Goal: Information Seeking & Learning: Learn about a topic

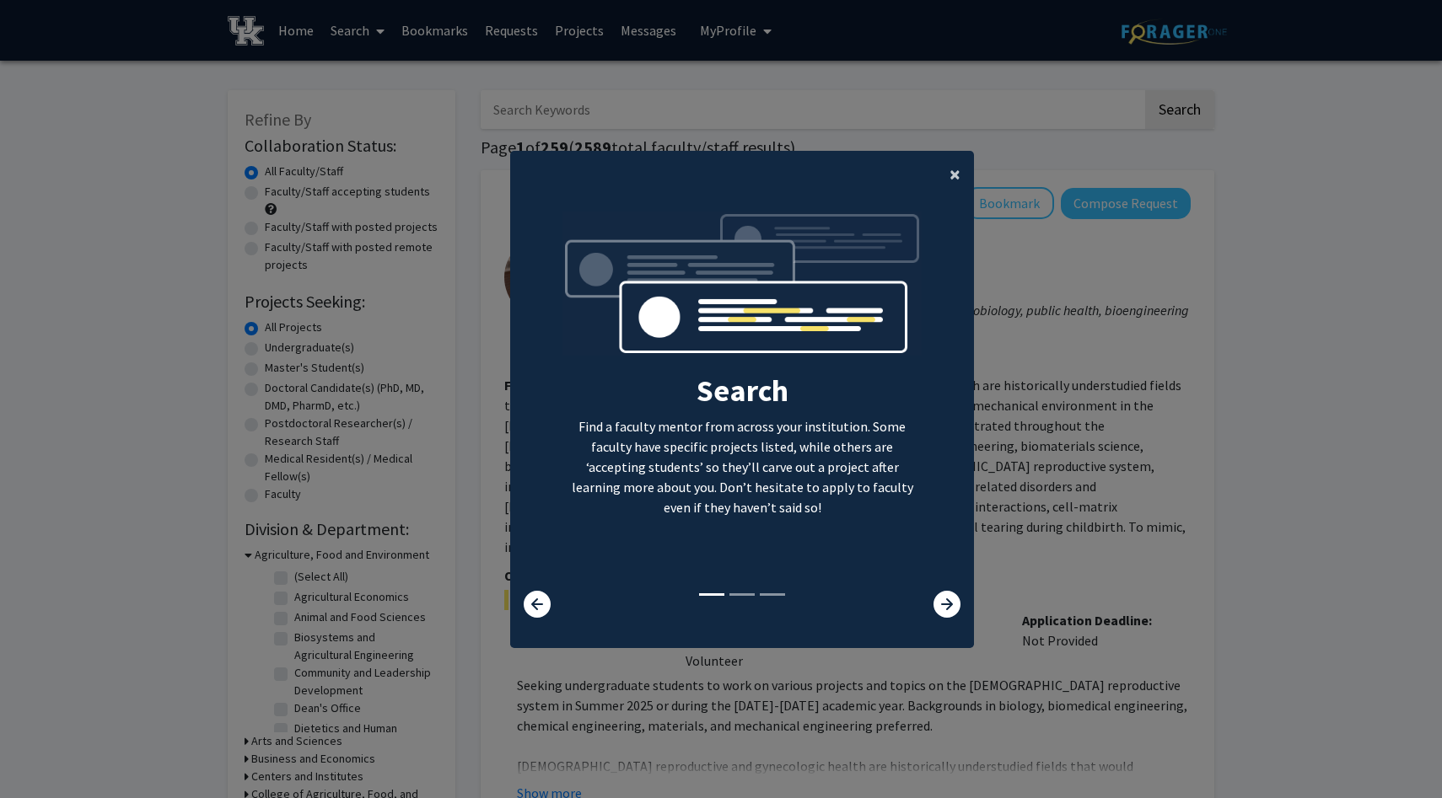
click at [955, 173] on span "×" at bounding box center [954, 174] width 11 height 26
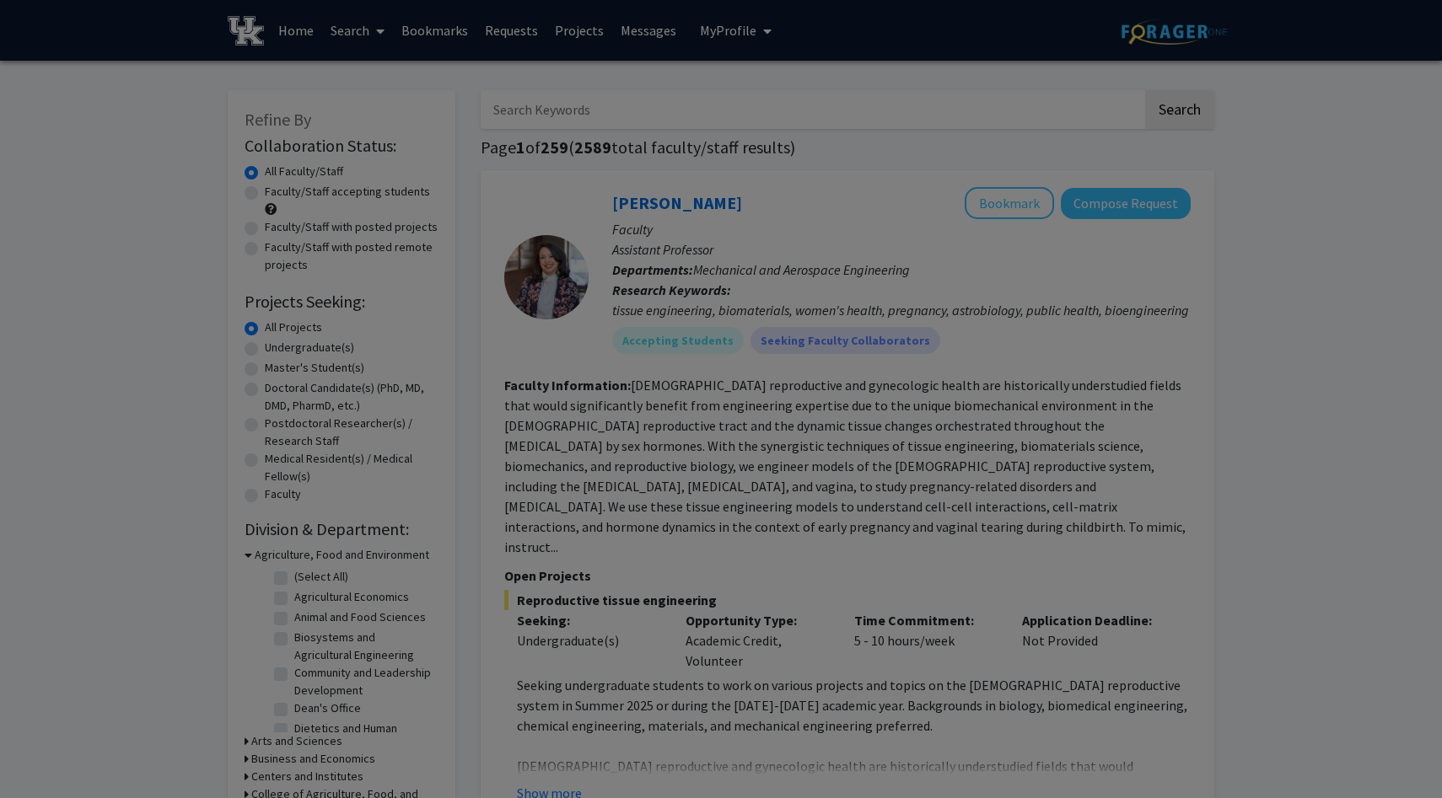
click at [949, 172] on div "Search Find a faculty mentor from across your institution. Some faculty have sp…" at bounding box center [742, 213] width 462 height 379
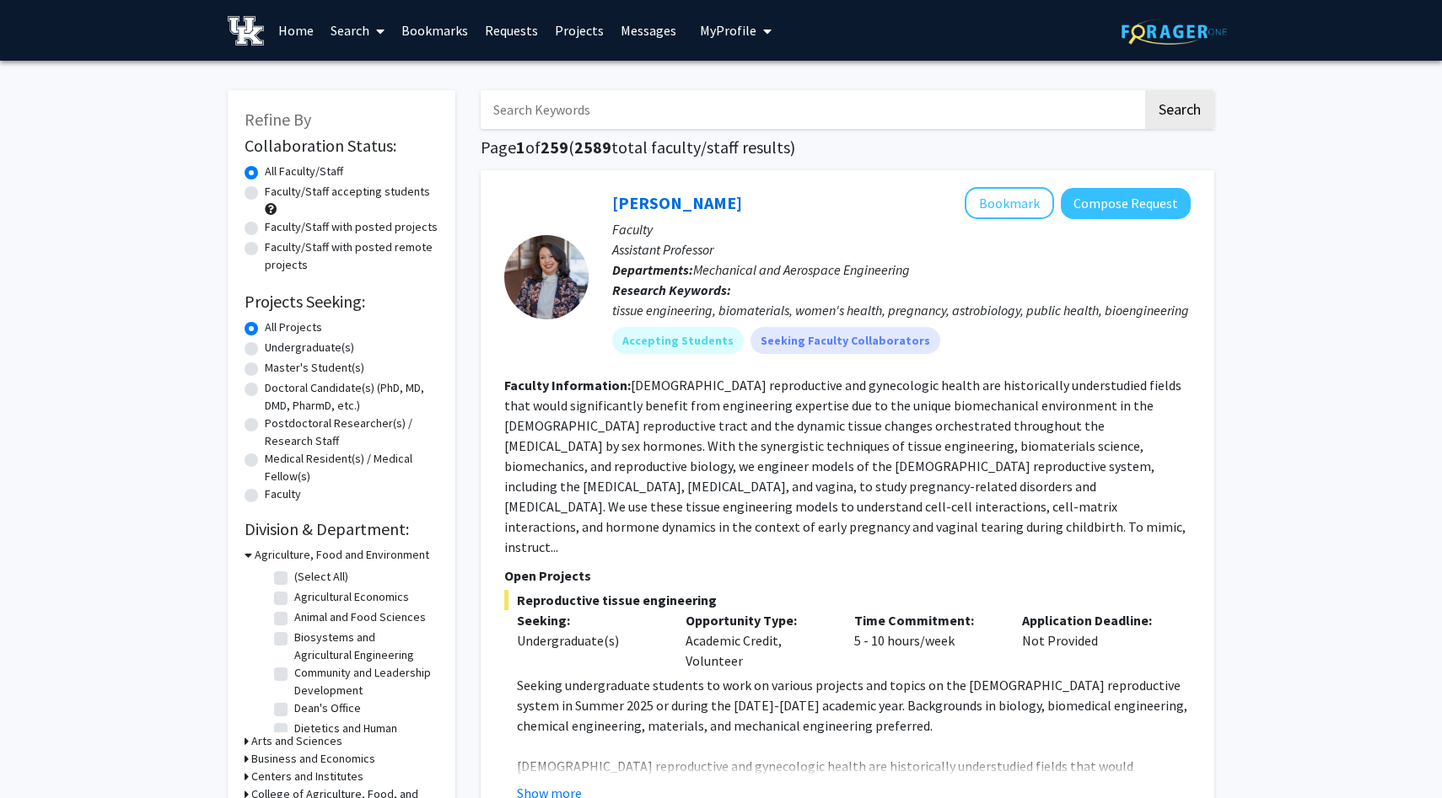
click at [280, 352] on label "Undergraduate(s)" at bounding box center [309, 348] width 89 height 18
click at [276, 350] on input "Undergraduate(s)" at bounding box center [270, 344] width 11 height 11
radio input "true"
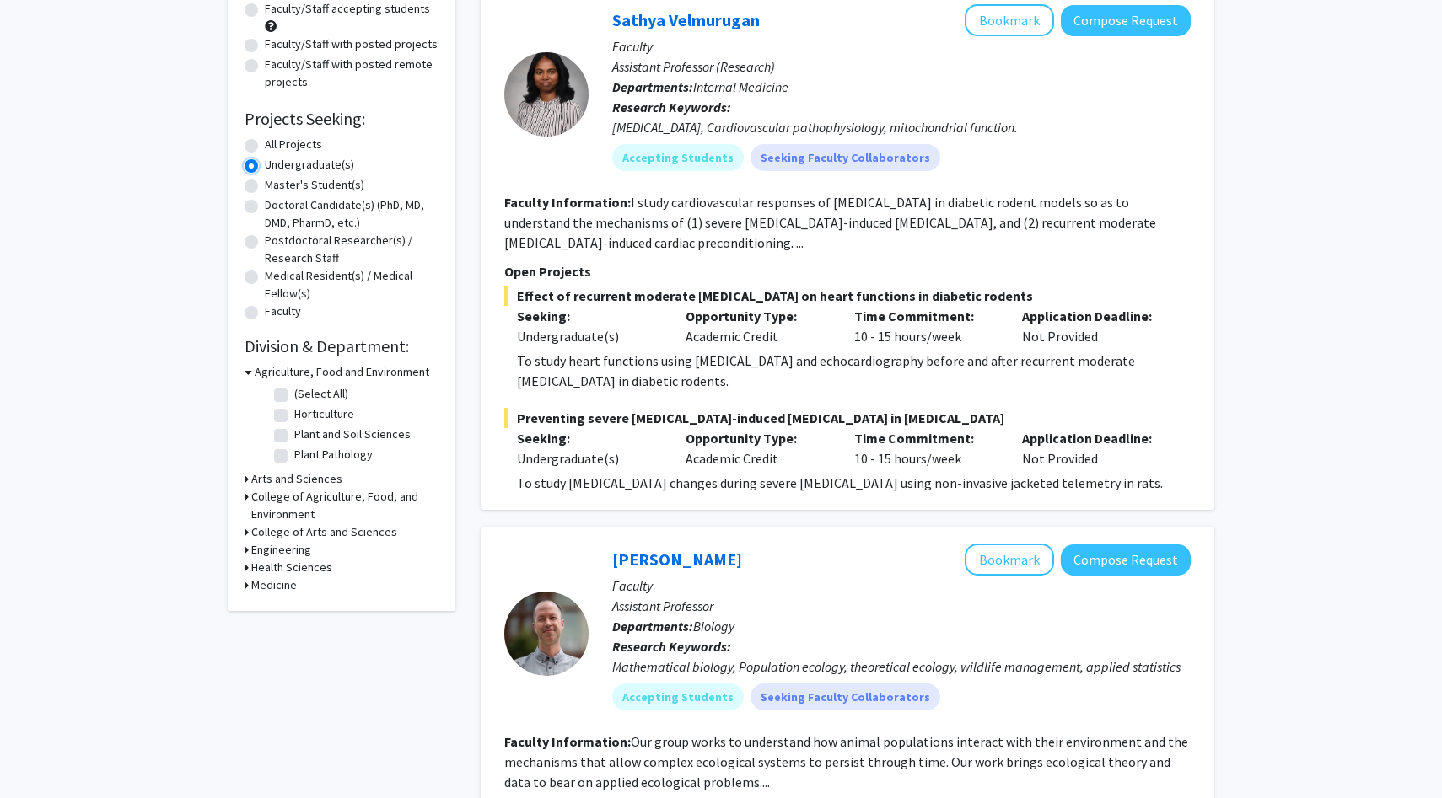
scroll to position [196, 0]
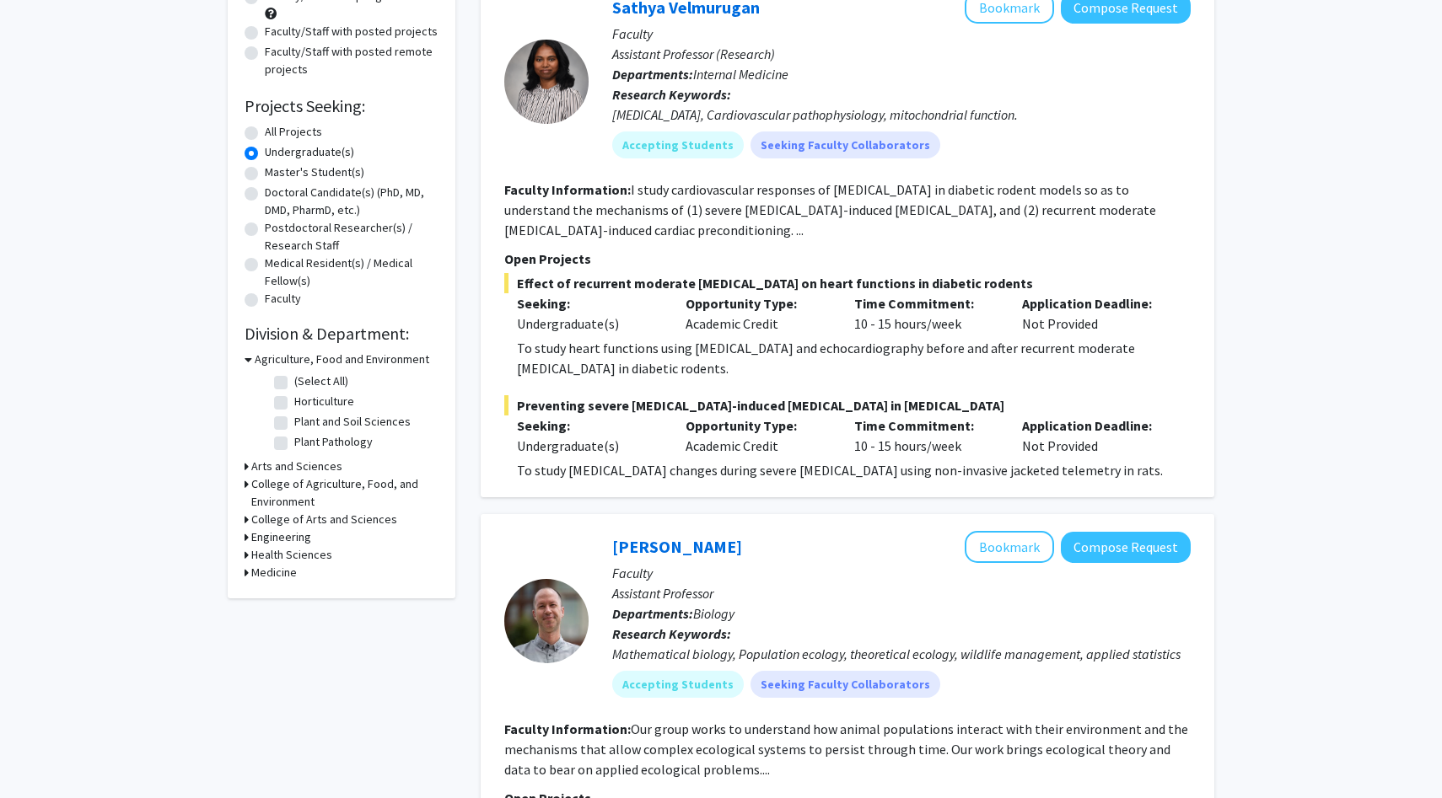
click at [271, 465] on h3 "Arts and Sciences" at bounding box center [296, 467] width 91 height 18
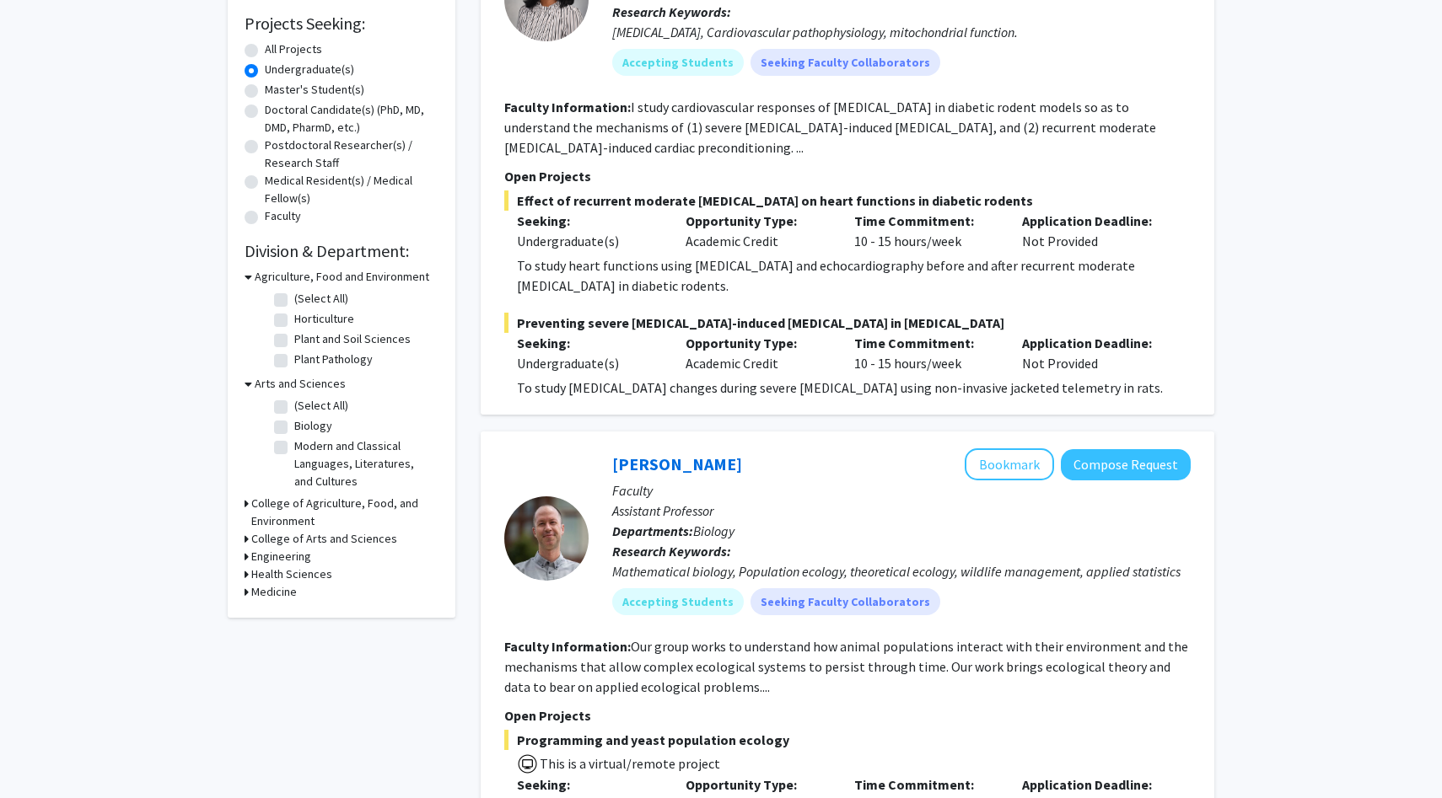
scroll to position [281, 0]
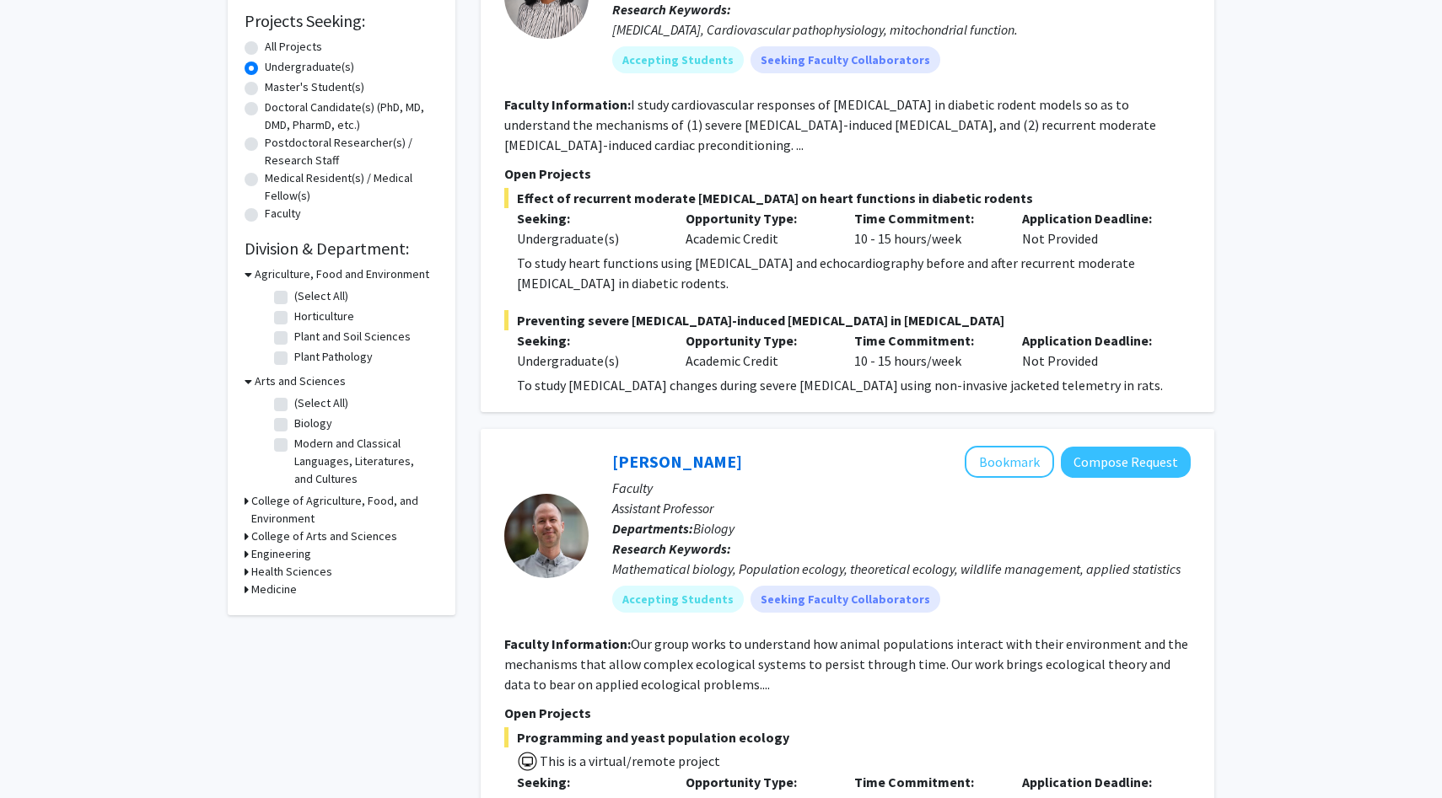
click at [301, 536] on h3 "College of Arts and Sciences" at bounding box center [324, 537] width 146 height 18
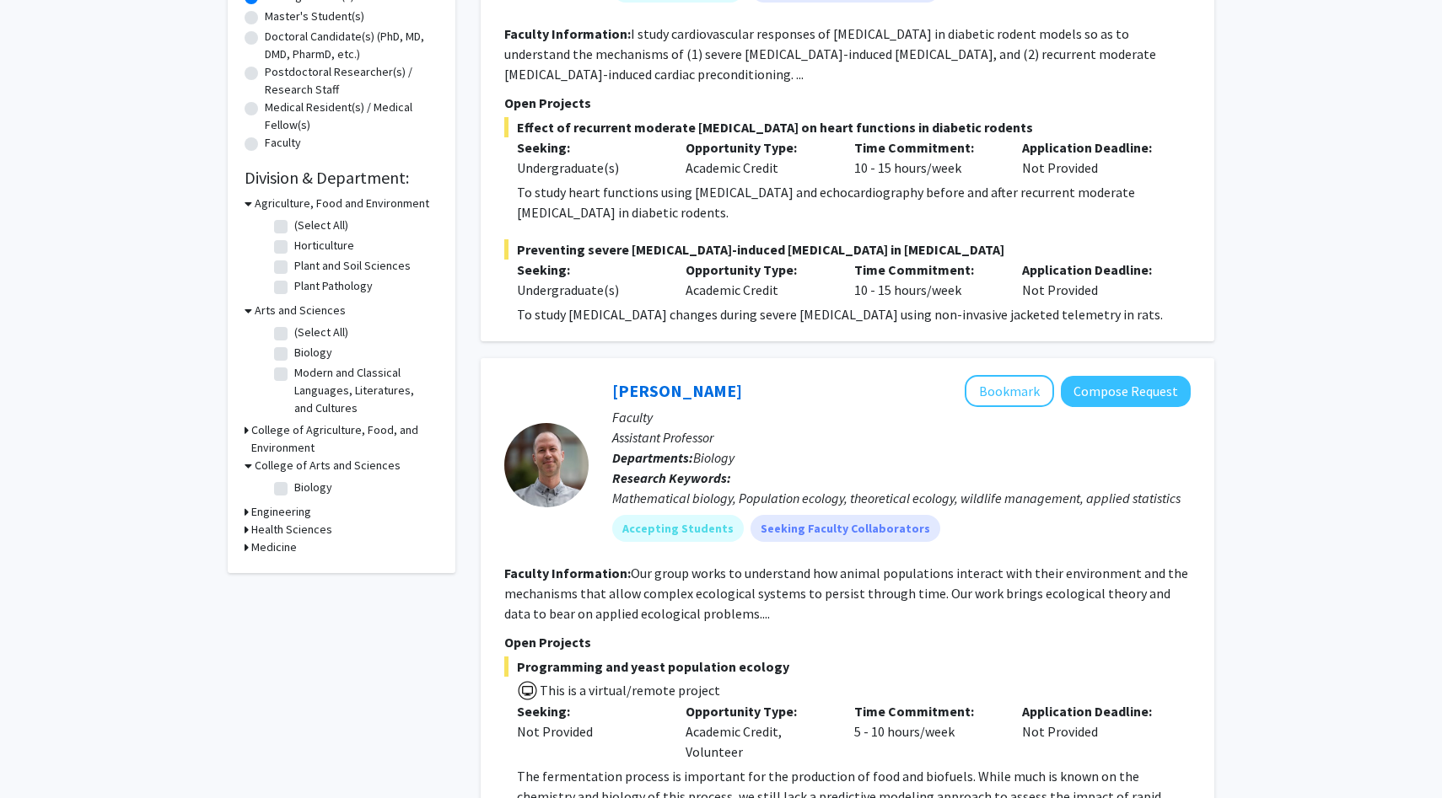
scroll to position [357, 0]
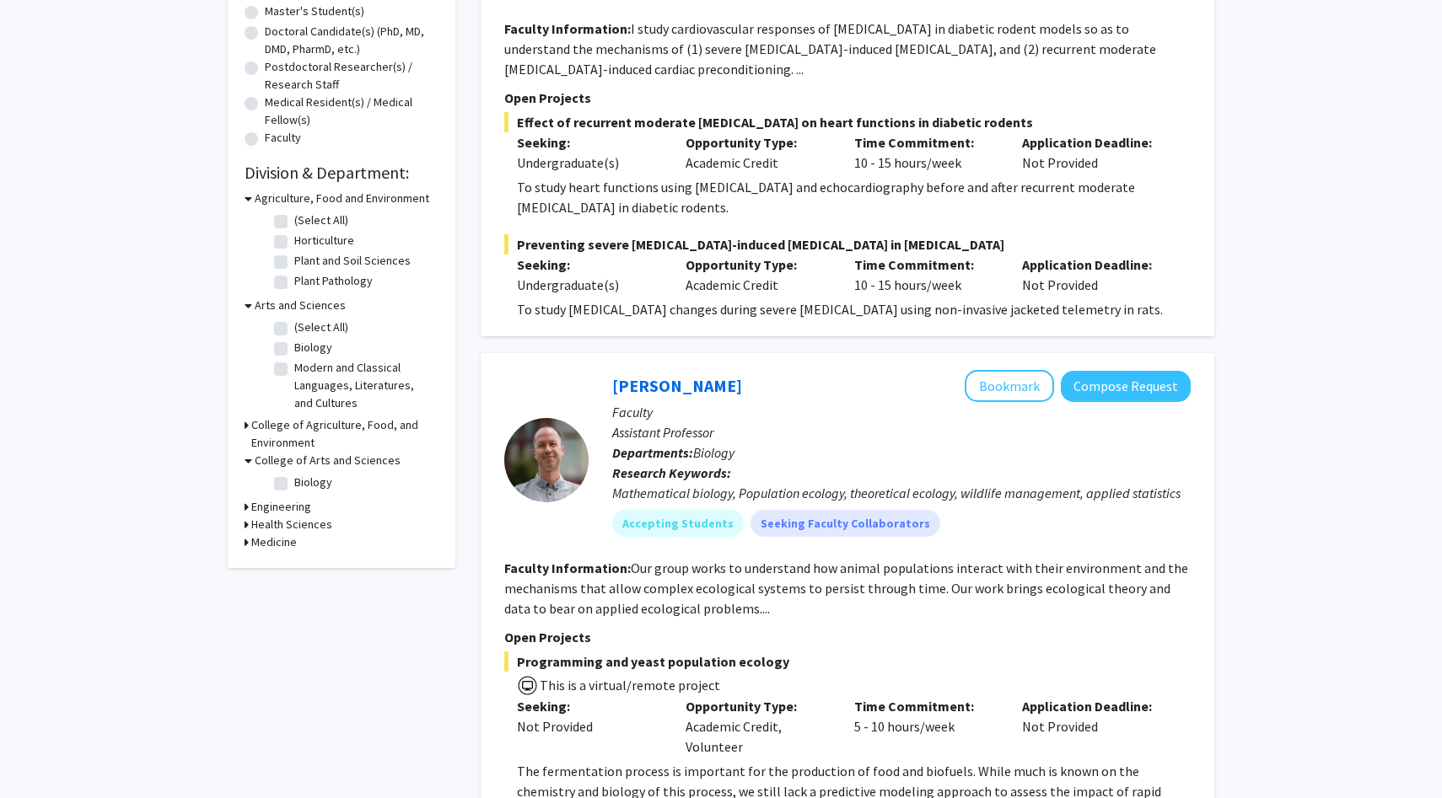
click at [301, 540] on div "Medicine" at bounding box center [341, 543] width 194 height 18
click at [297, 527] on h3 "Health Sciences" at bounding box center [291, 525] width 81 height 18
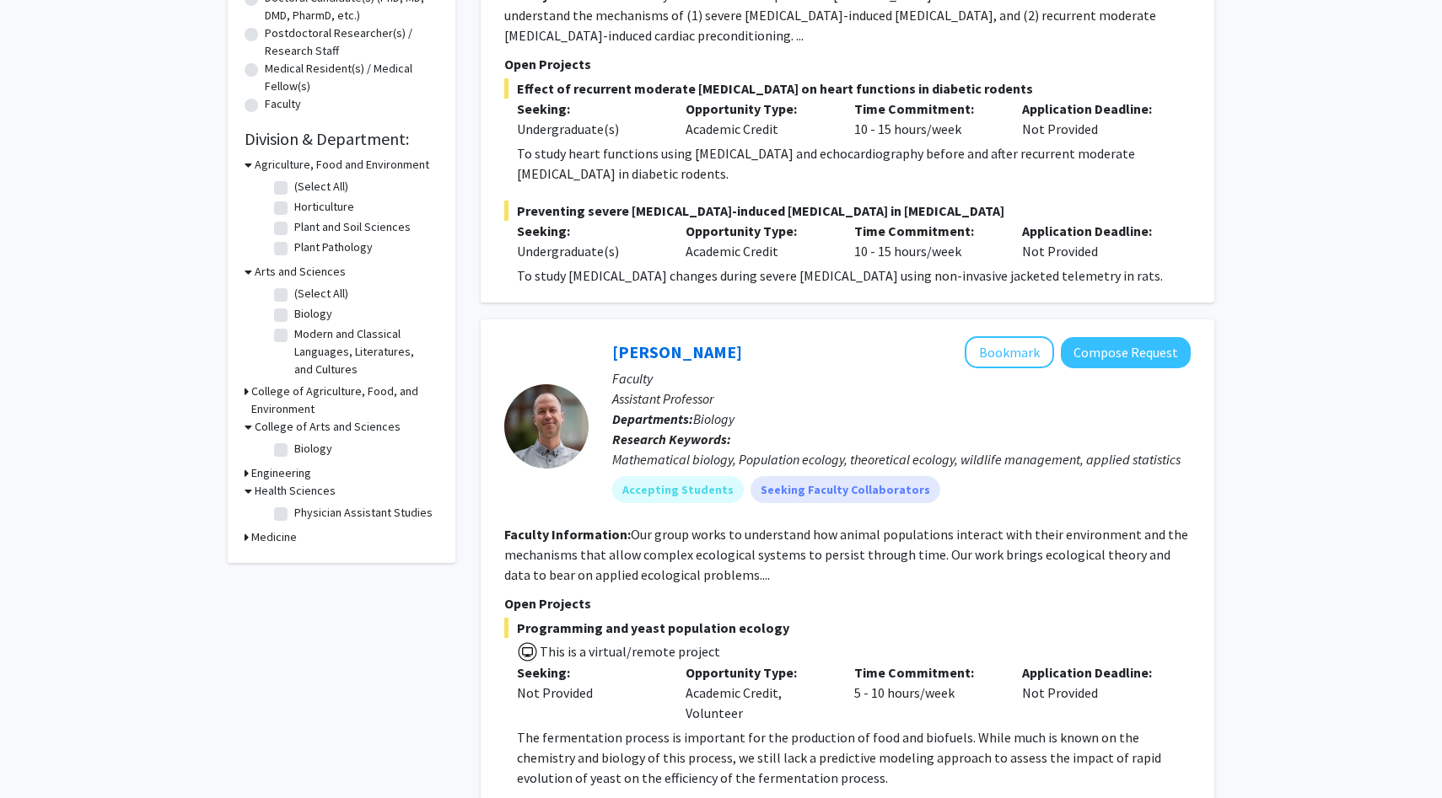
scroll to position [395, 0]
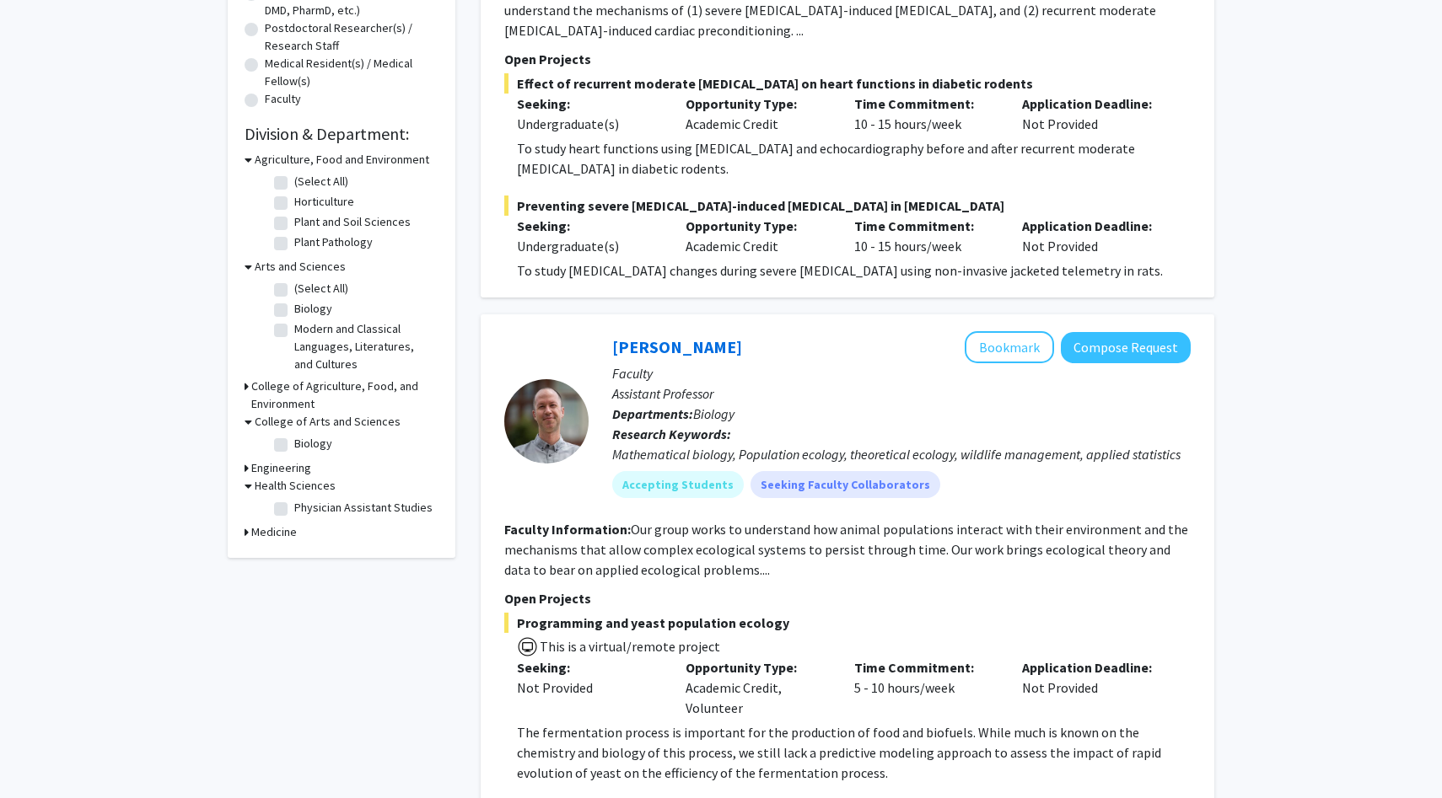
click at [291, 529] on h3 "Medicine" at bounding box center [274, 533] width 46 height 18
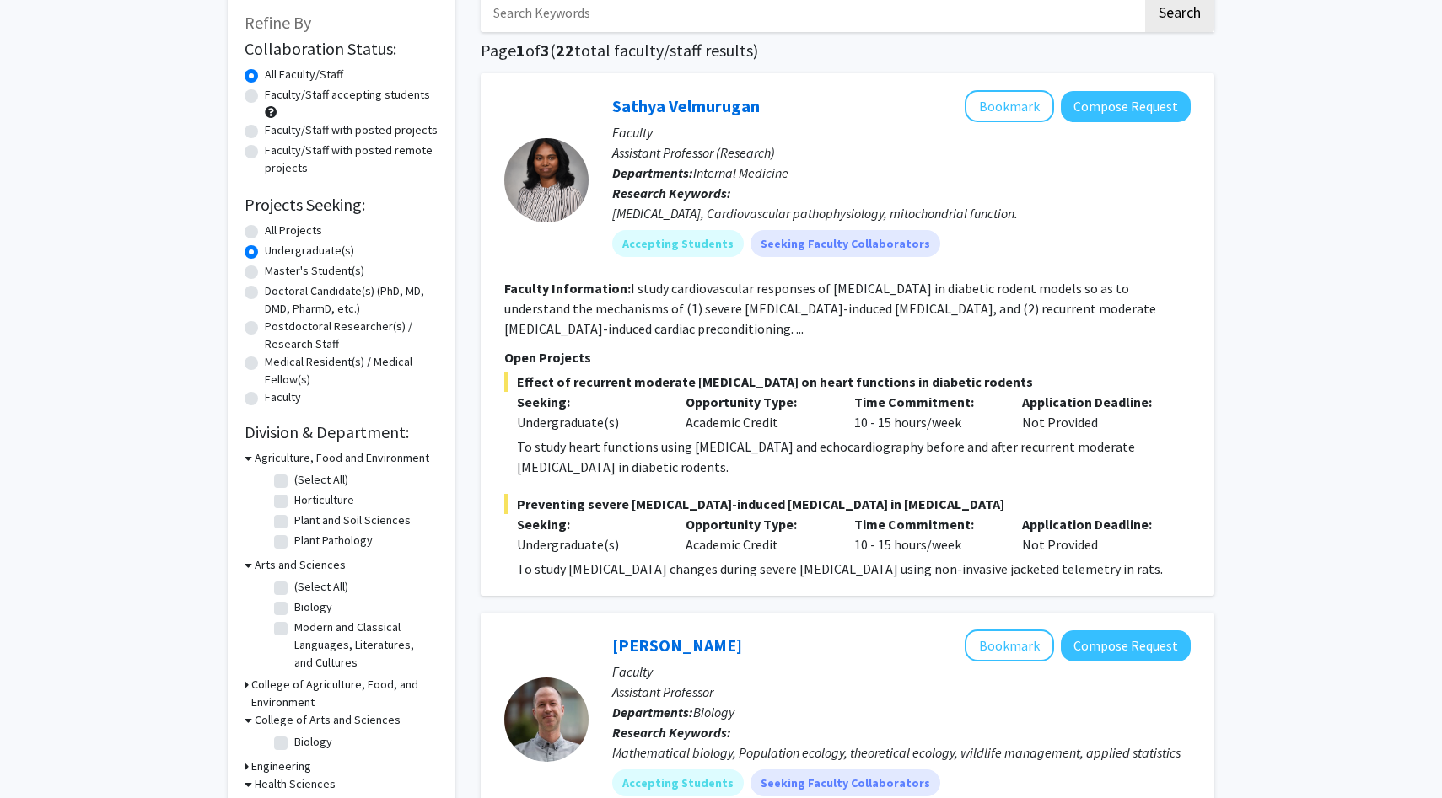
scroll to position [84, 0]
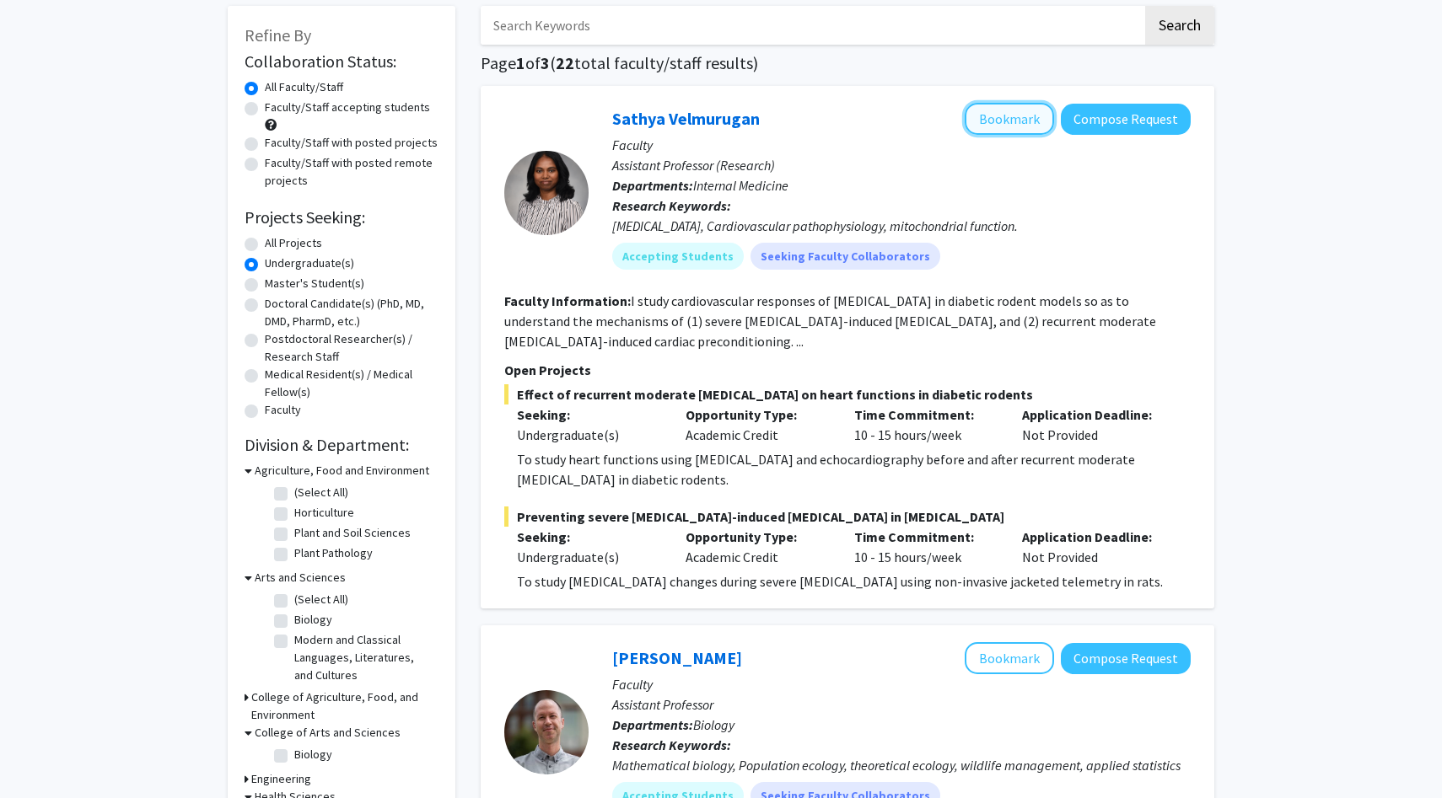
click at [977, 109] on button "Bookmark" at bounding box center [1008, 119] width 89 height 32
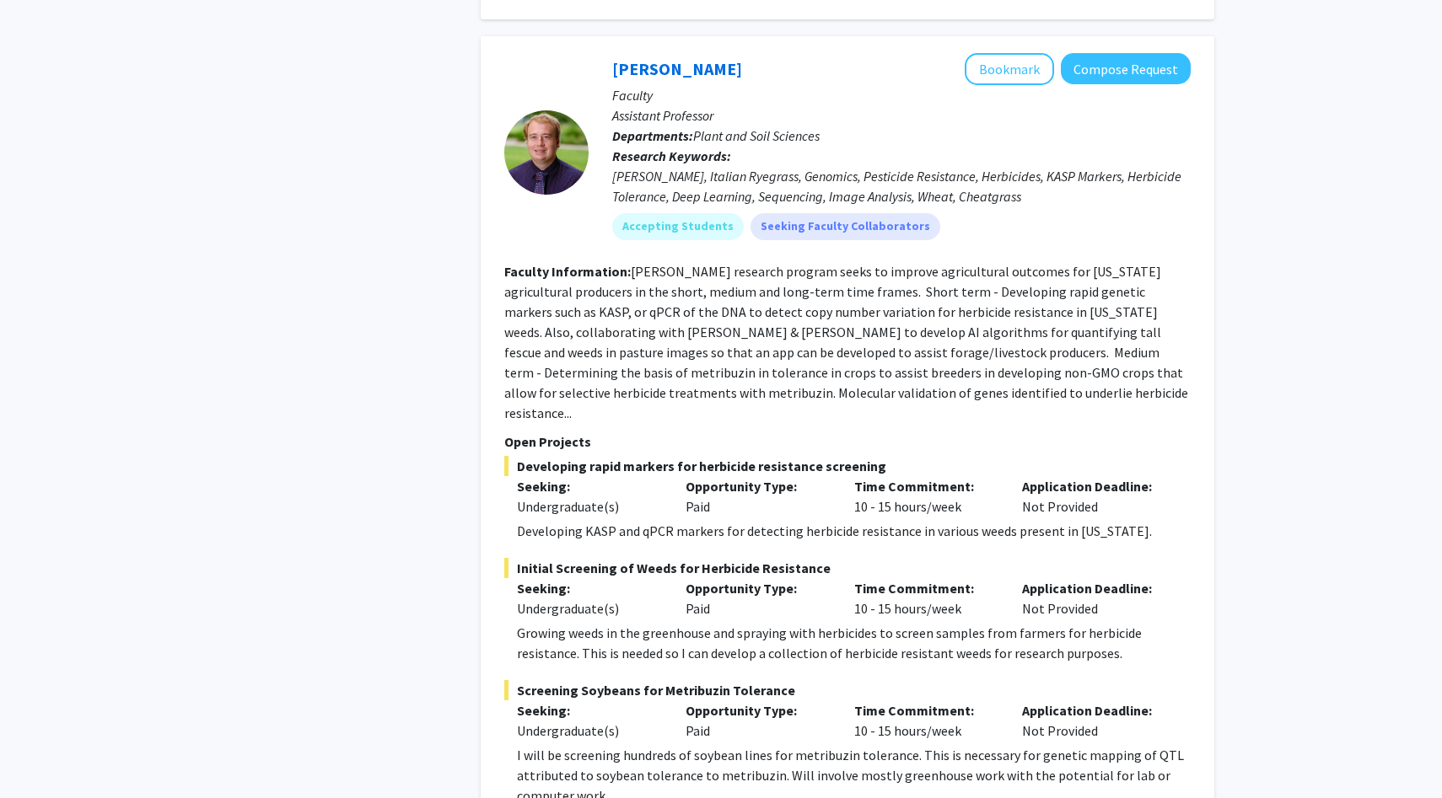
scroll to position [8459, 0]
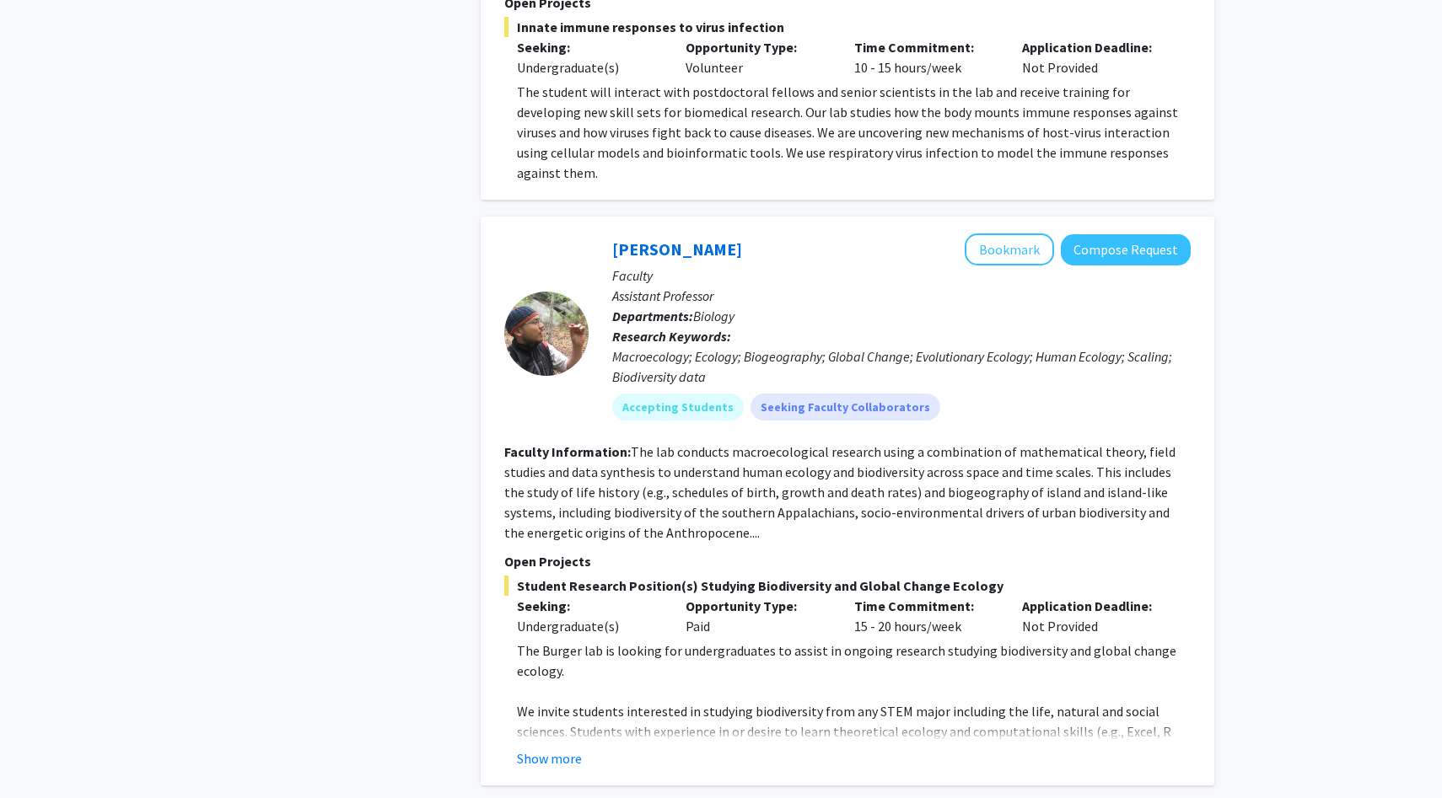
scroll to position [5691, 0]
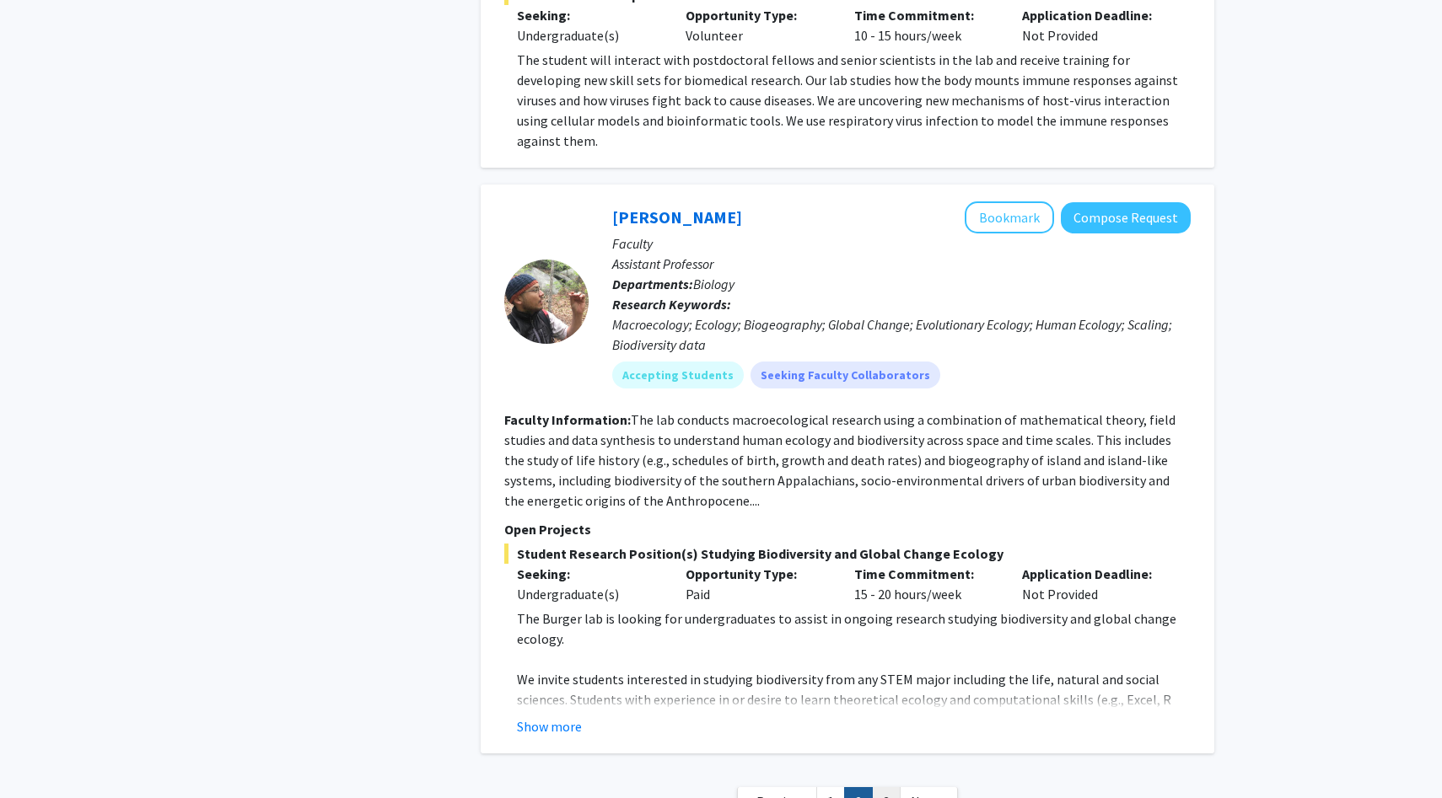
click at [888, 787] on link "3" at bounding box center [886, 802] width 29 height 30
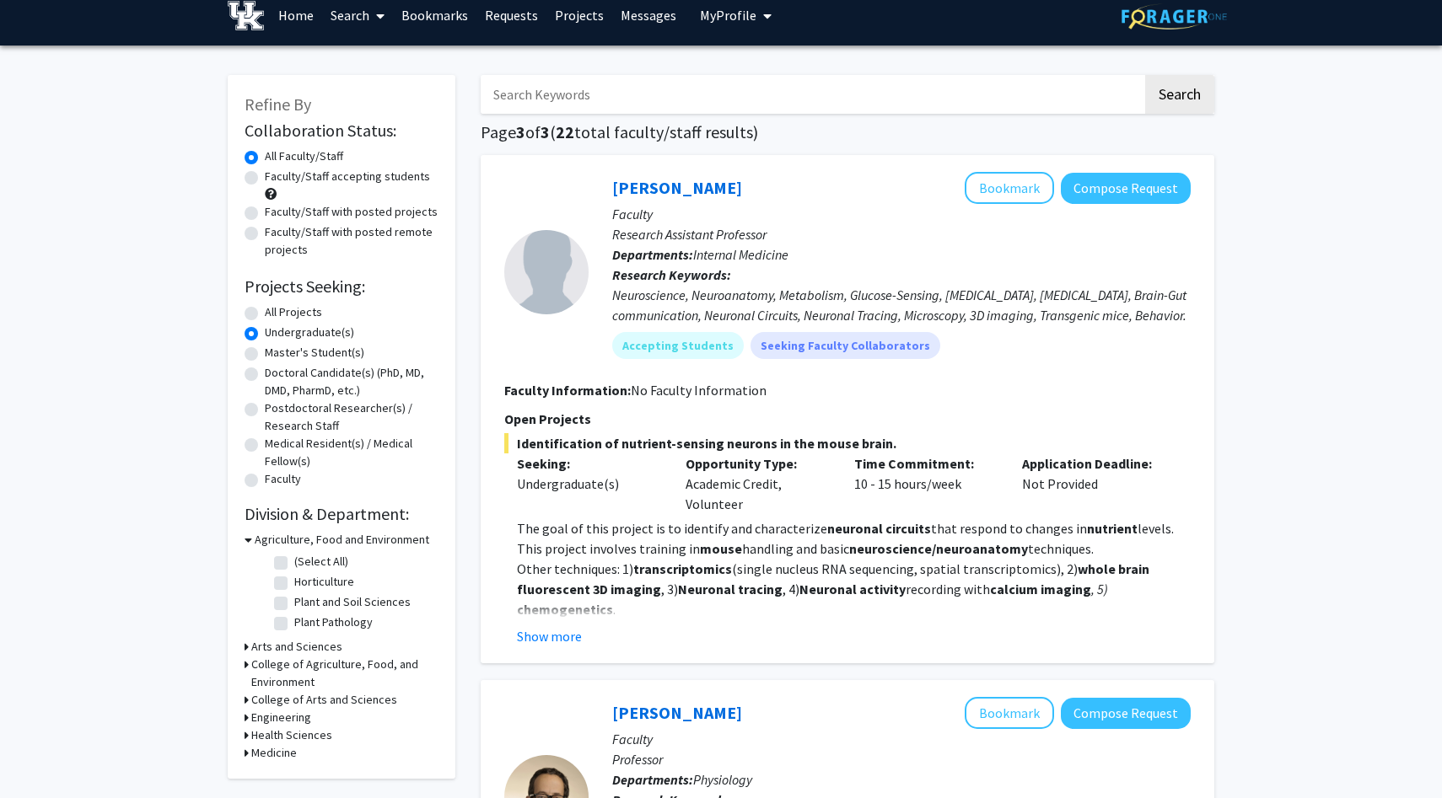
scroll to position [17, 0]
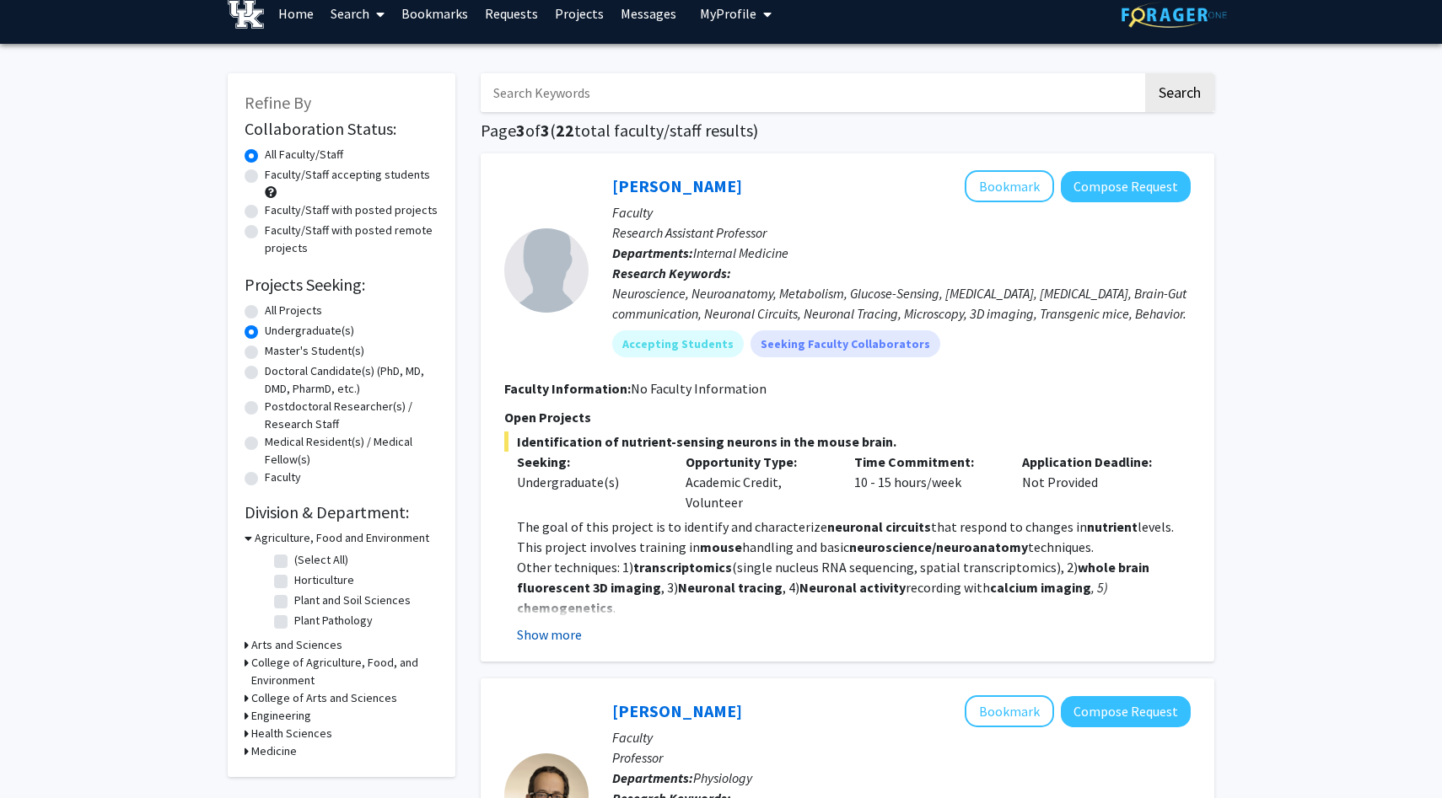
click at [554, 637] on button "Show more" at bounding box center [549, 635] width 65 height 20
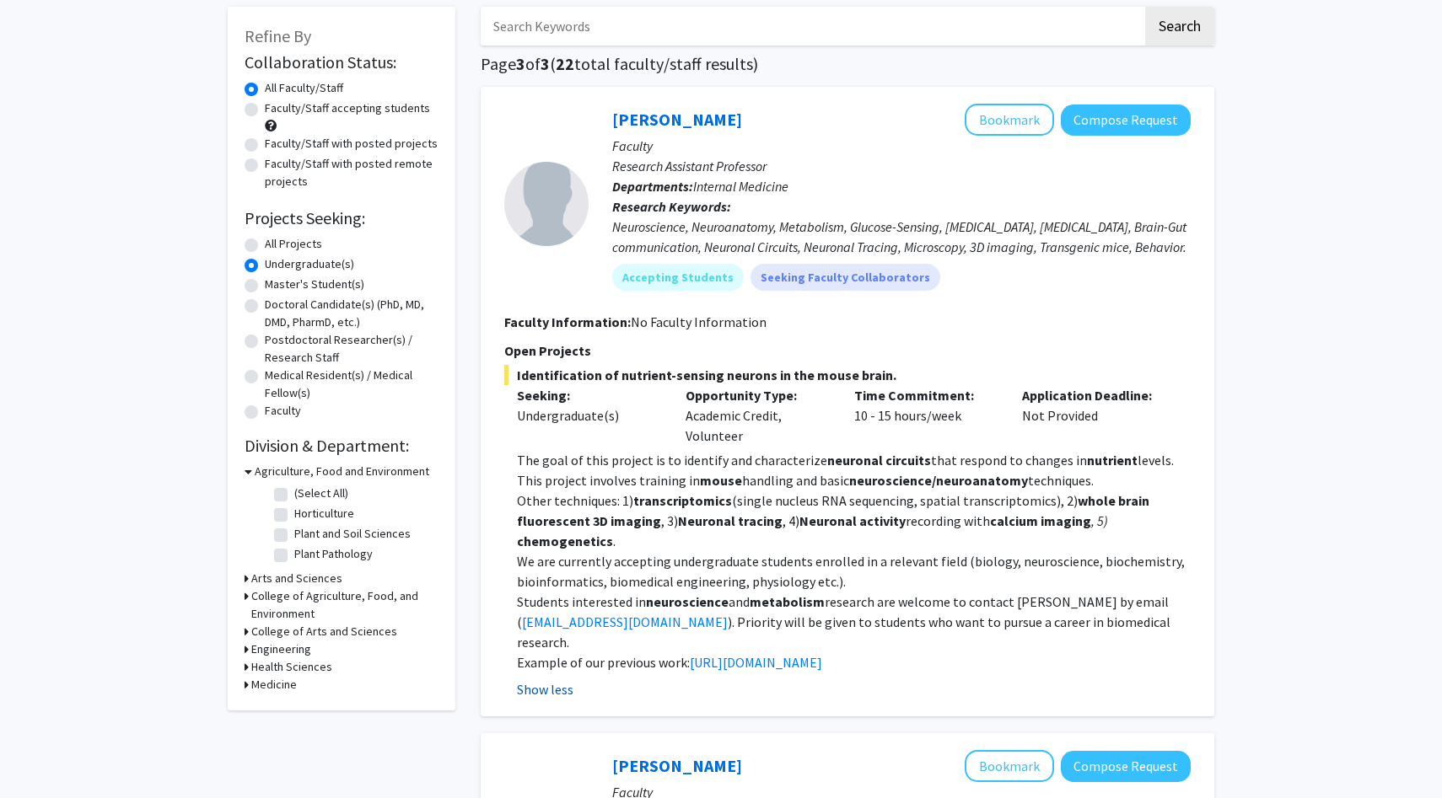
scroll to position [84, 0]
click at [1064, 617] on p "Students interested in neuroscience and metabolism research are welcome to cont…" at bounding box center [854, 621] width 674 height 61
drag, startPoint x: 1053, startPoint y: 619, endPoint x: 1169, endPoint y: 619, distance: 116.3
click at [1169, 619] on p "Students interested in neuroscience and metabolism research are welcome to cont…" at bounding box center [854, 621] width 674 height 61
click at [1163, 621] on p "Students interested in neuroscience and metabolism research are welcome to cont…" at bounding box center [854, 621] width 674 height 61
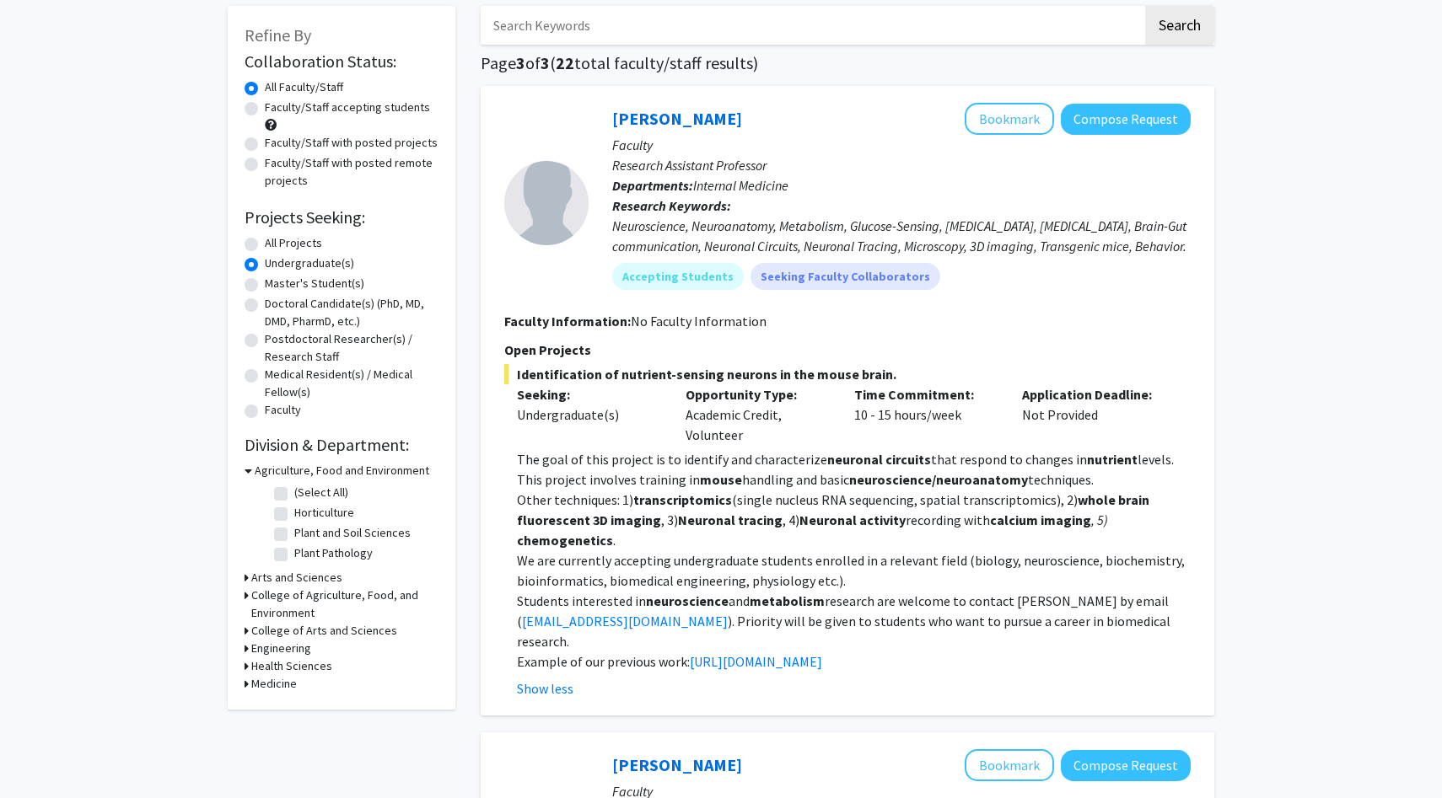
click at [1056, 622] on p "Students interested in neuroscience and metabolism research are welcome to cont…" at bounding box center [854, 621] width 674 height 61
drag, startPoint x: 1051, startPoint y: 620, endPoint x: 1165, endPoint y: 622, distance: 113.8
click at [1165, 622] on p "Students interested in neuroscience and metabolism research are welcome to cont…" at bounding box center [854, 621] width 674 height 61
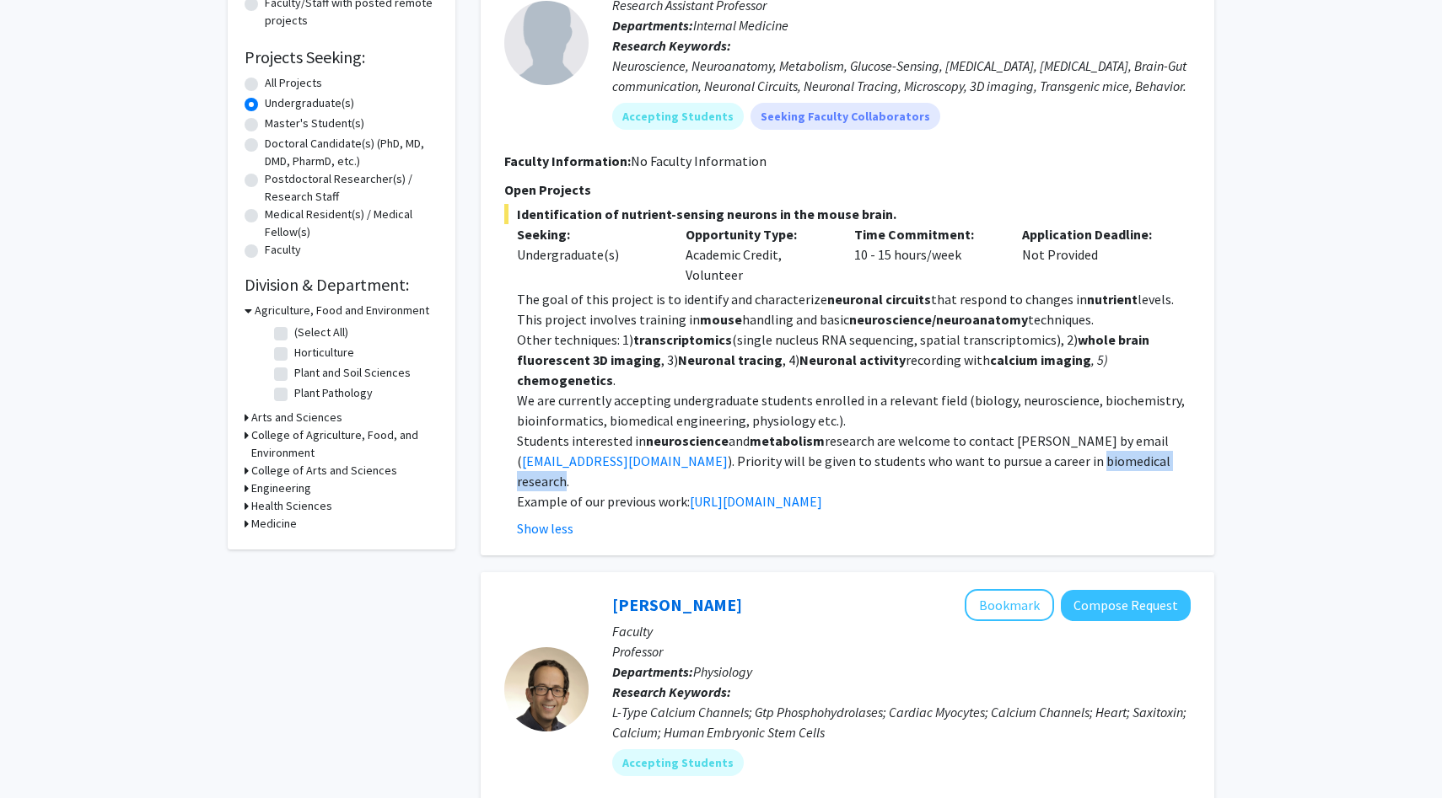
scroll to position [713, 0]
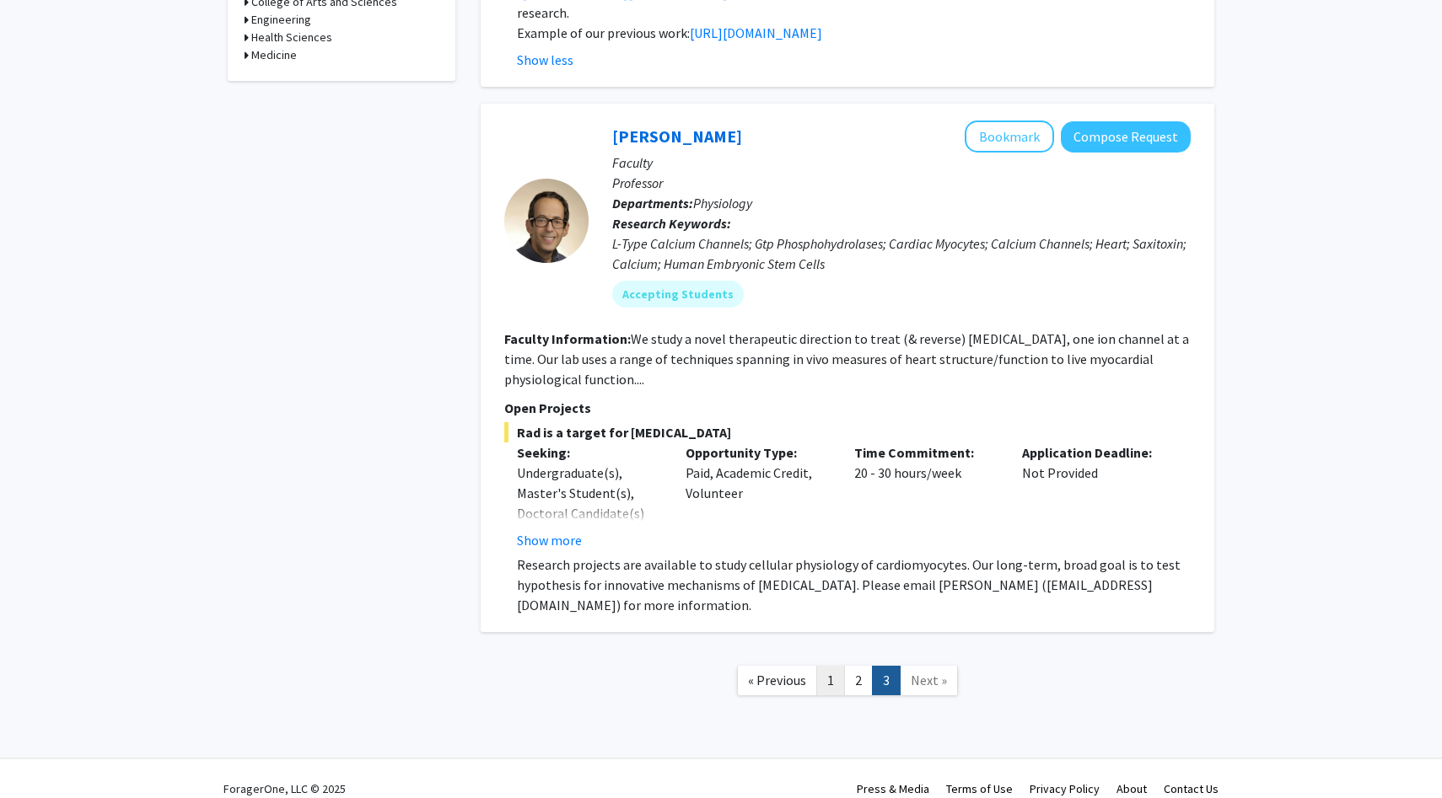
click at [823, 666] on link "1" at bounding box center [830, 681] width 29 height 30
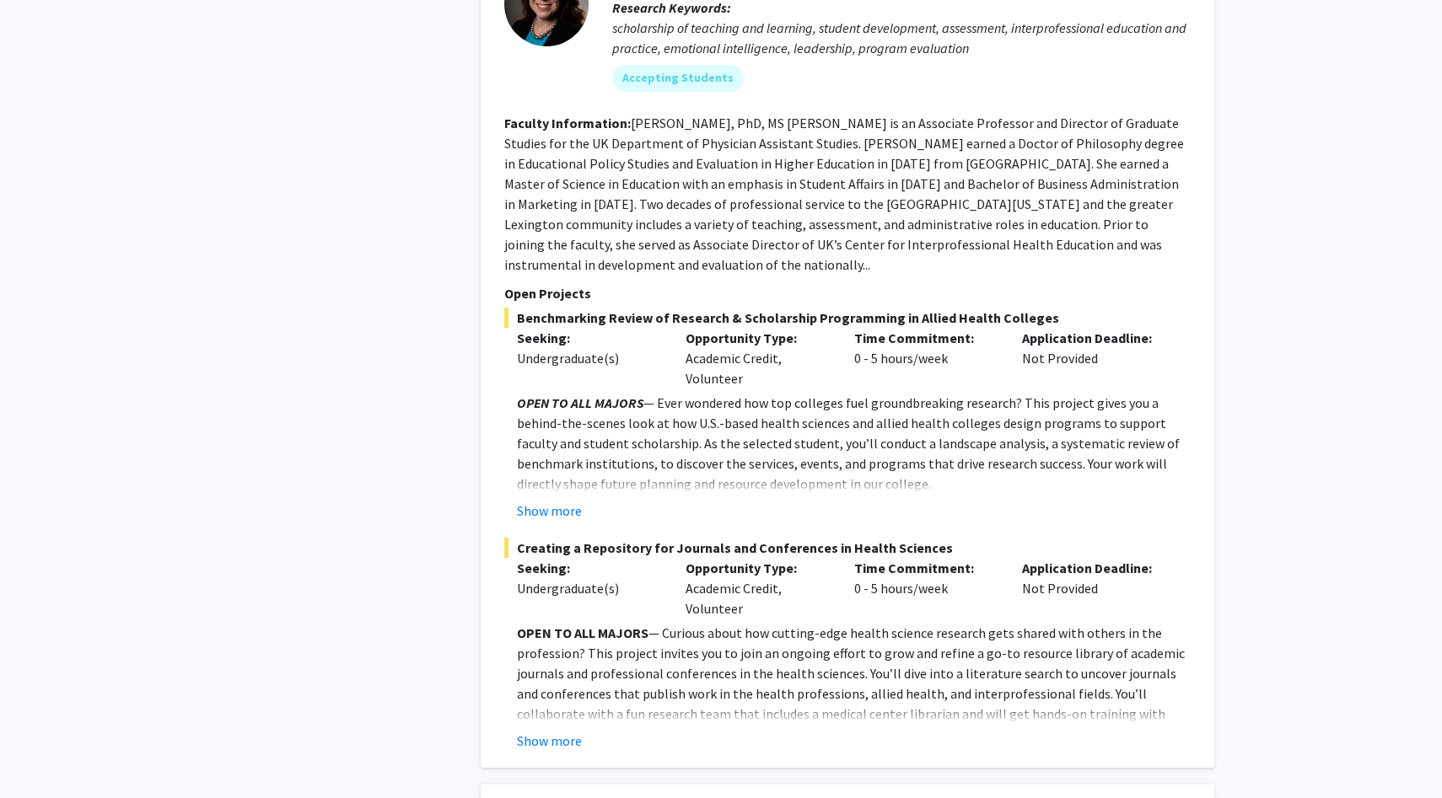
scroll to position [1576, 0]
click at [537, 500] on button "Show more" at bounding box center [549, 510] width 65 height 20
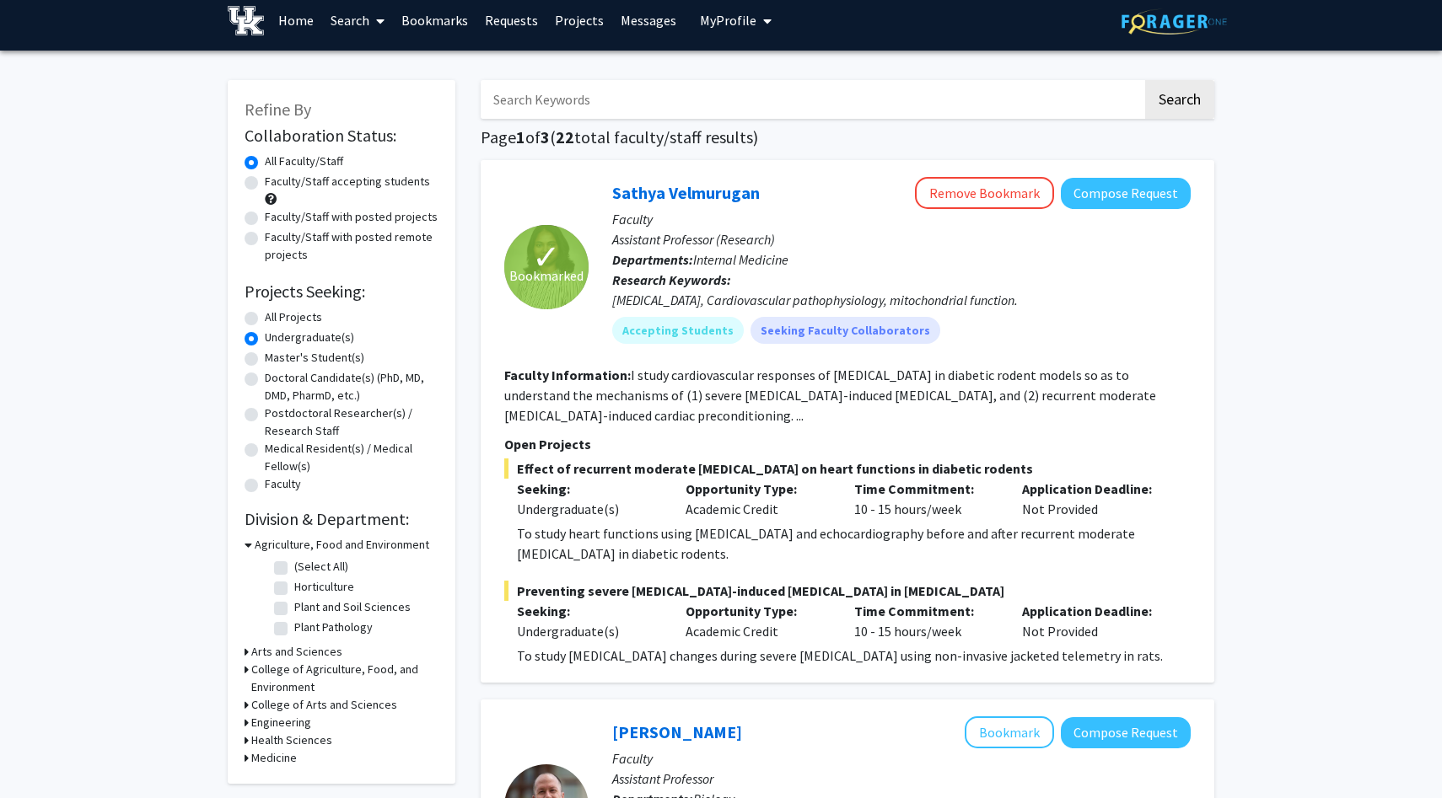
scroll to position [13, 0]
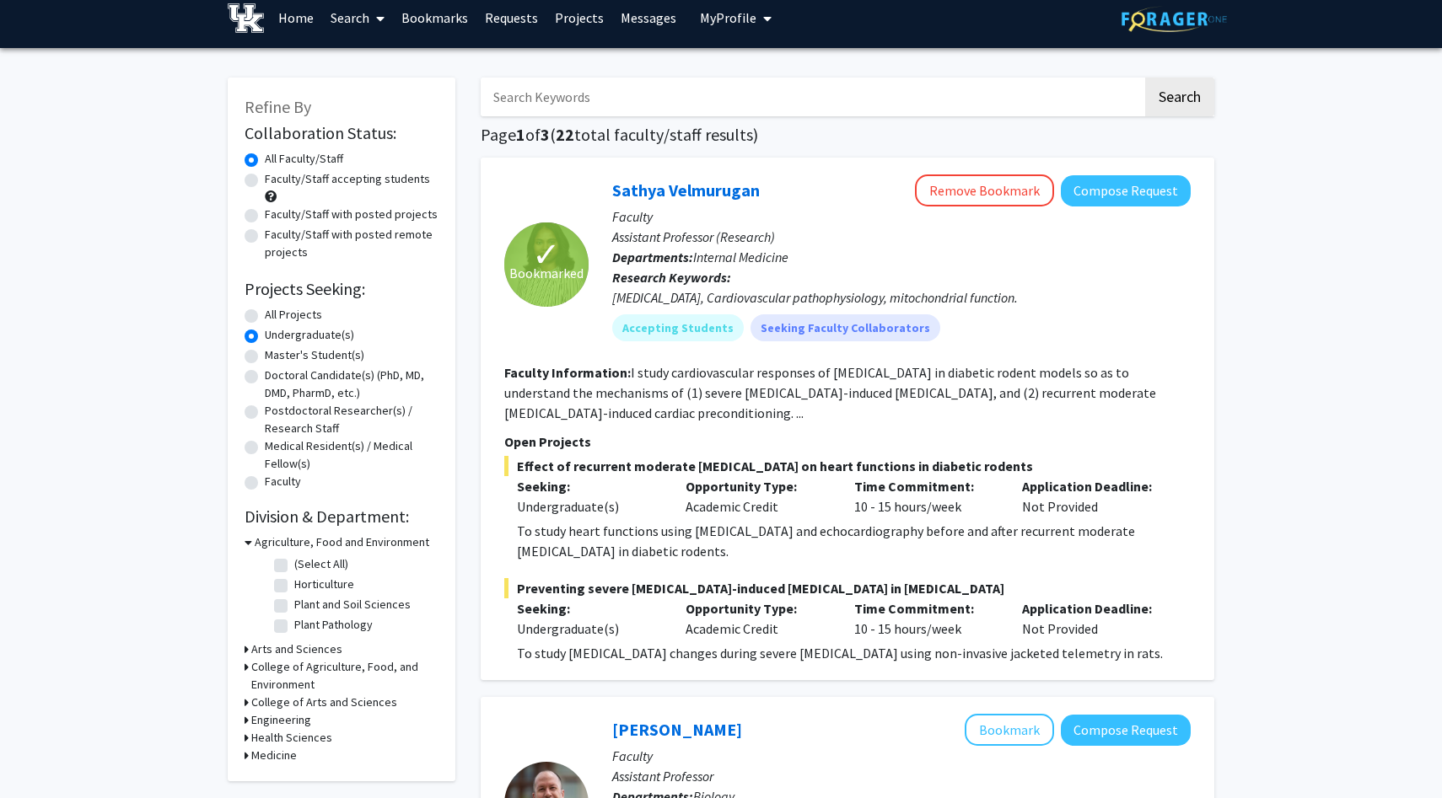
click at [601, 385] on fg-read-more "I study cardiovascular responses of [MEDICAL_DATA] in diabetic rodent models so…" at bounding box center [830, 392] width 652 height 57
click at [575, 420] on fg-read-more "I study cardiovascular responses of [MEDICAL_DATA] in diabetic rodent models so…" at bounding box center [830, 392] width 652 height 57
click at [573, 208] on div "✓ Bookmarked" at bounding box center [546, 265] width 84 height 180
click at [674, 230] on p "Assistant Professor (Research)" at bounding box center [901, 237] width 578 height 20
click at [663, 327] on mat-chip "Accepting Students" at bounding box center [678, 327] width 132 height 27
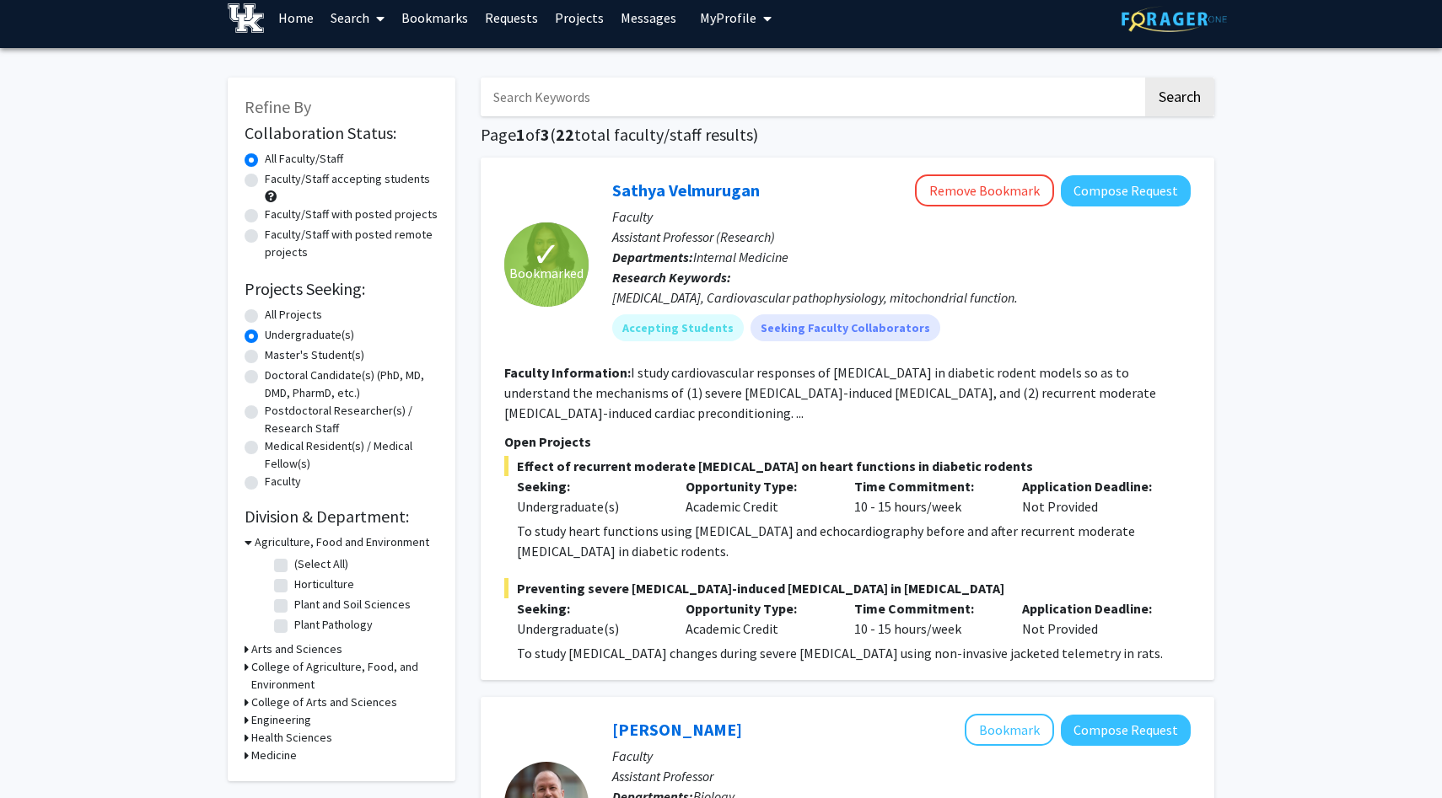
click at [665, 374] on fg-read-more "I study cardiovascular responses of [MEDICAL_DATA] in diabetic rodent models so…" at bounding box center [830, 392] width 652 height 57
click at [630, 411] on fg-read-more "I study cardiovascular responses of [MEDICAL_DATA] in diabetic rodent models so…" at bounding box center [830, 392] width 652 height 57
click at [659, 418] on section "Faculty Information: I study cardiovascular responses of [MEDICAL_DATA] in diab…" at bounding box center [847, 393] width 686 height 61
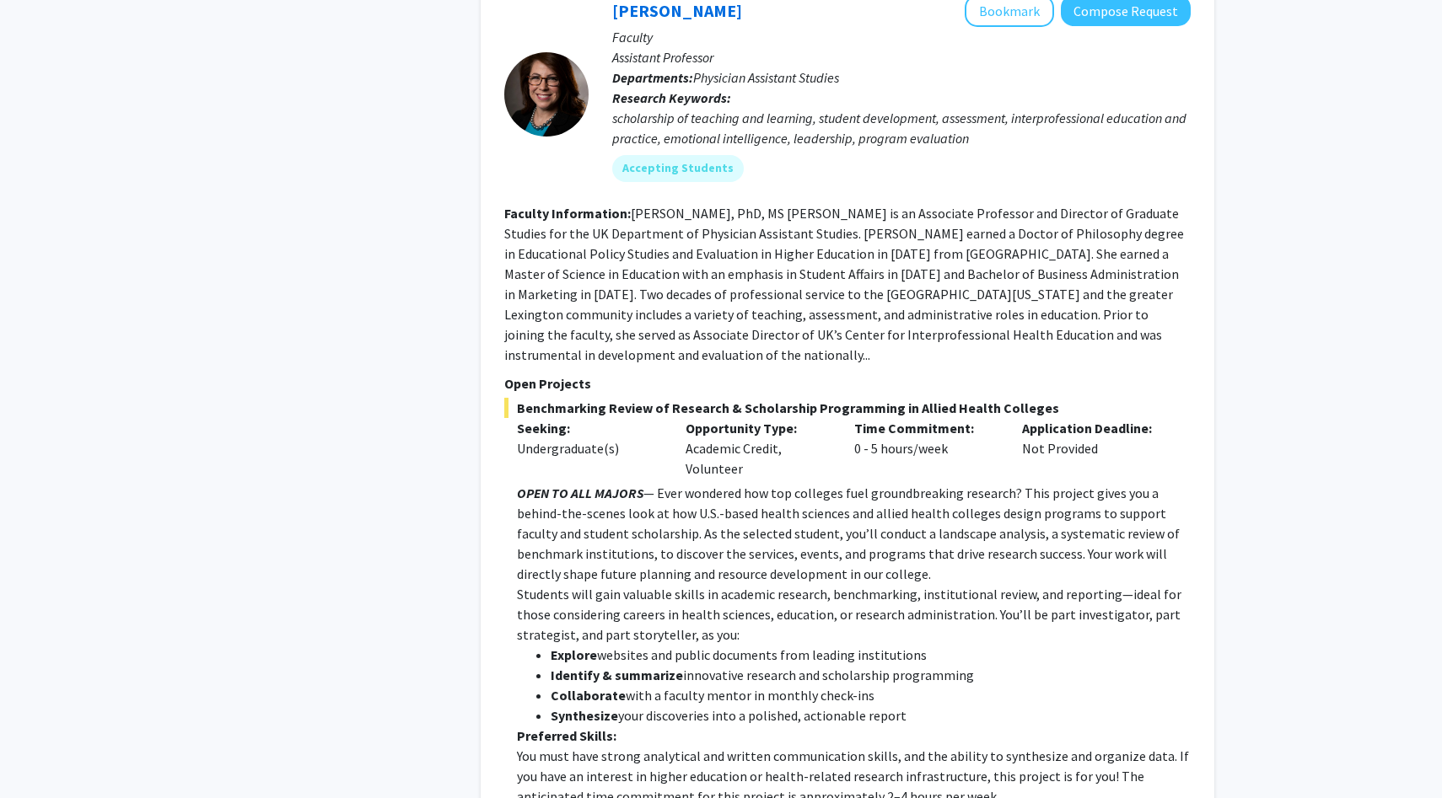
scroll to position [1199, 0]
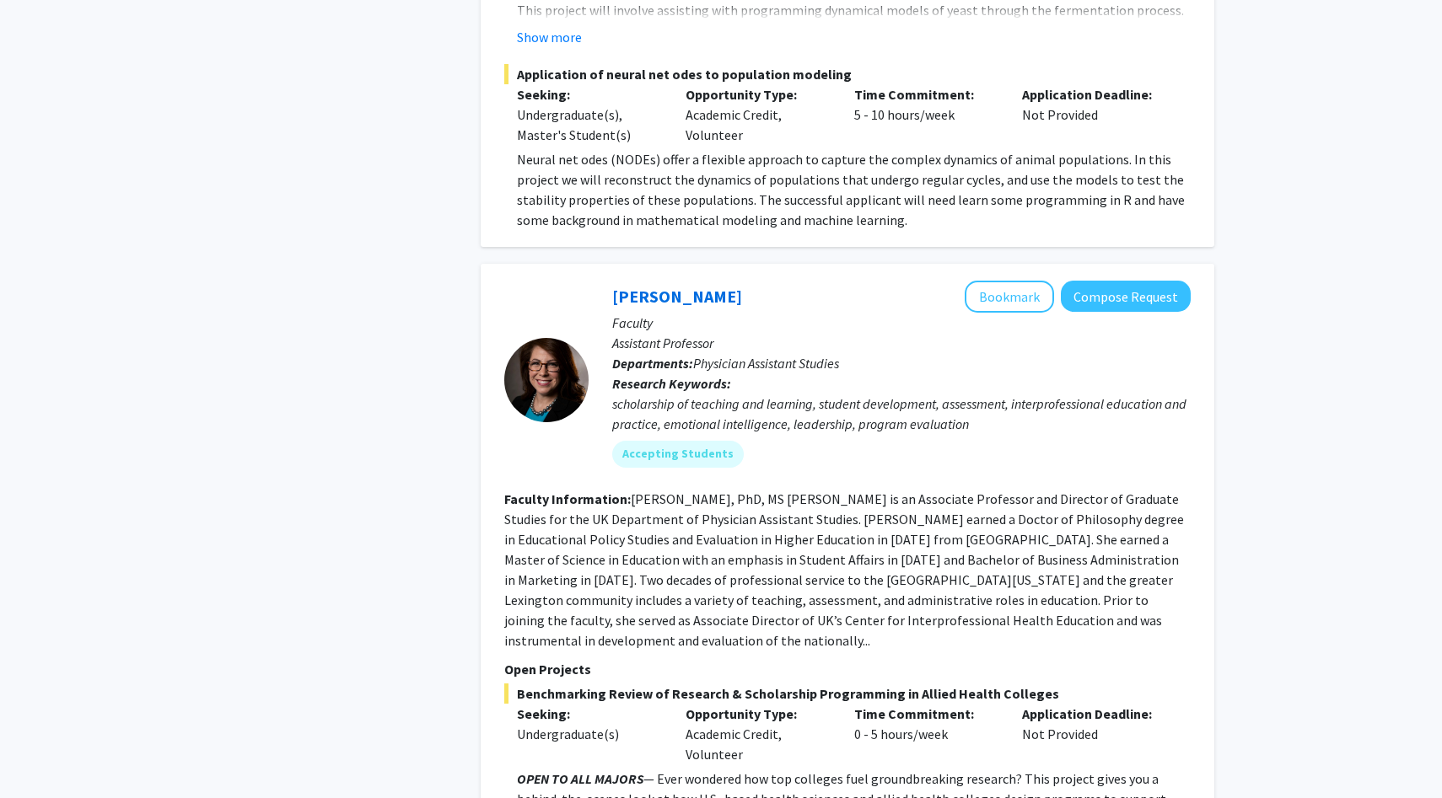
click at [677, 528] on section "Faculty Information: [PERSON_NAME], PhD, MS [PERSON_NAME] is an Associate Profe…" at bounding box center [847, 570] width 686 height 162
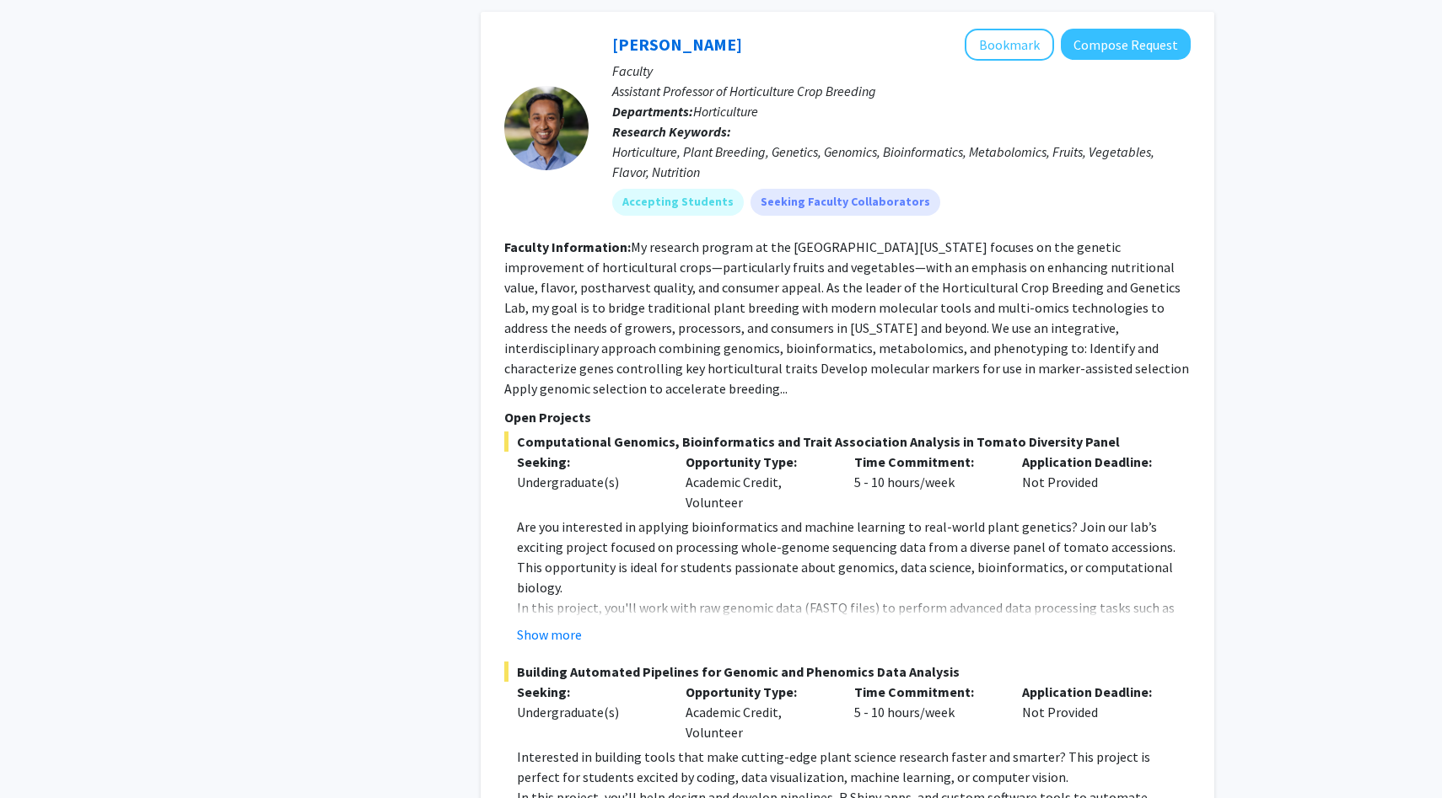
scroll to position [3839, 0]
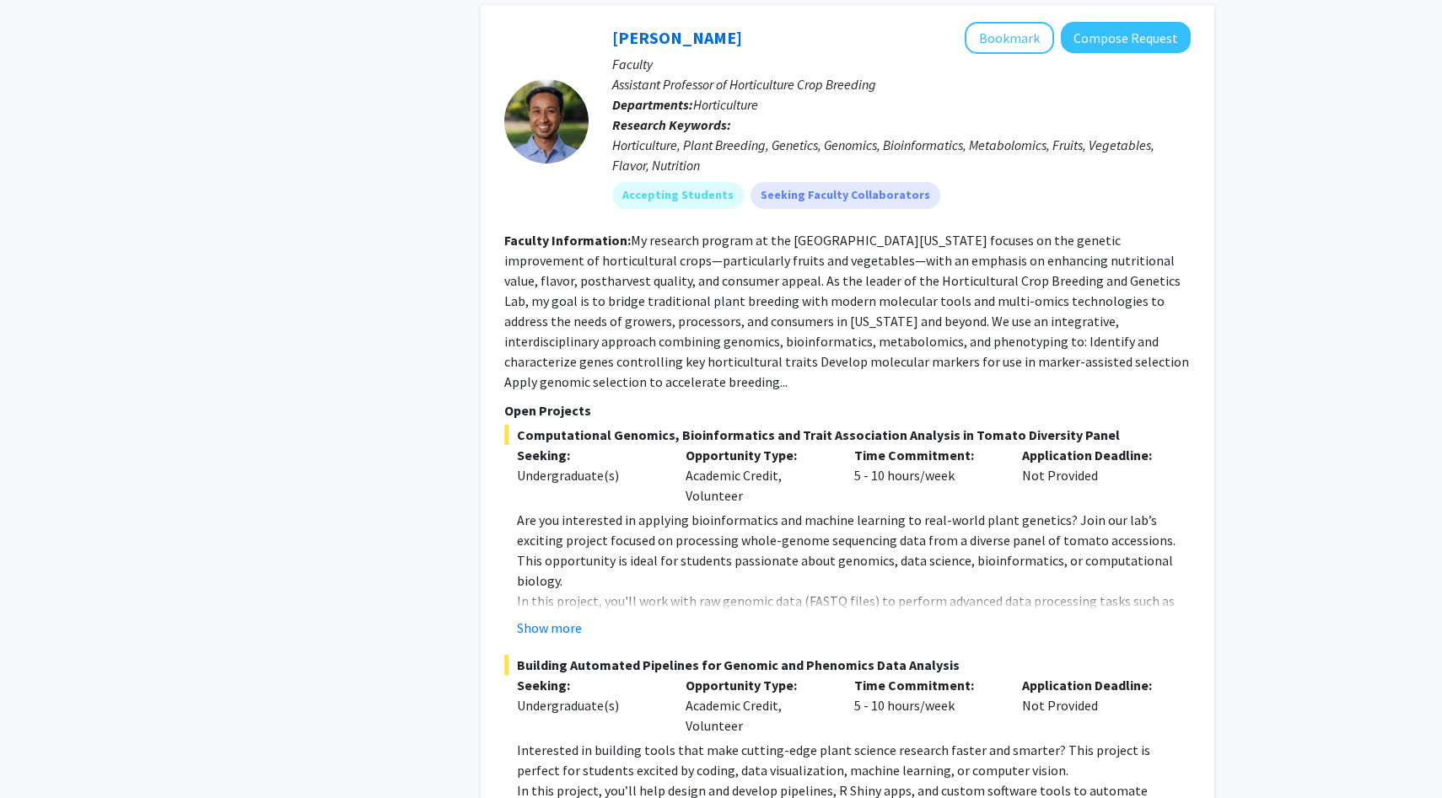
click at [553, 601] on fg-project-list "Computational Genomics, Bioinformatics and Trait Association Analysis in Tomato…" at bounding box center [847, 646] width 686 height 443
click at [550, 618] on button "Show more" at bounding box center [549, 628] width 65 height 20
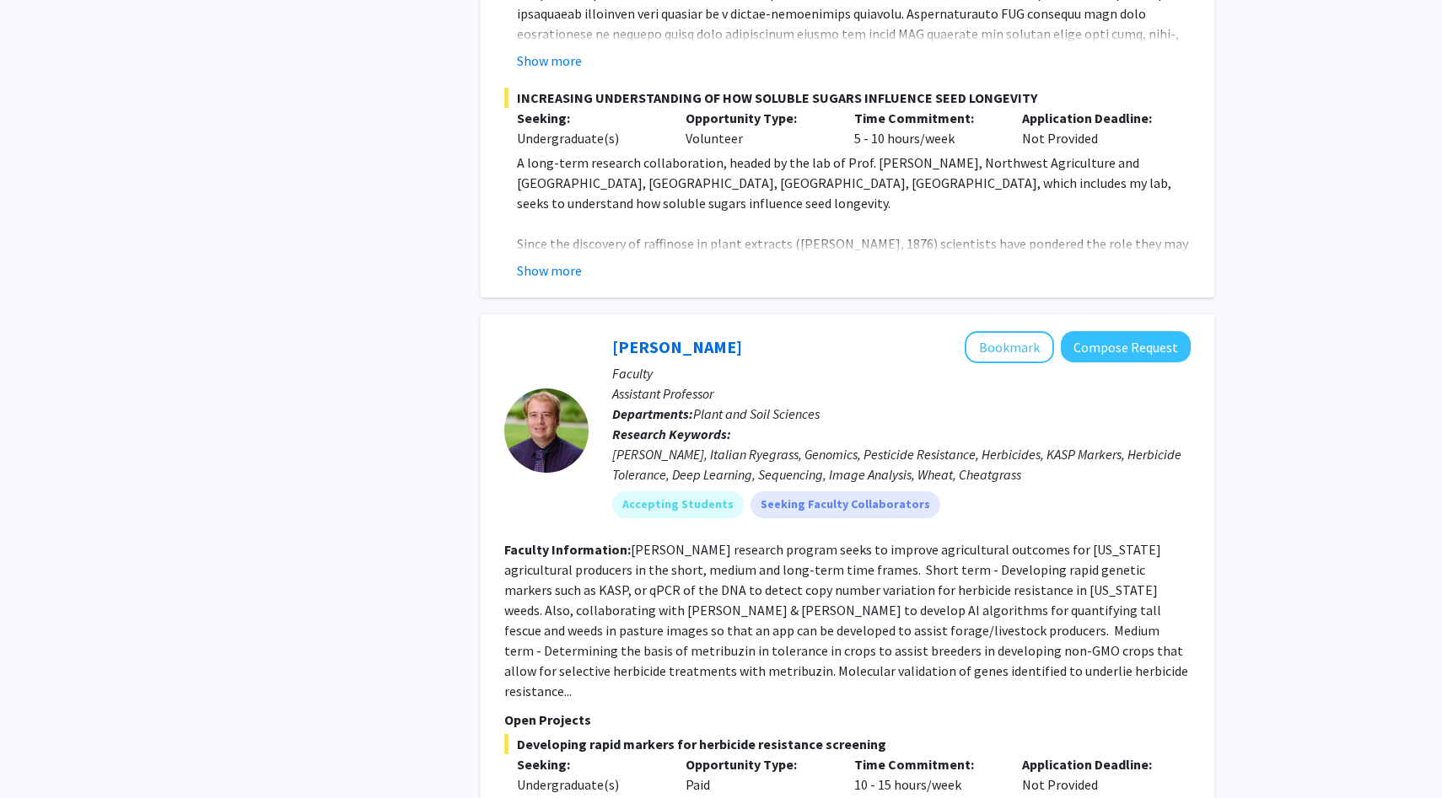
scroll to position [9107, 0]
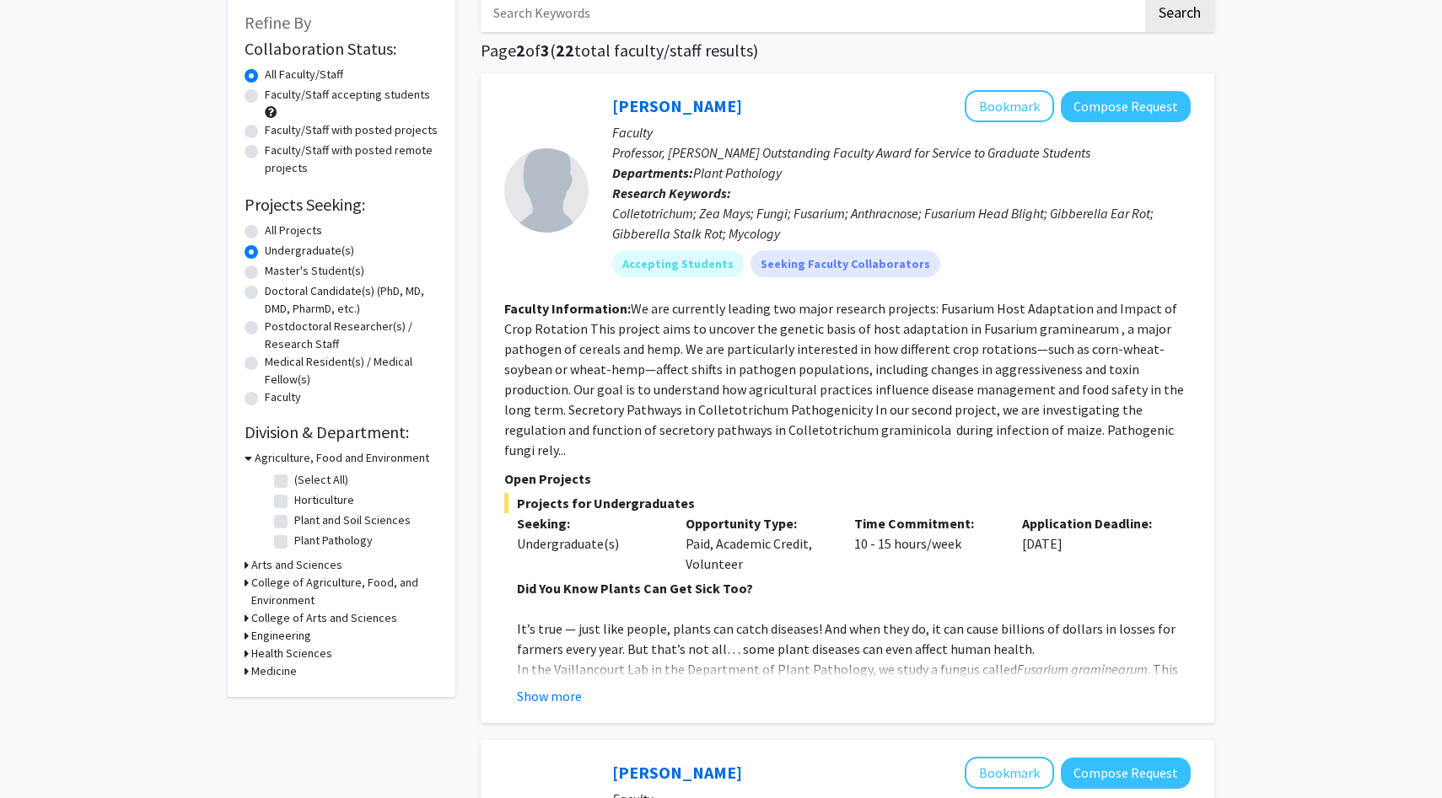
scroll to position [99, 0]
click at [520, 685] on button "Show more" at bounding box center [549, 695] width 65 height 20
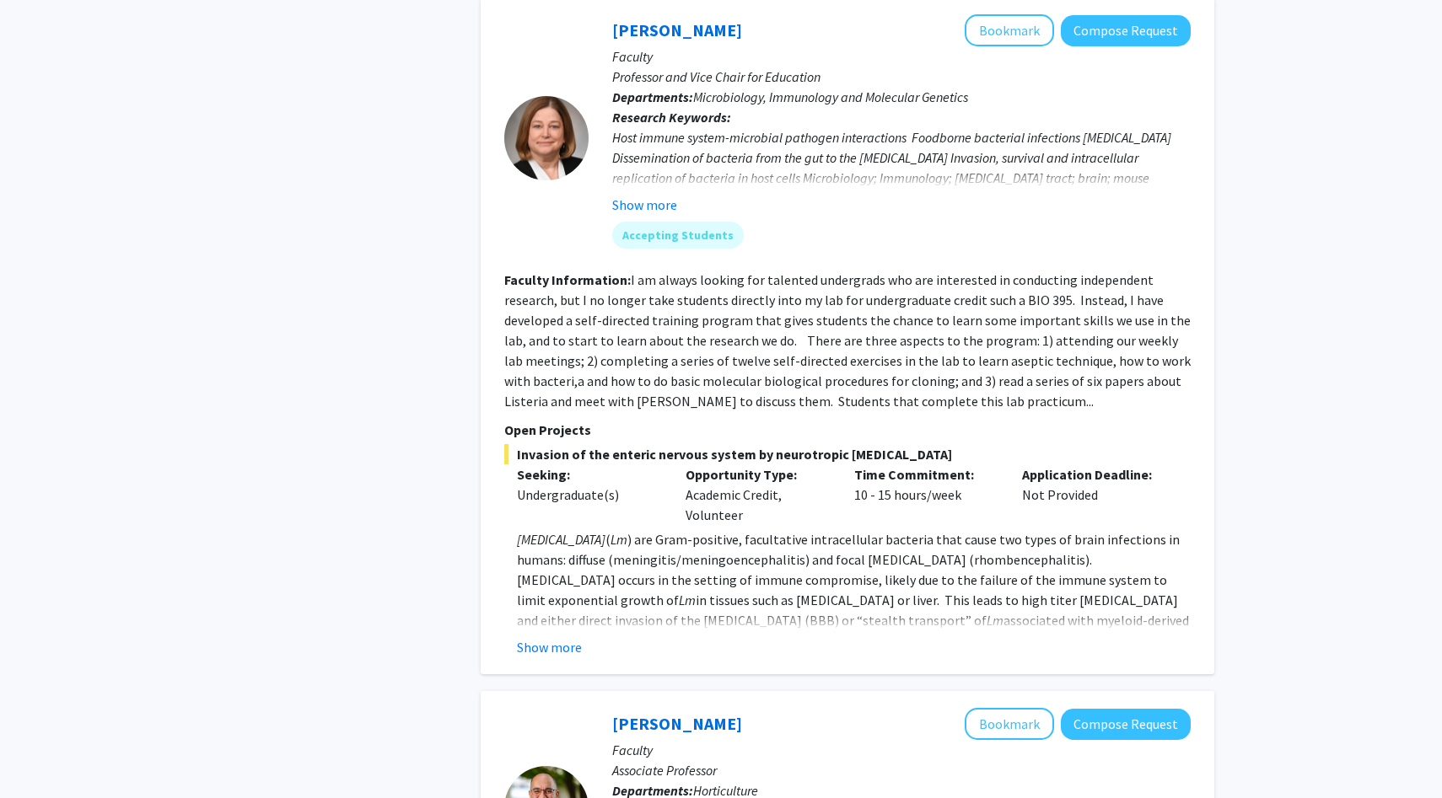
scroll to position [2286, 0]
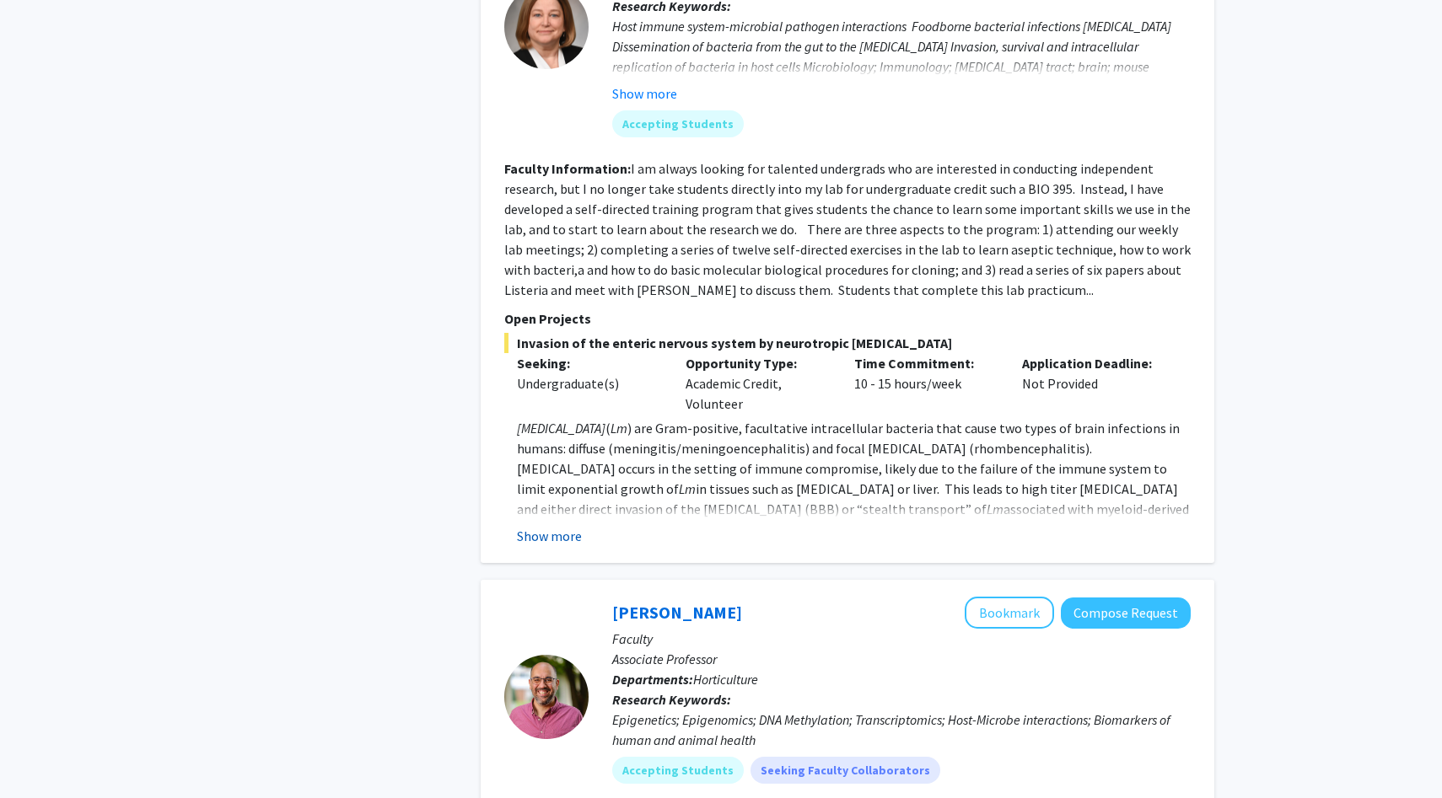
click at [536, 526] on button "Show more" at bounding box center [549, 536] width 65 height 20
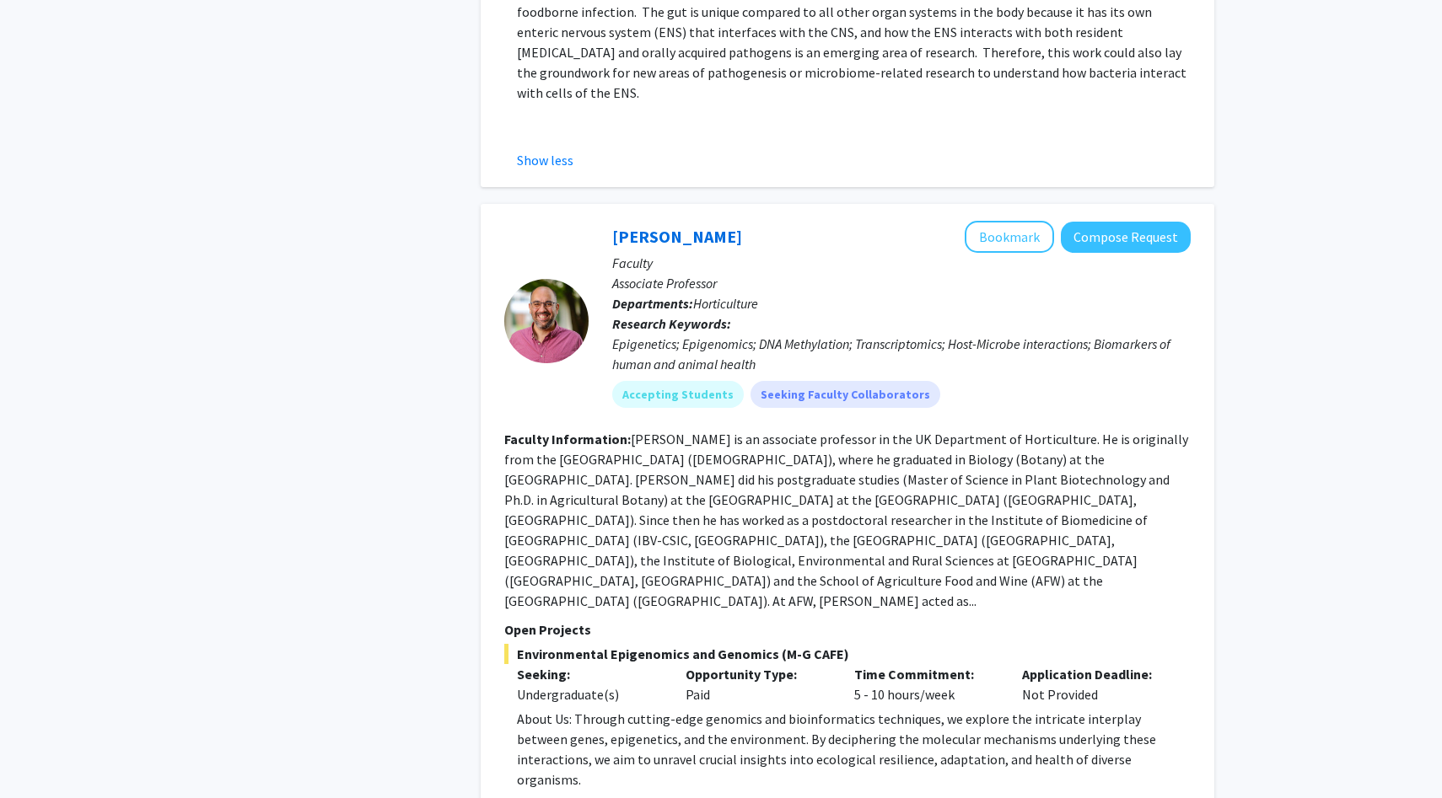
scroll to position [3336, 0]
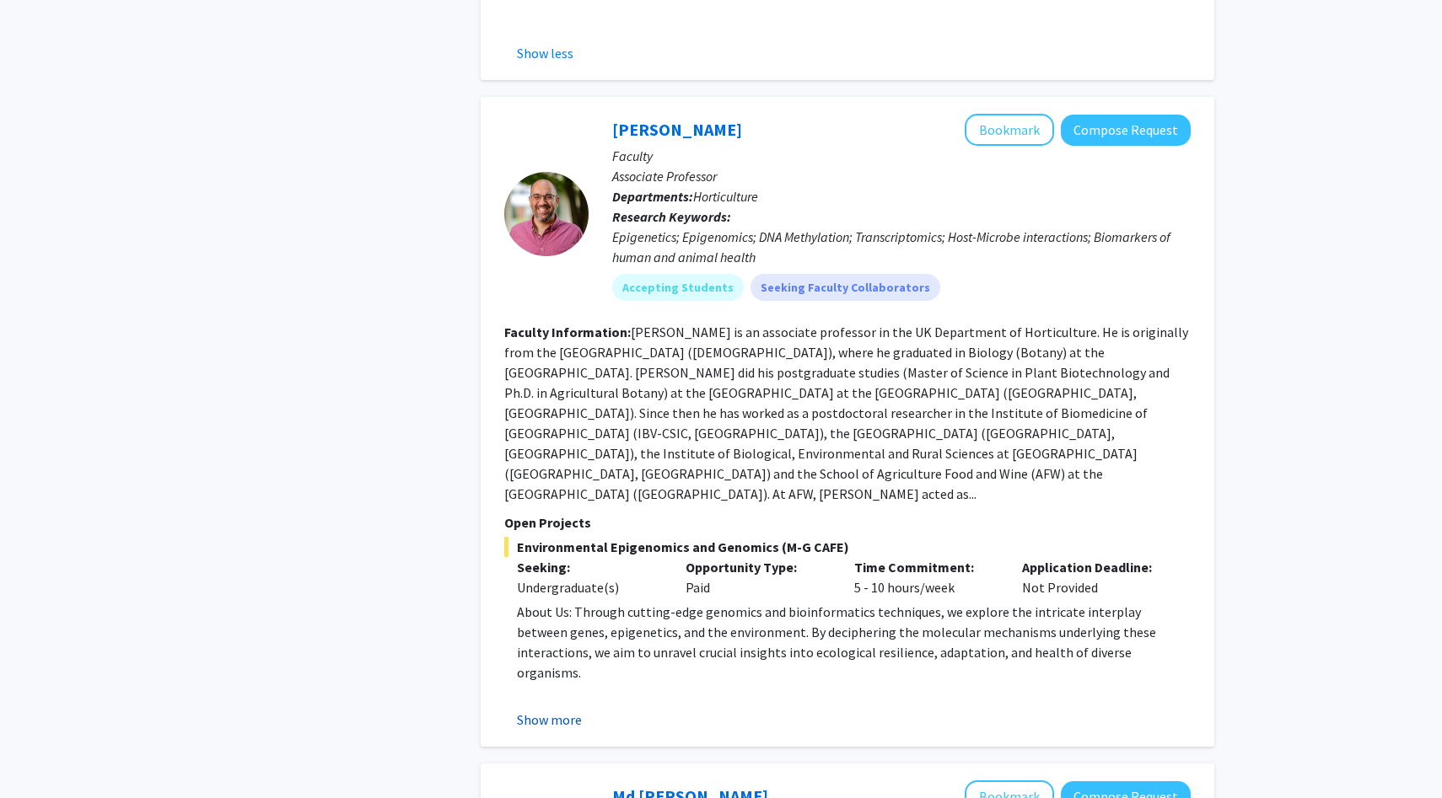
click at [546, 710] on button "Show more" at bounding box center [549, 720] width 65 height 20
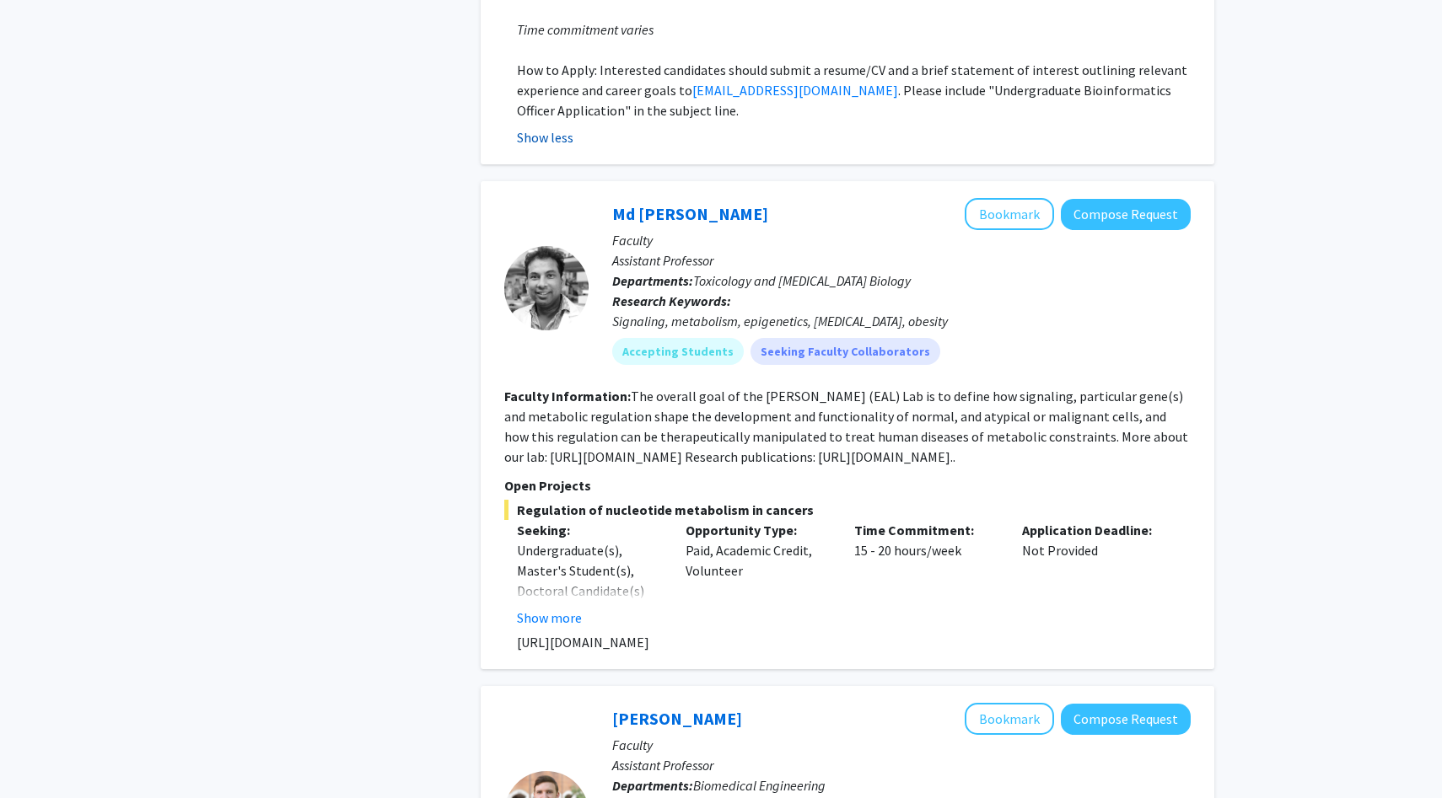
scroll to position [4282, 0]
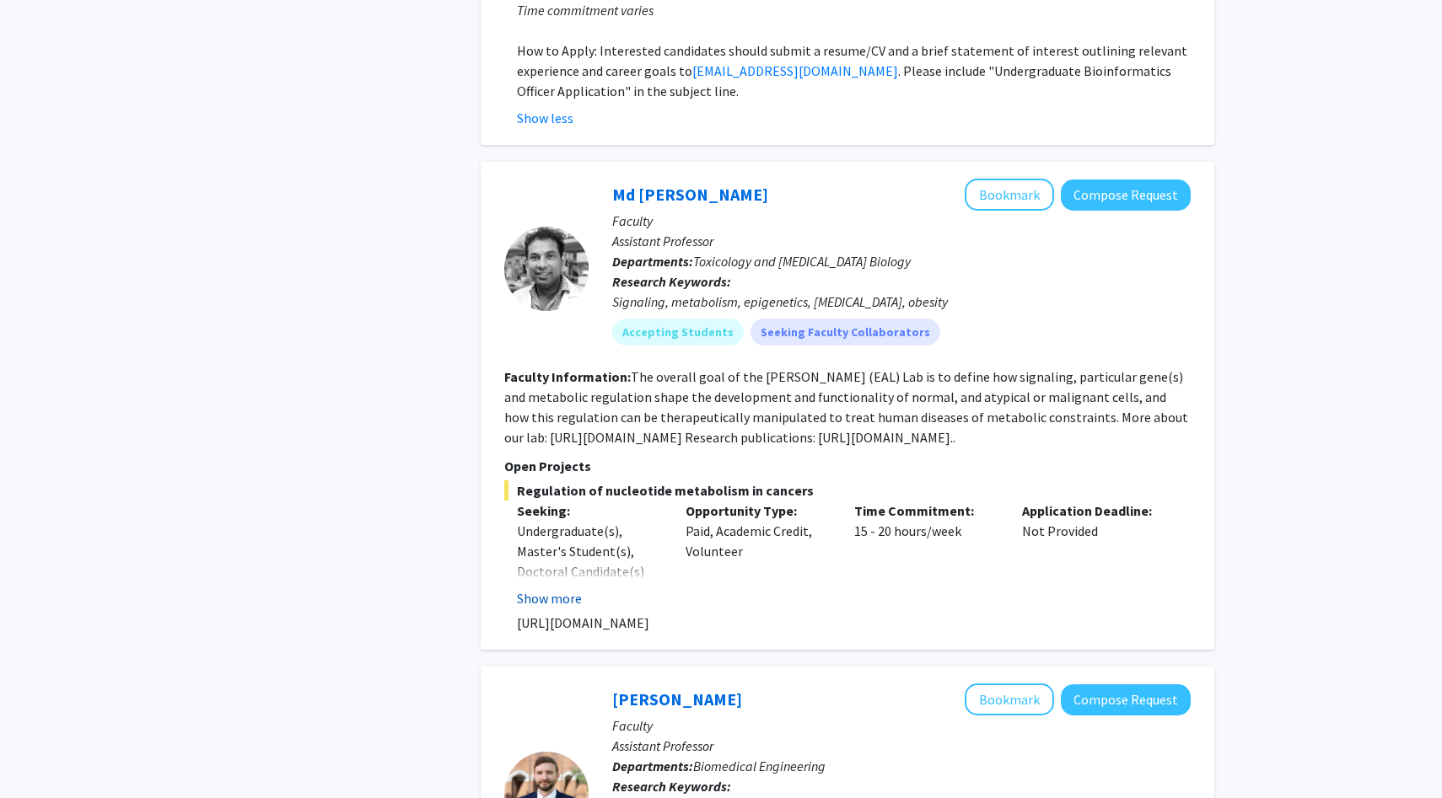
click at [545, 588] on button "Show more" at bounding box center [549, 598] width 65 height 20
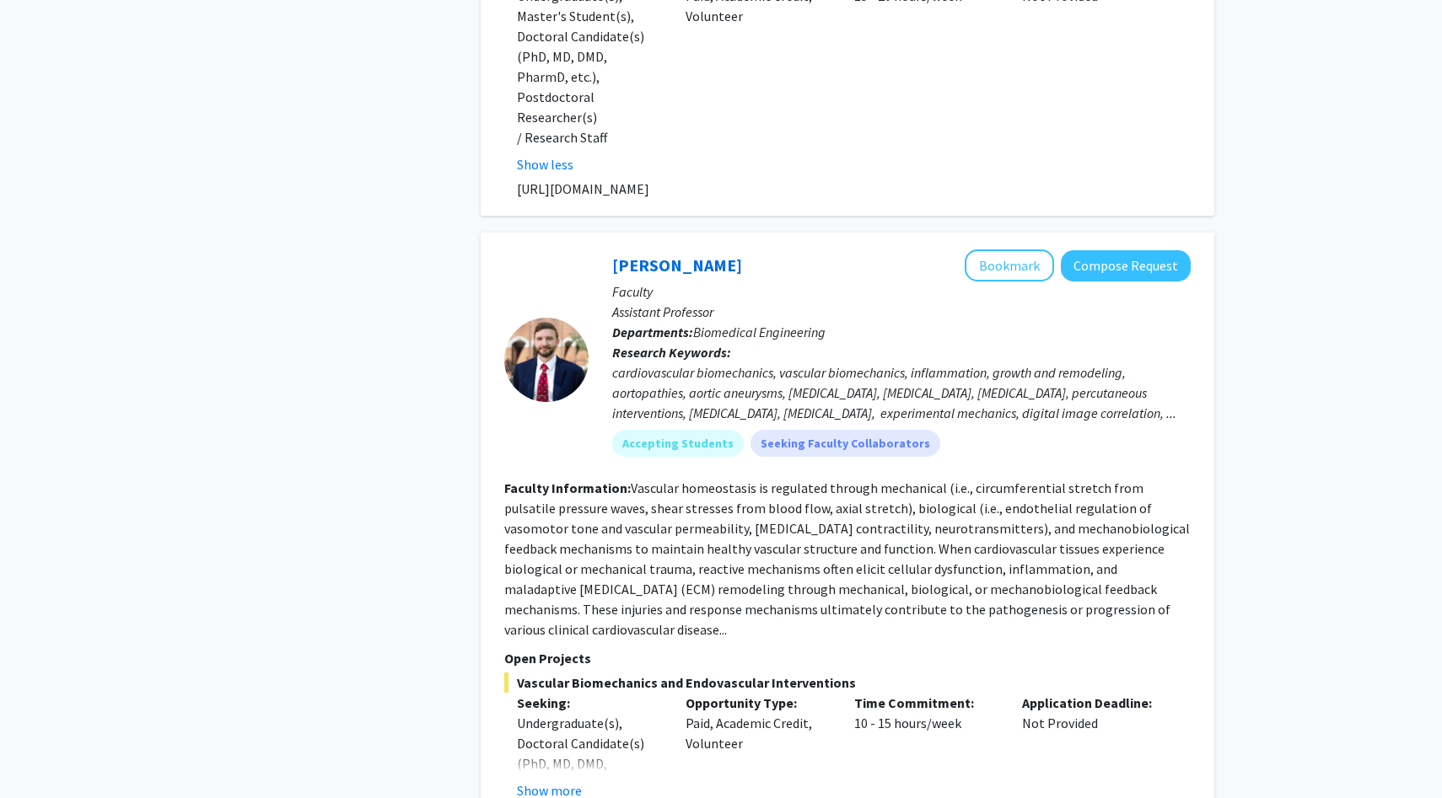
scroll to position [4818, 0]
click at [543, 780] on button "Show more" at bounding box center [549, 790] width 65 height 20
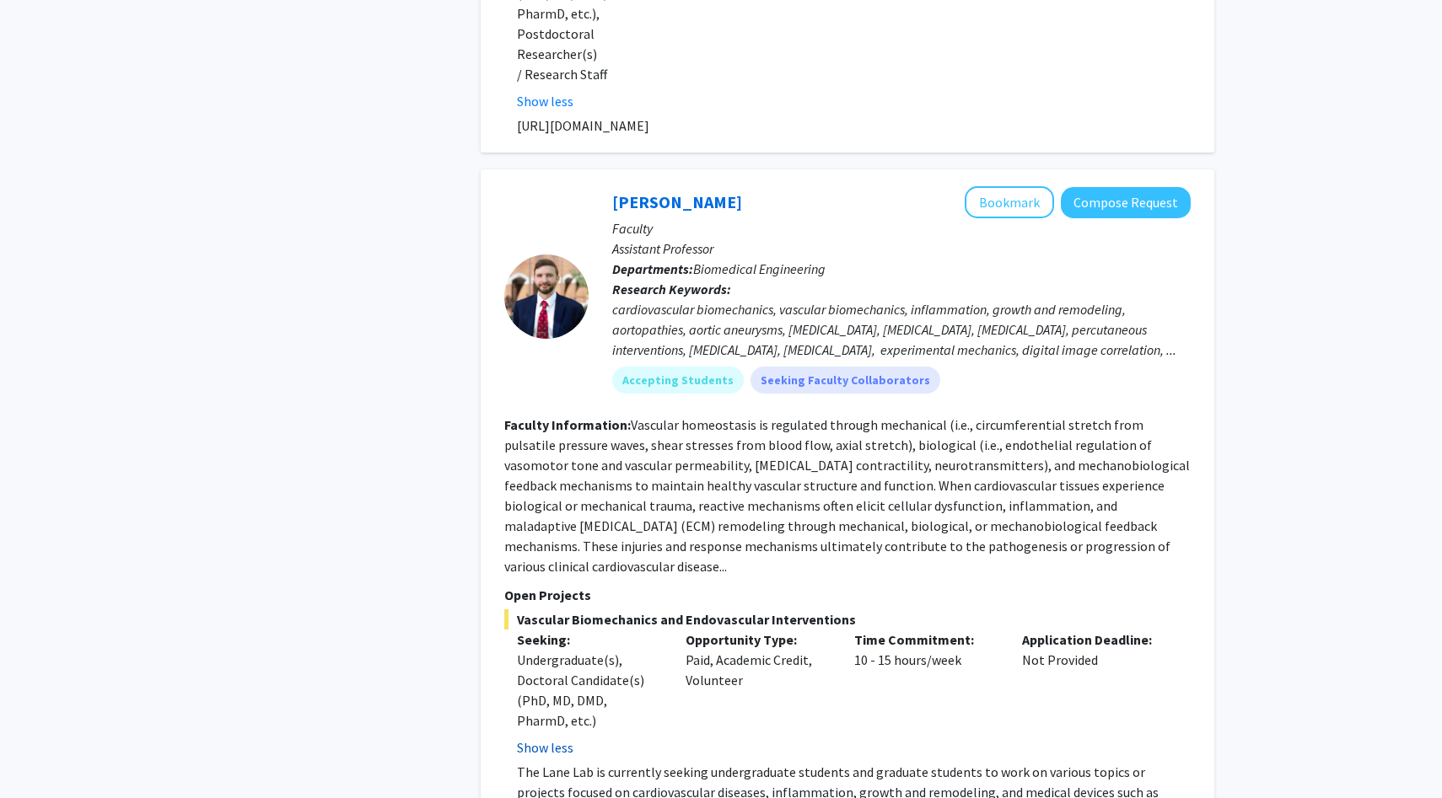
scroll to position [4886, 0]
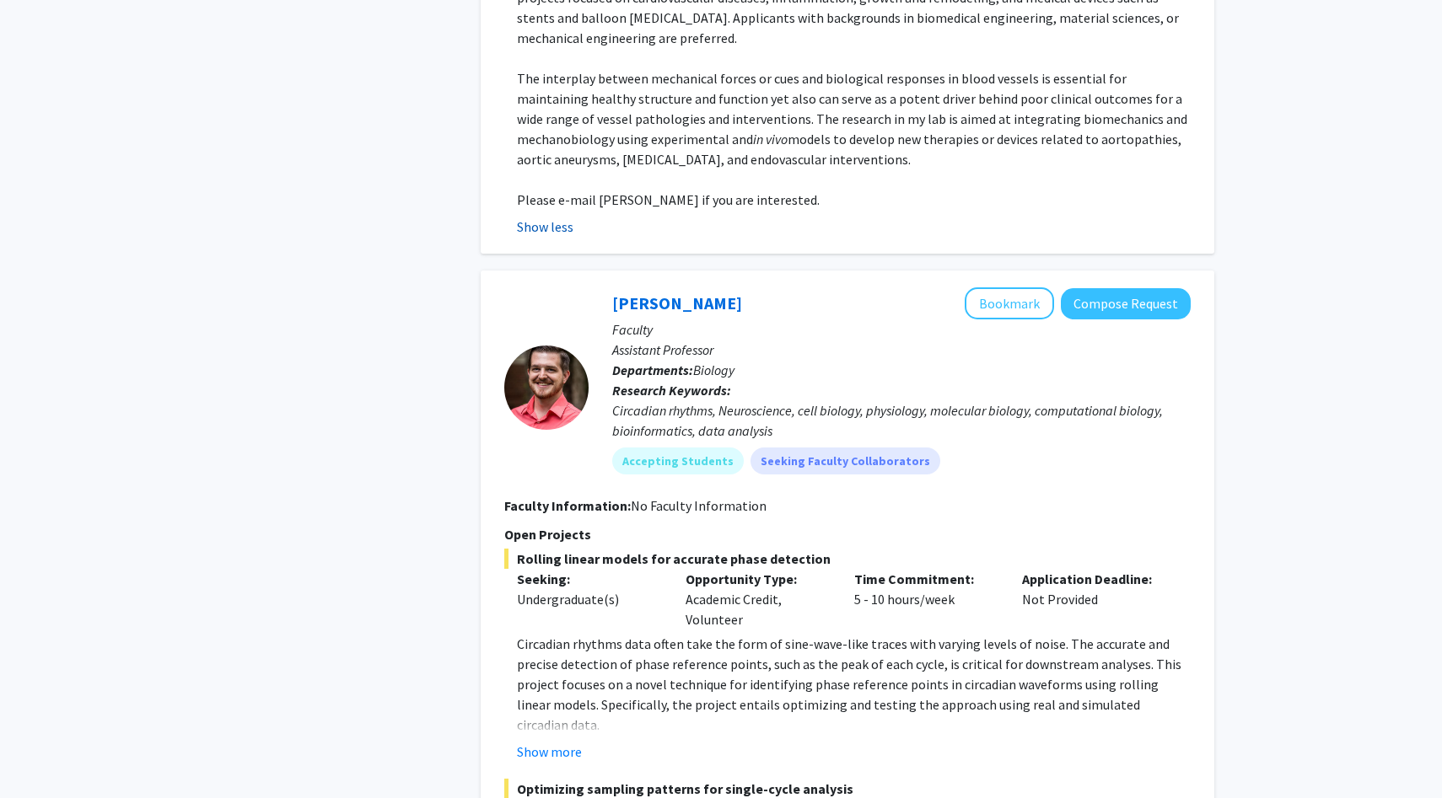
scroll to position [5676, 0]
click at [566, 741] on button "Show more" at bounding box center [549, 751] width 65 height 20
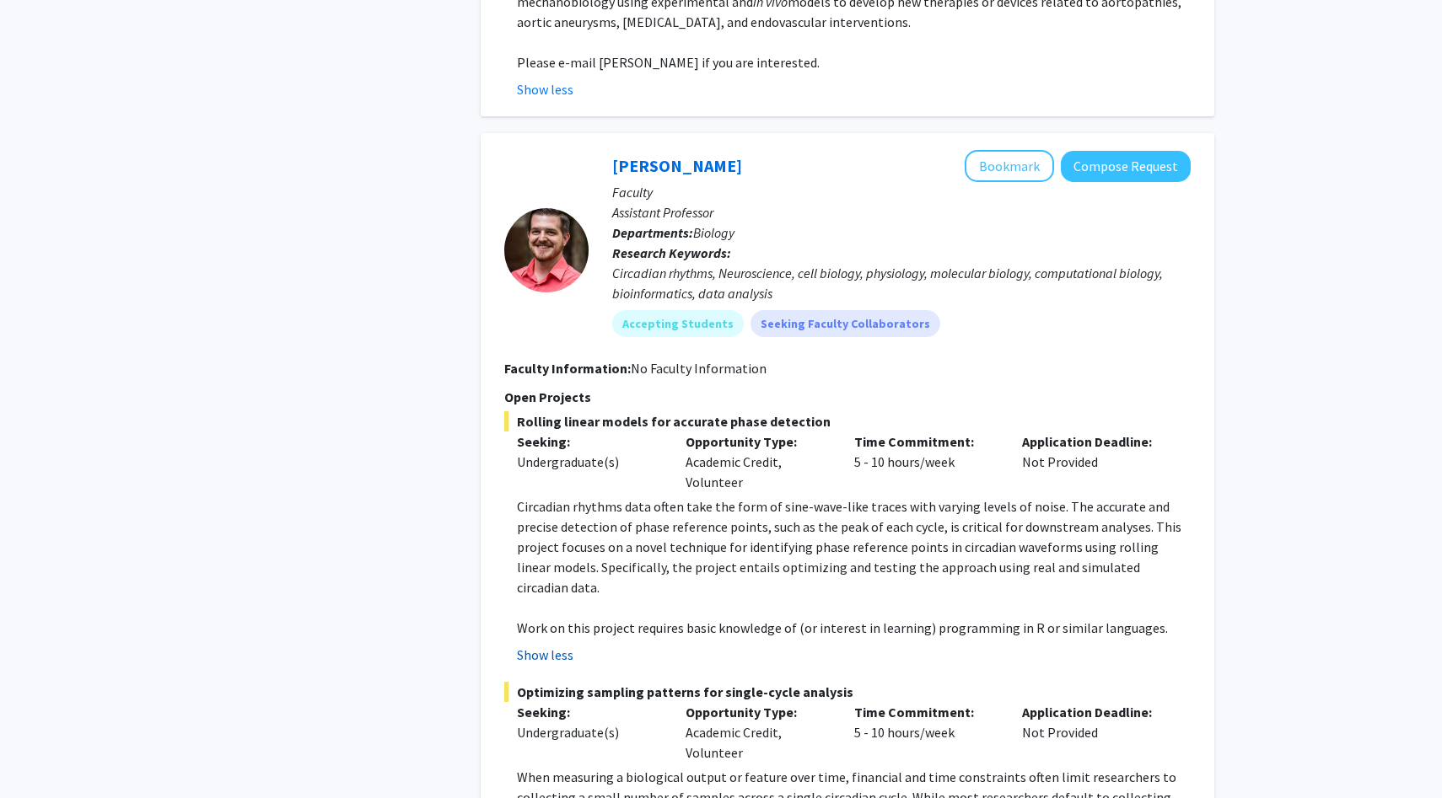
scroll to position [5825, 0]
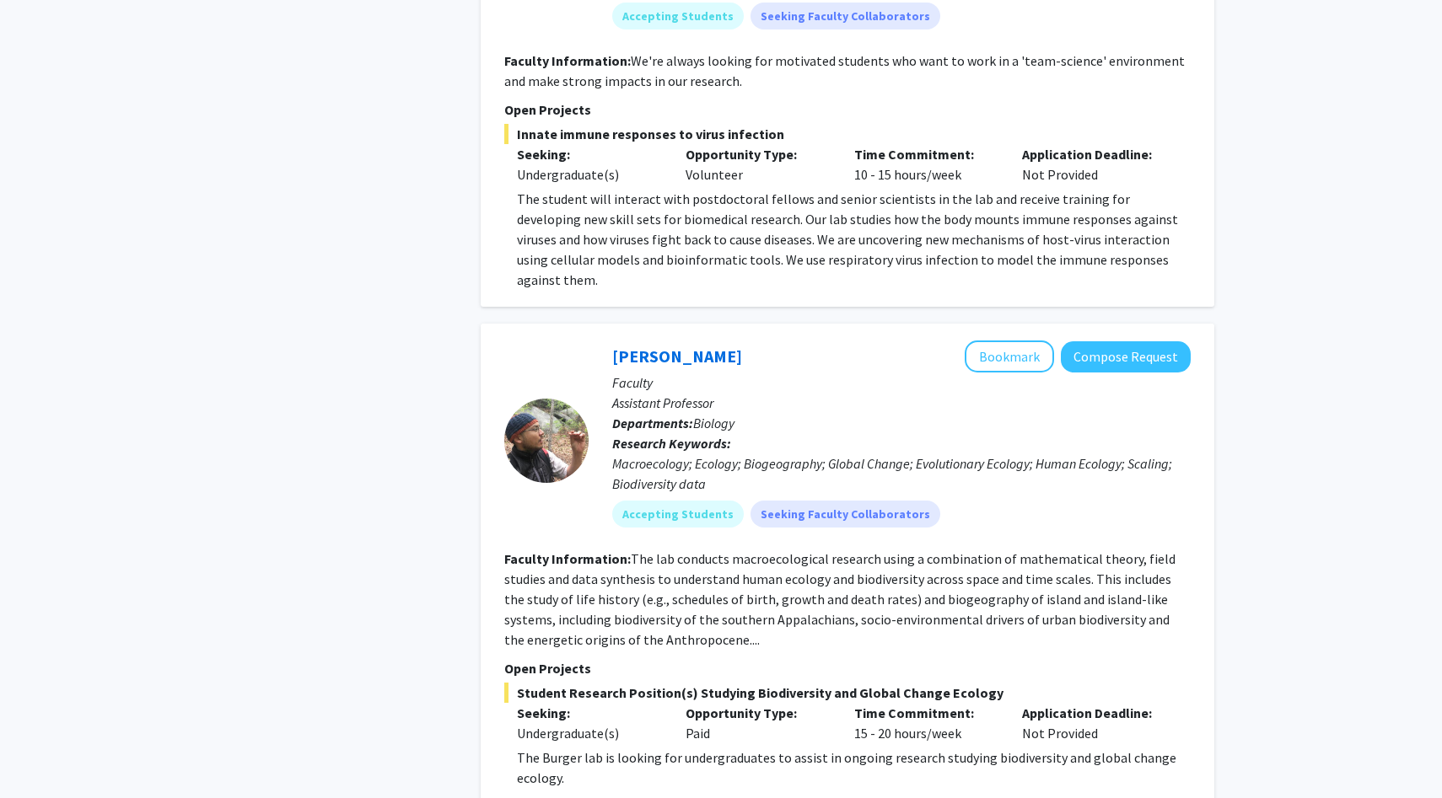
scroll to position [8163, 0]
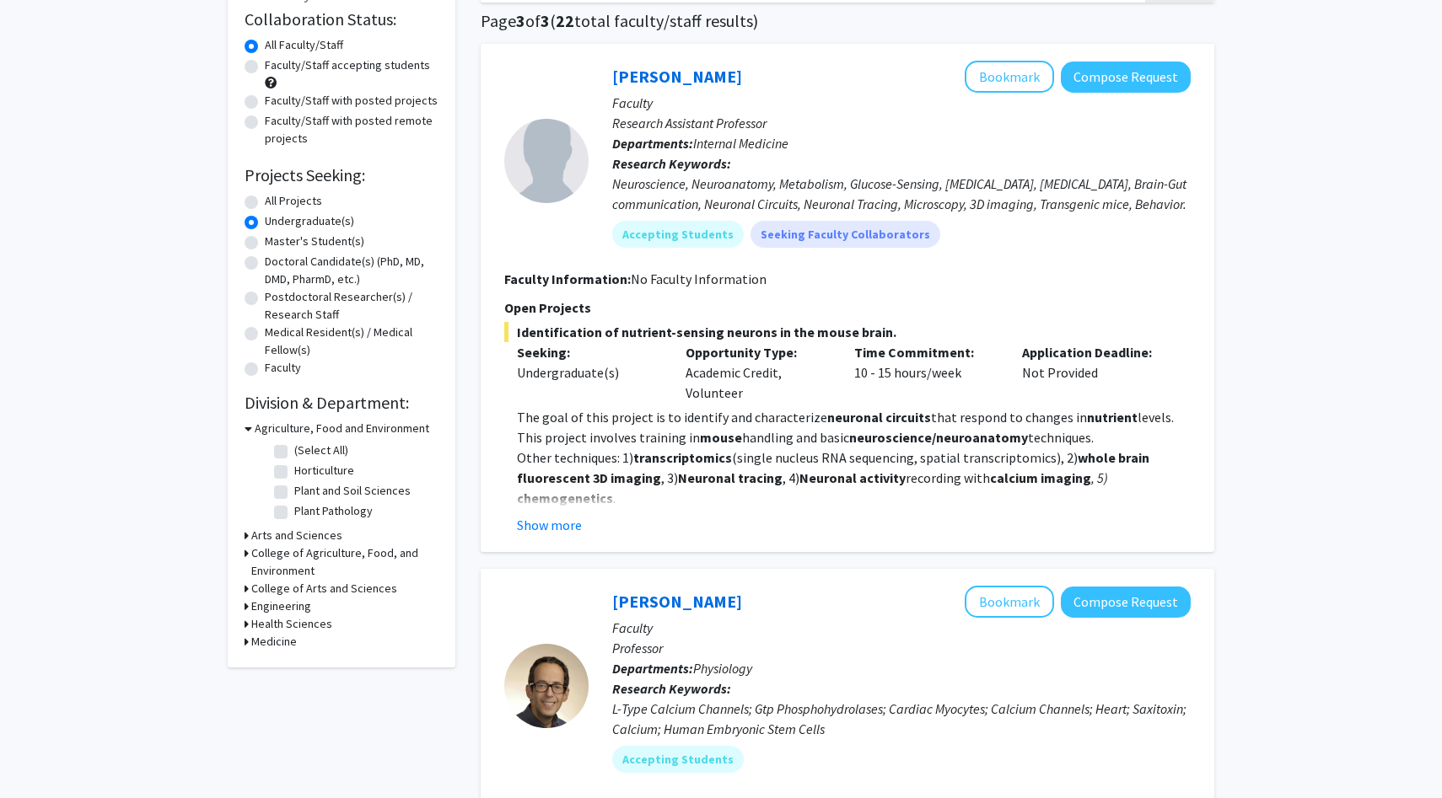
scroll to position [127, 0]
click at [562, 518] on button "Show more" at bounding box center [549, 524] width 65 height 20
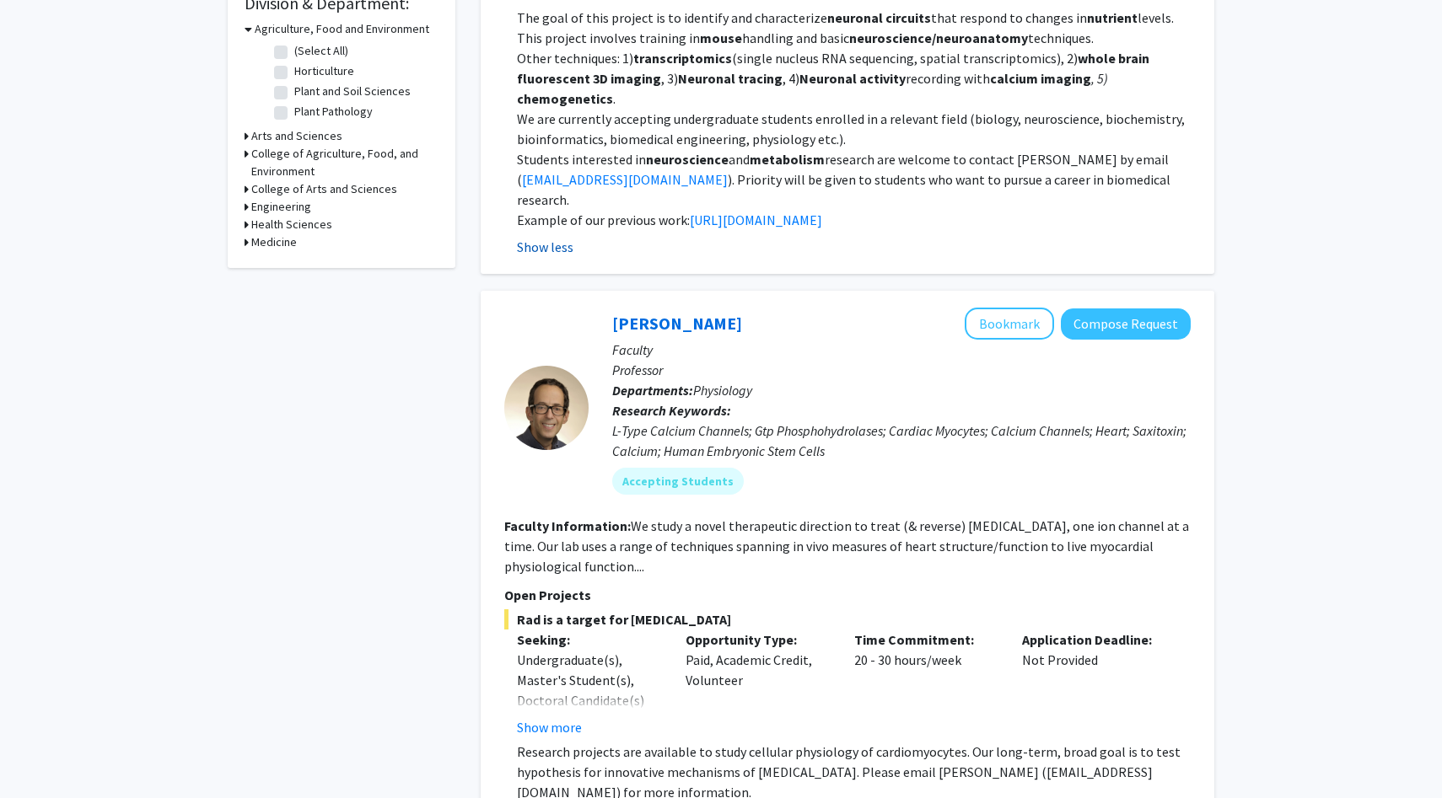
scroll to position [713, 0]
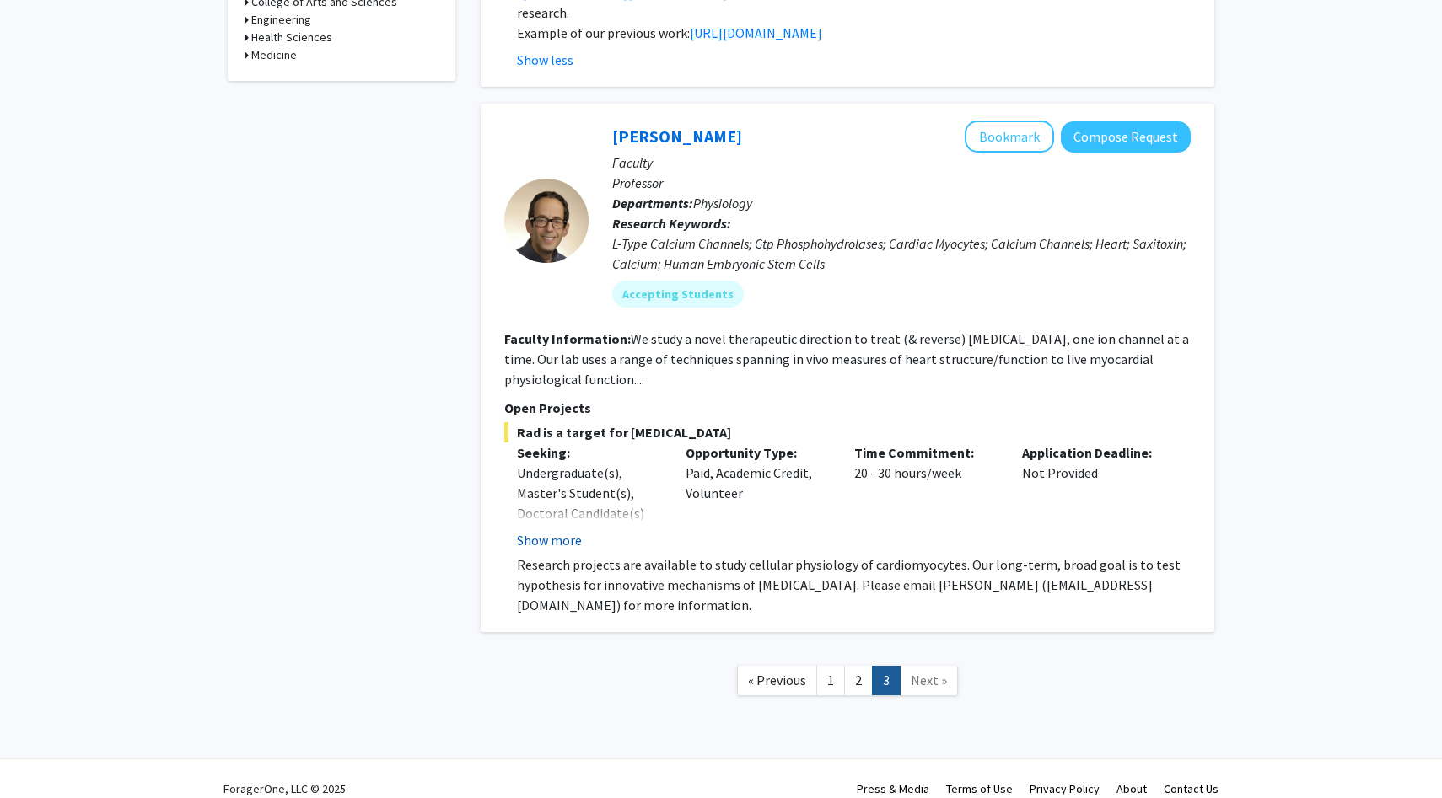
click at [563, 530] on button "Show more" at bounding box center [549, 540] width 65 height 20
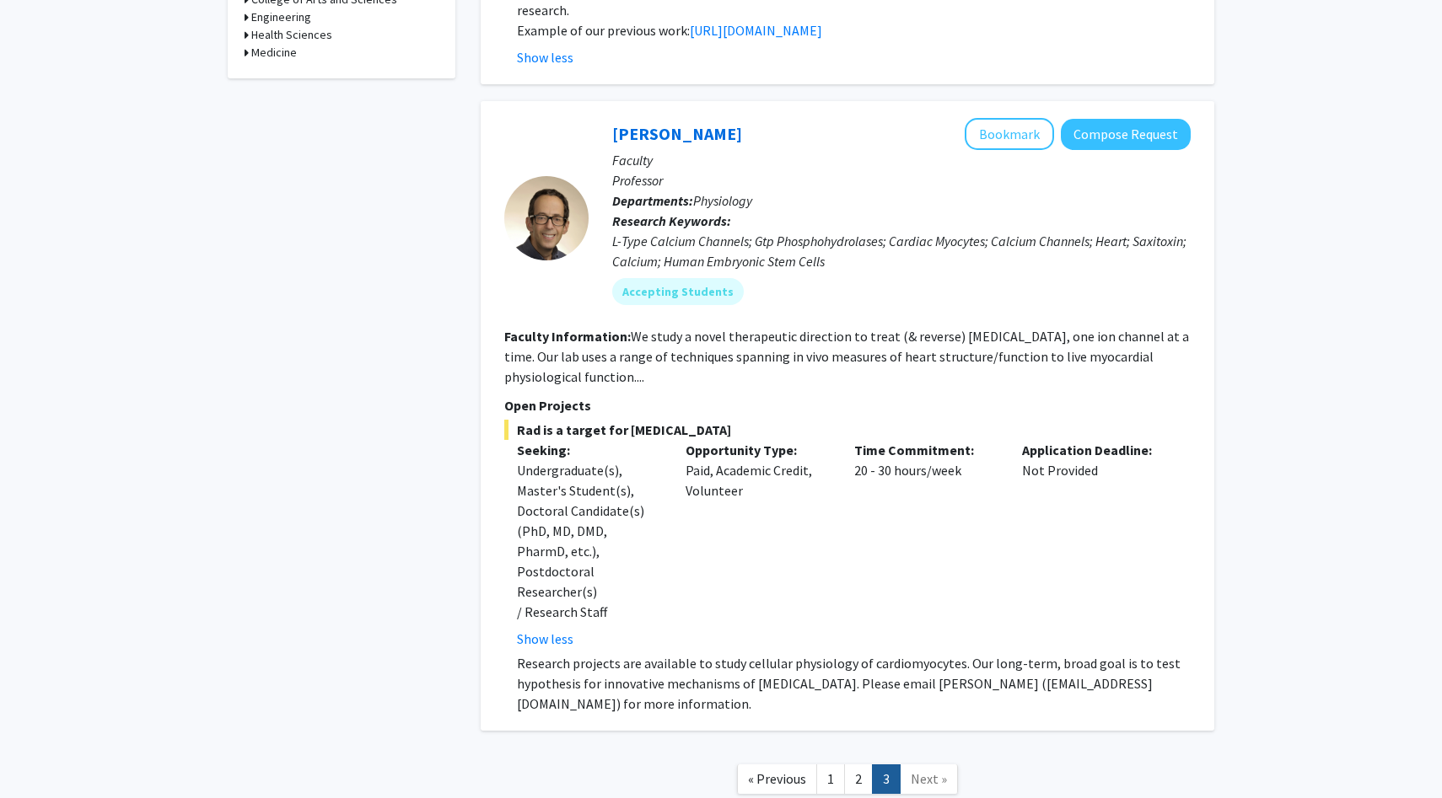
scroll to position [201, 0]
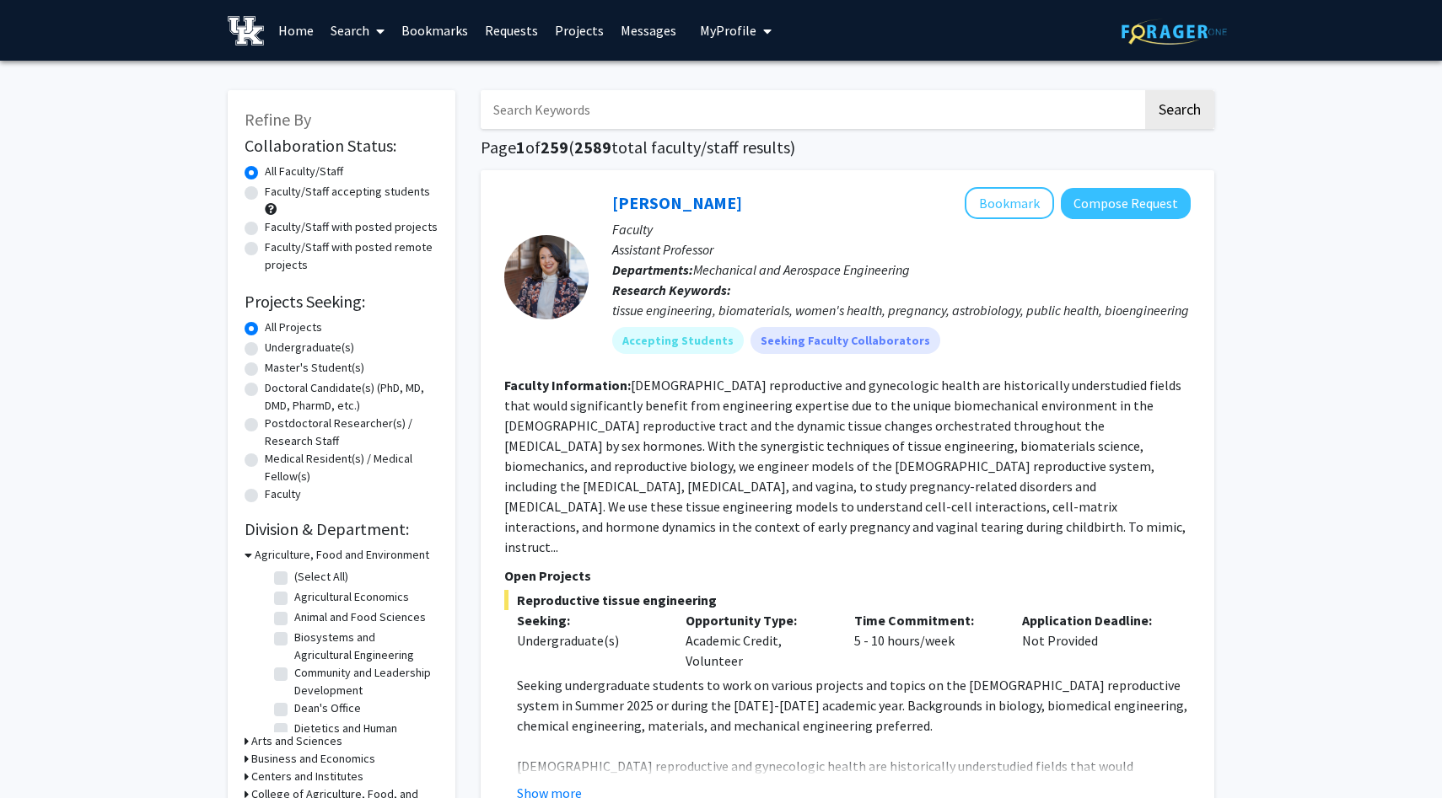
click at [328, 350] on label "Undergraduate(s)" at bounding box center [309, 348] width 89 height 18
click at [276, 350] on input "Undergraduate(s)" at bounding box center [270, 344] width 11 height 11
radio input "true"
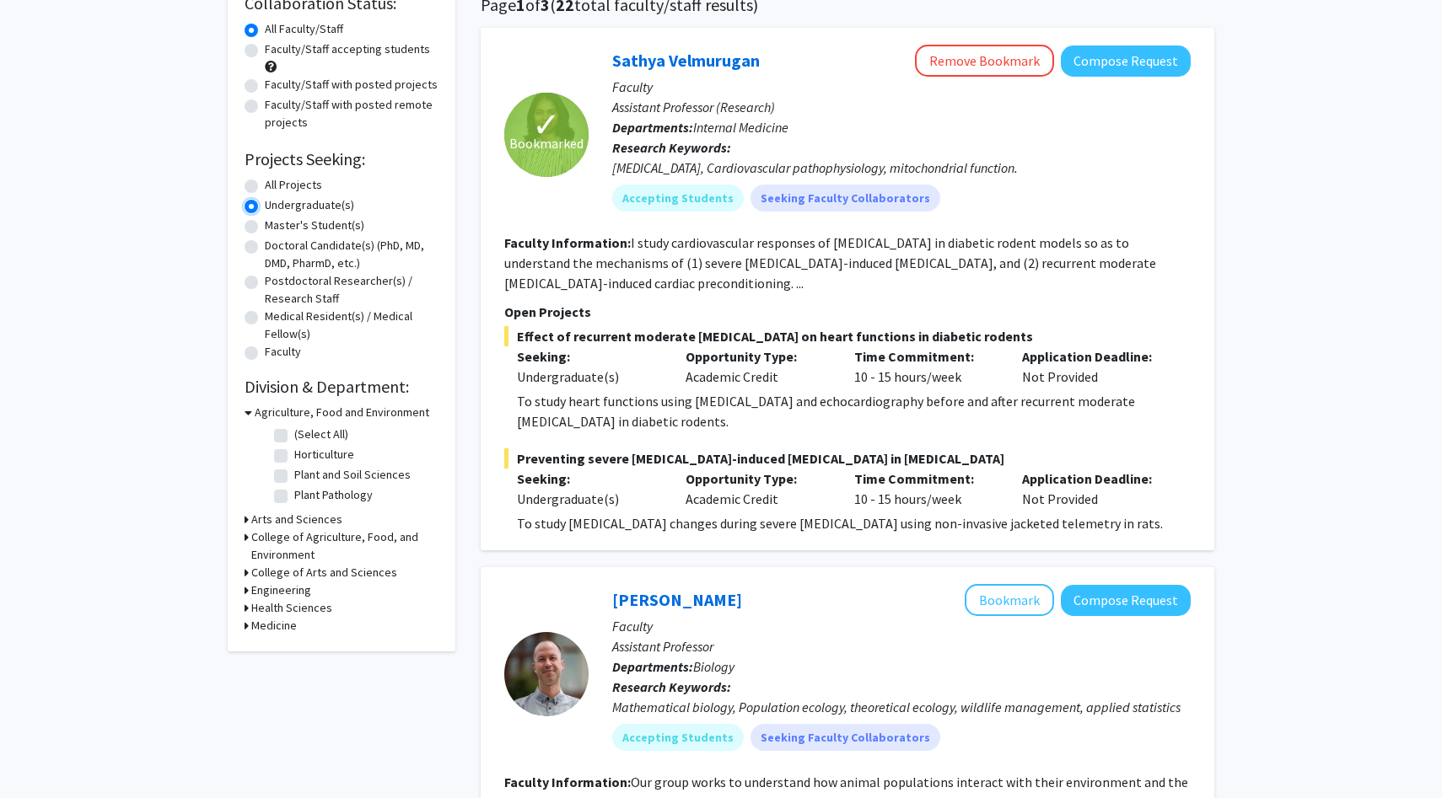
scroll to position [143, 0]
click at [1139, 59] on button "Compose Request" at bounding box center [1126, 60] width 130 height 31
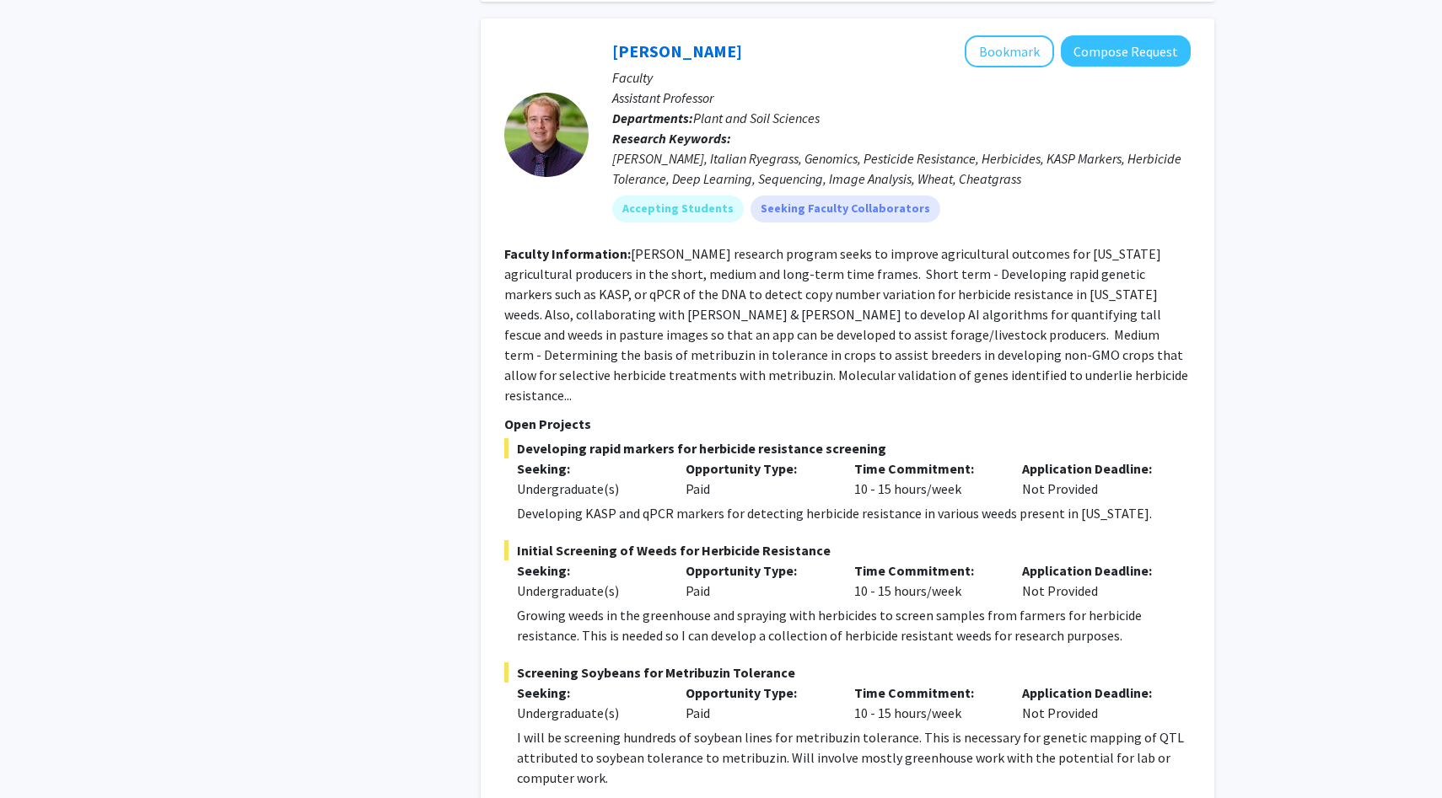
scroll to position [8459, 0]
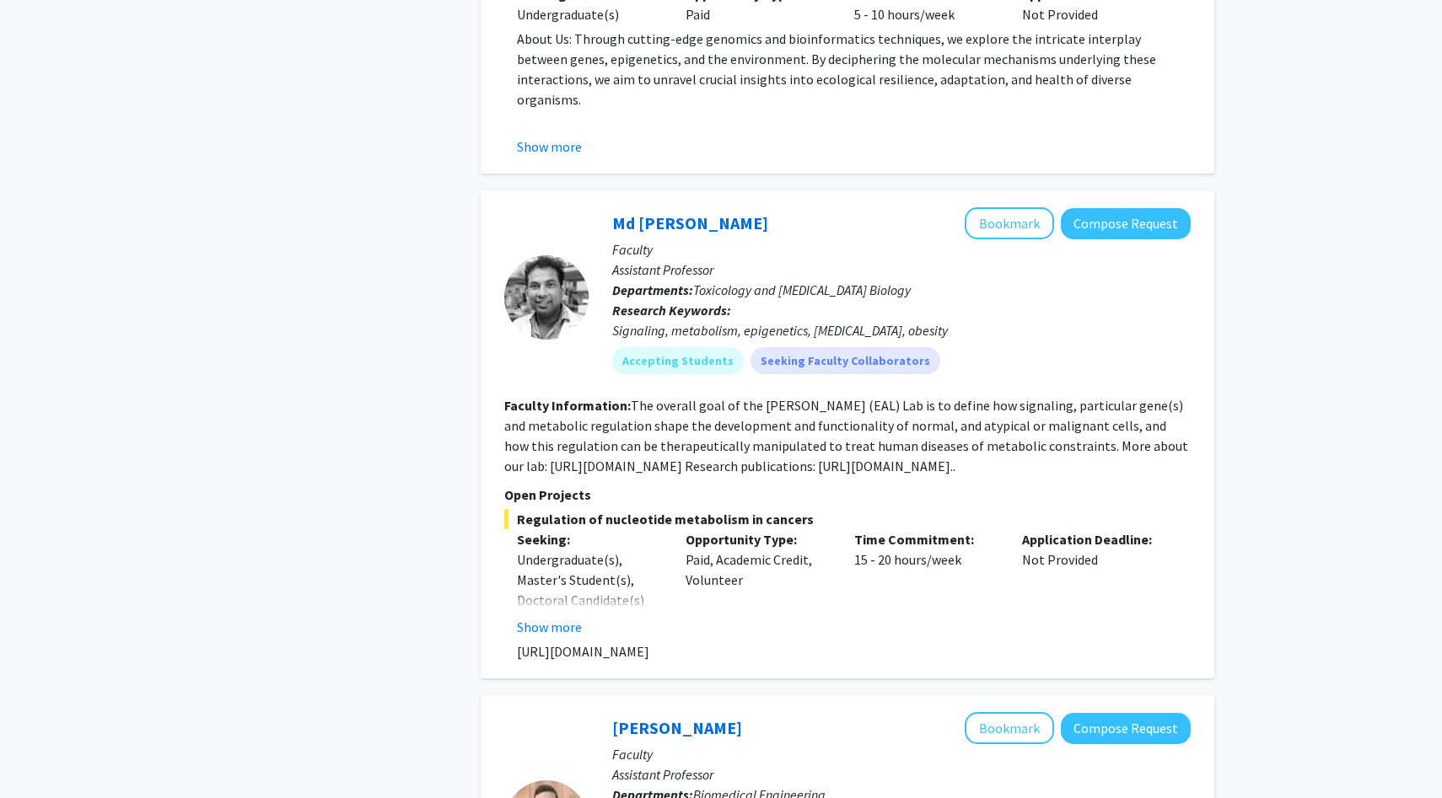
scroll to position [2012, 0]
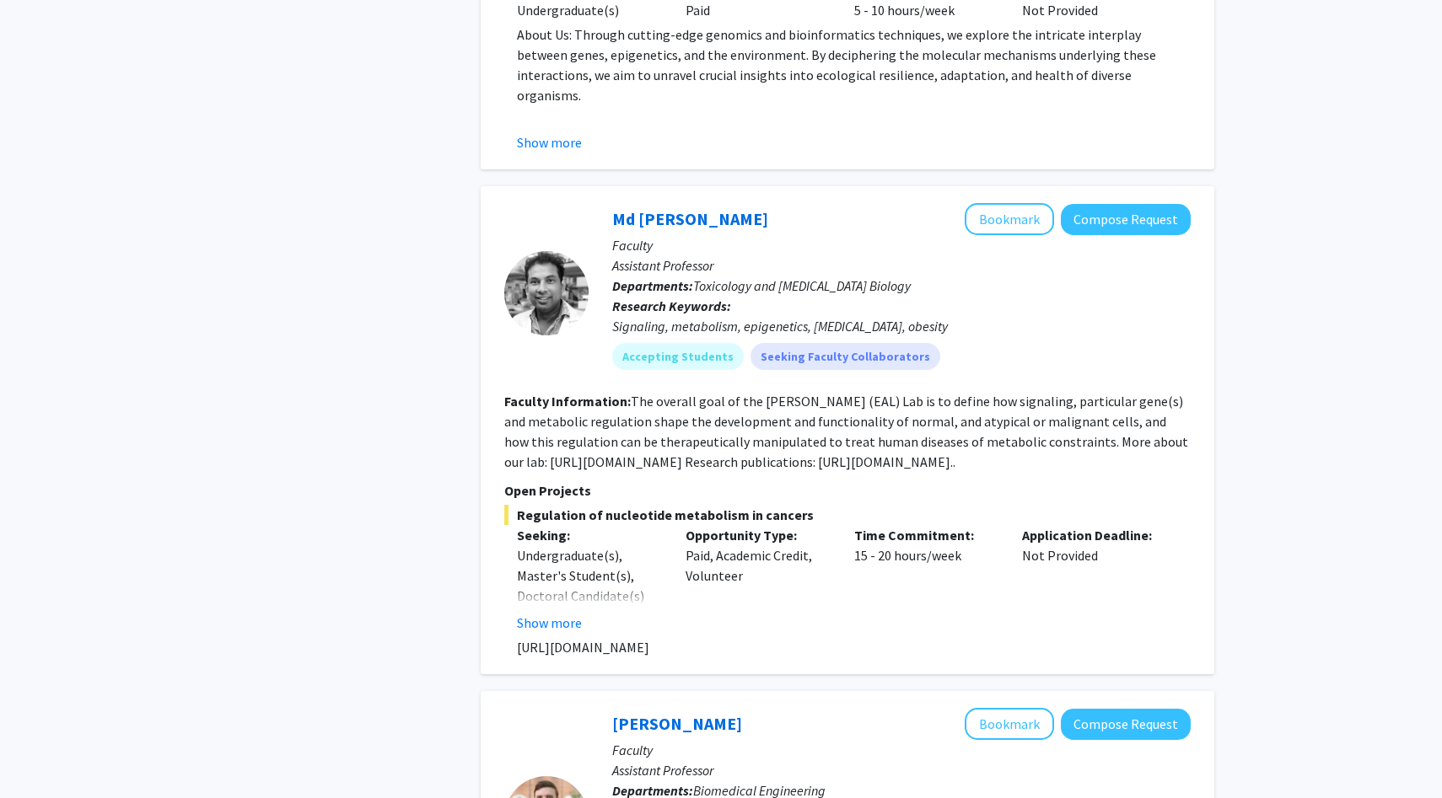
click at [563, 637] on p "[URL][DOMAIN_NAME]" at bounding box center [854, 647] width 674 height 20
click at [557, 613] on button "Show more" at bounding box center [549, 623] width 65 height 20
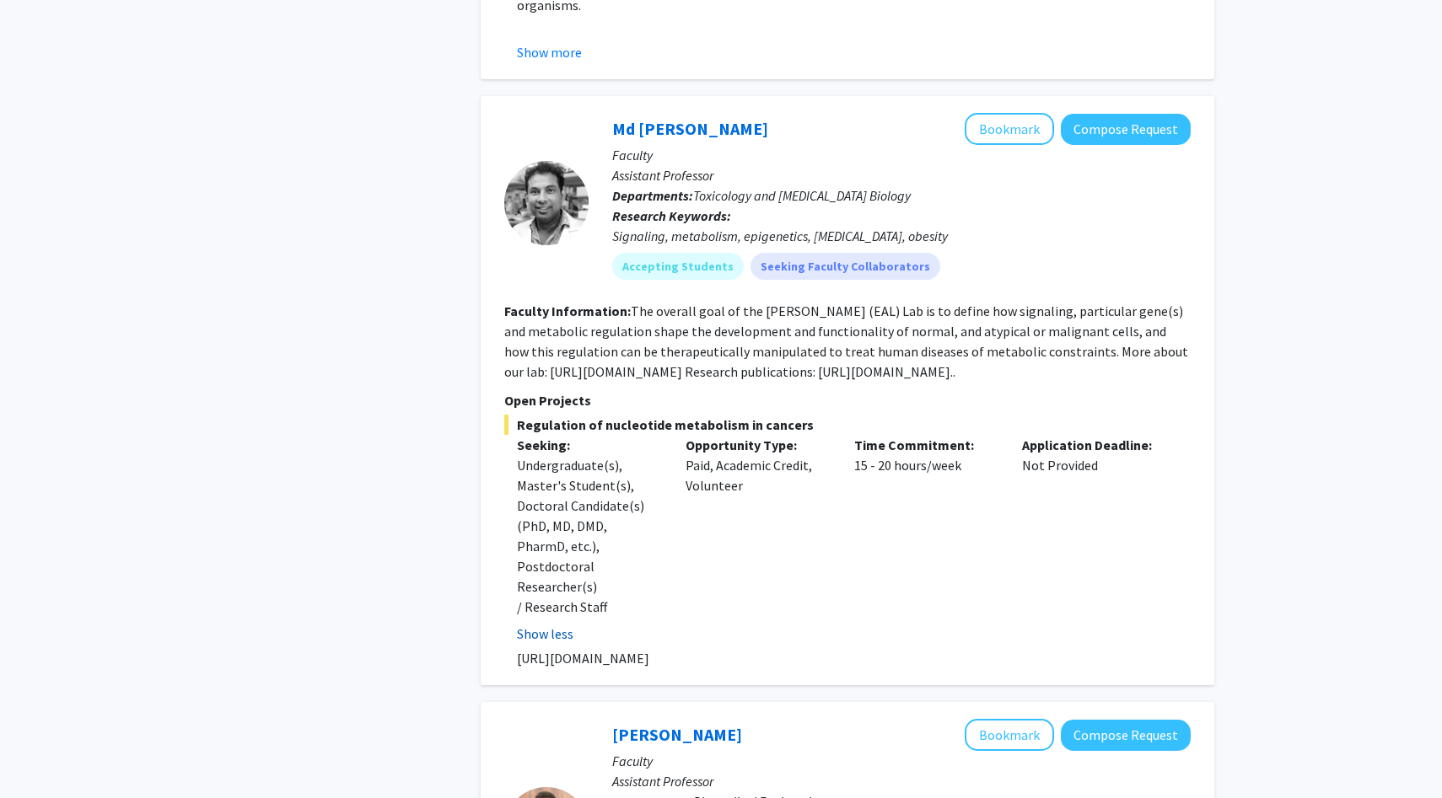
scroll to position [2104, 0]
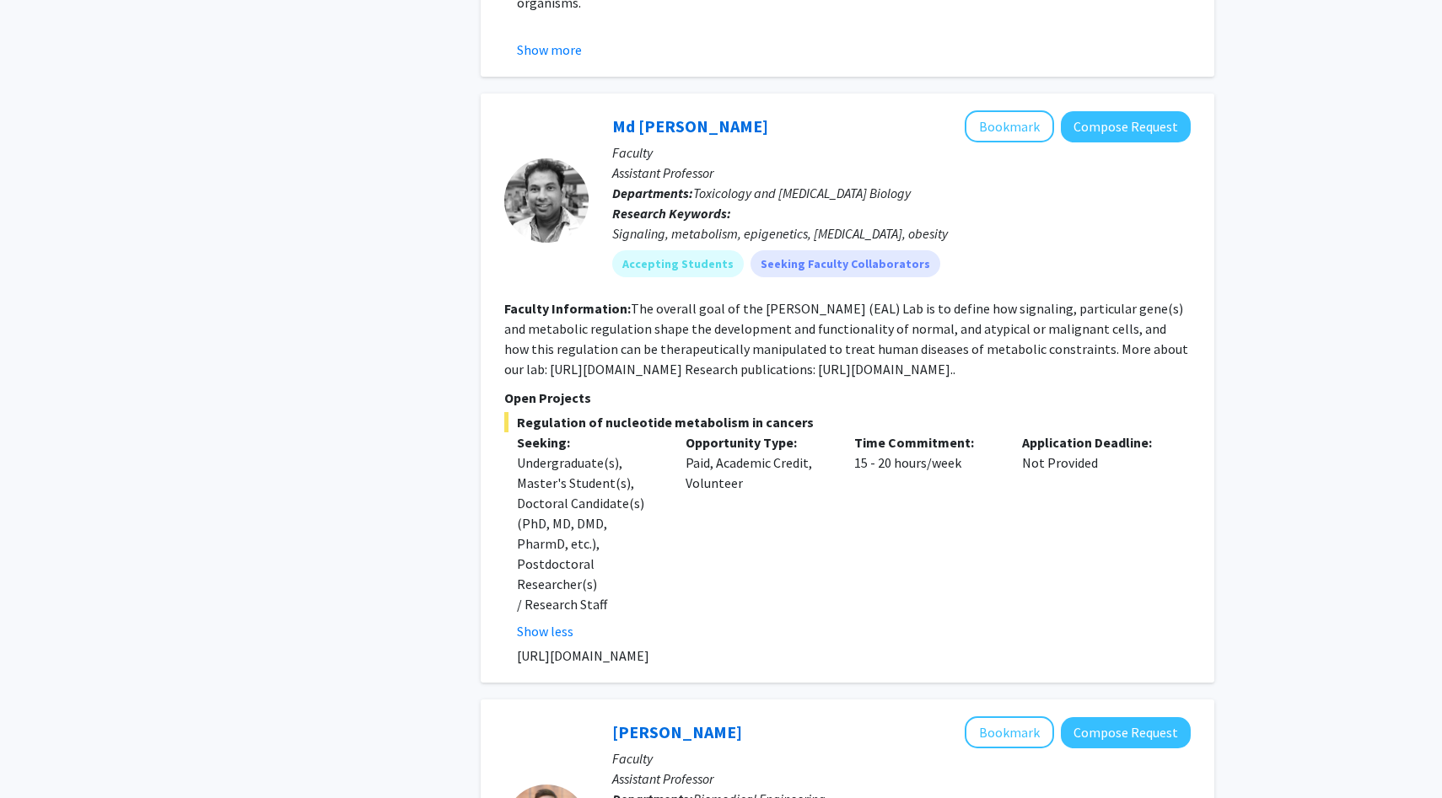
click at [555, 646] on p "[URL][DOMAIN_NAME]" at bounding box center [854, 656] width 674 height 20
click at [539, 646] on p "[URL][DOMAIN_NAME]" at bounding box center [854, 656] width 674 height 20
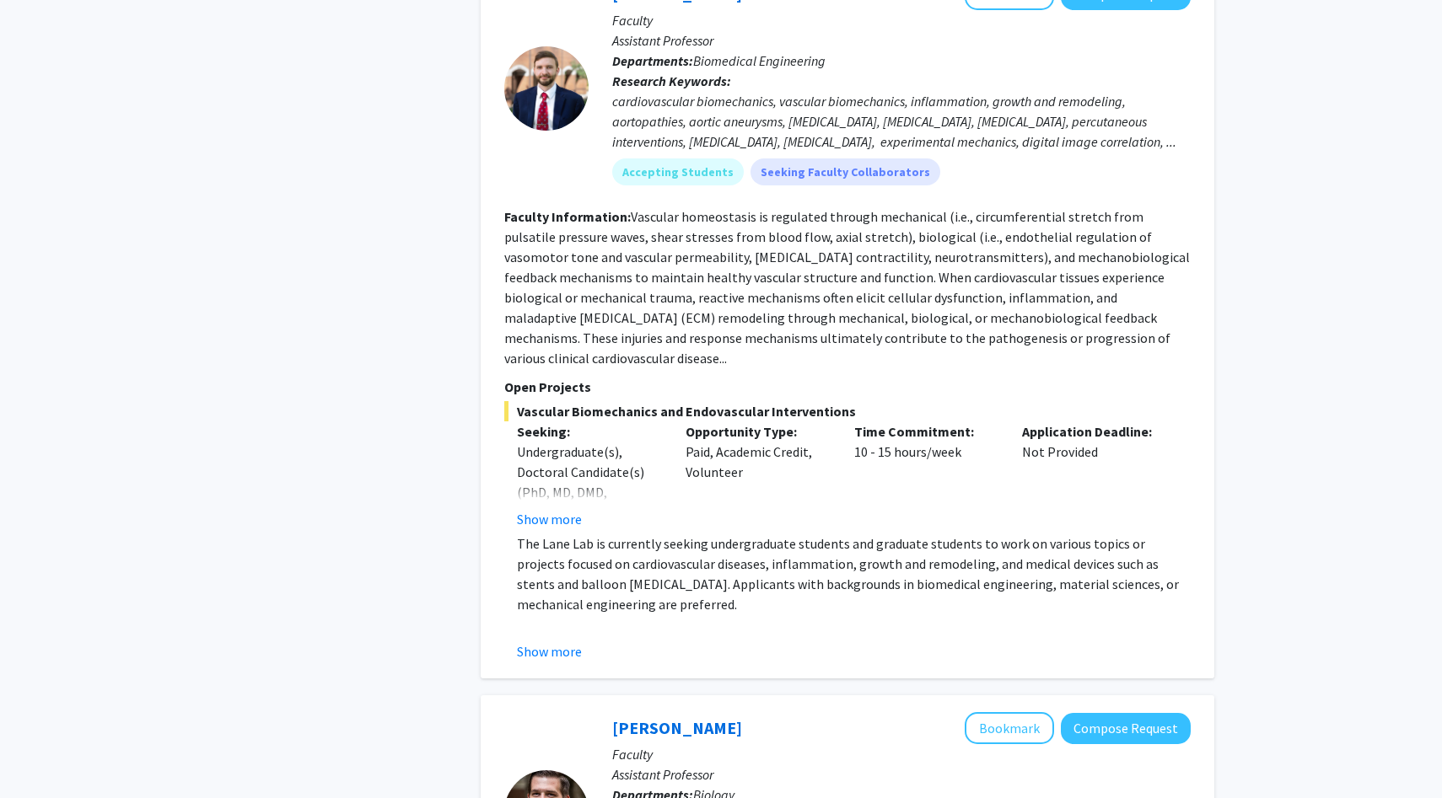
scroll to position [2903, 0]
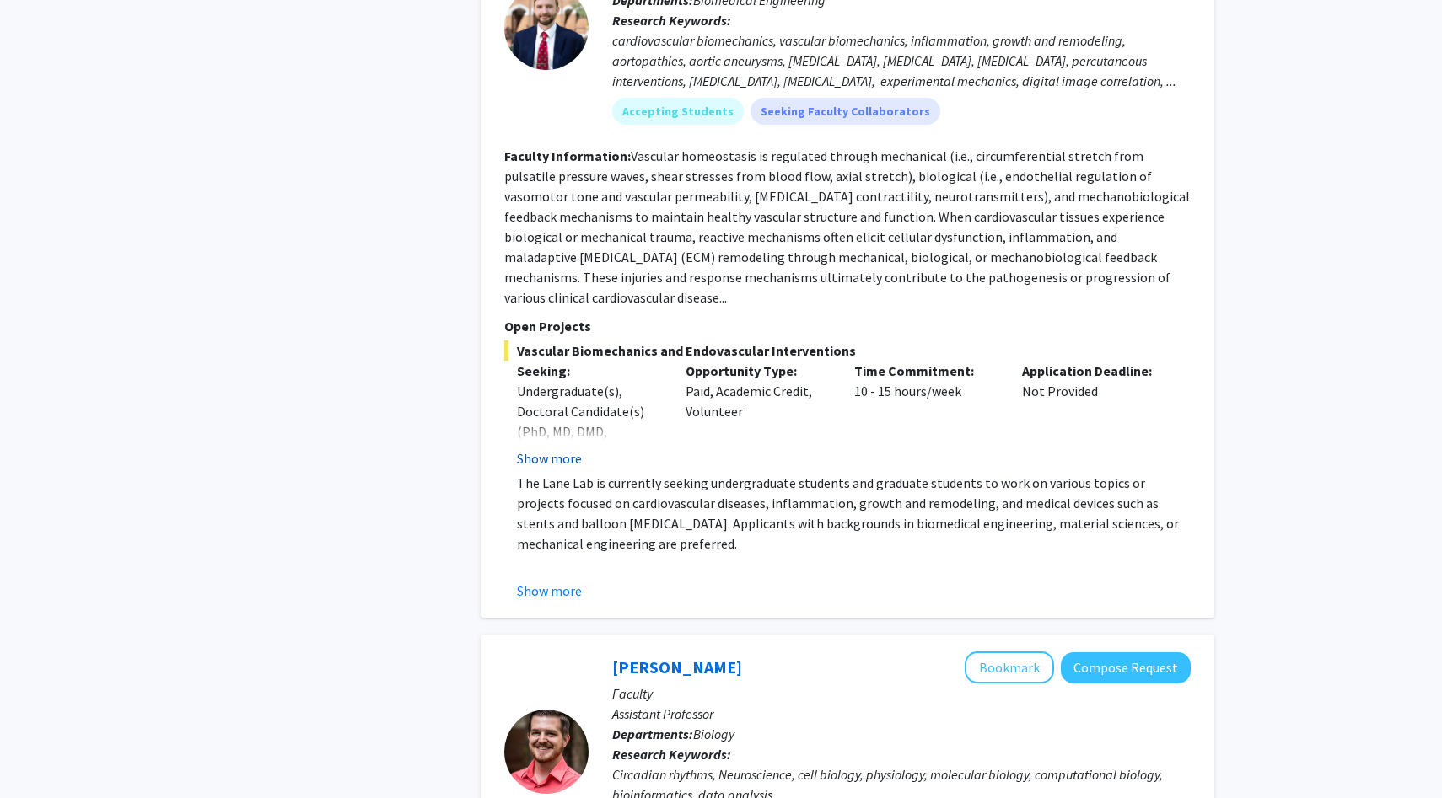
click at [535, 449] on button "Show more" at bounding box center [549, 459] width 65 height 20
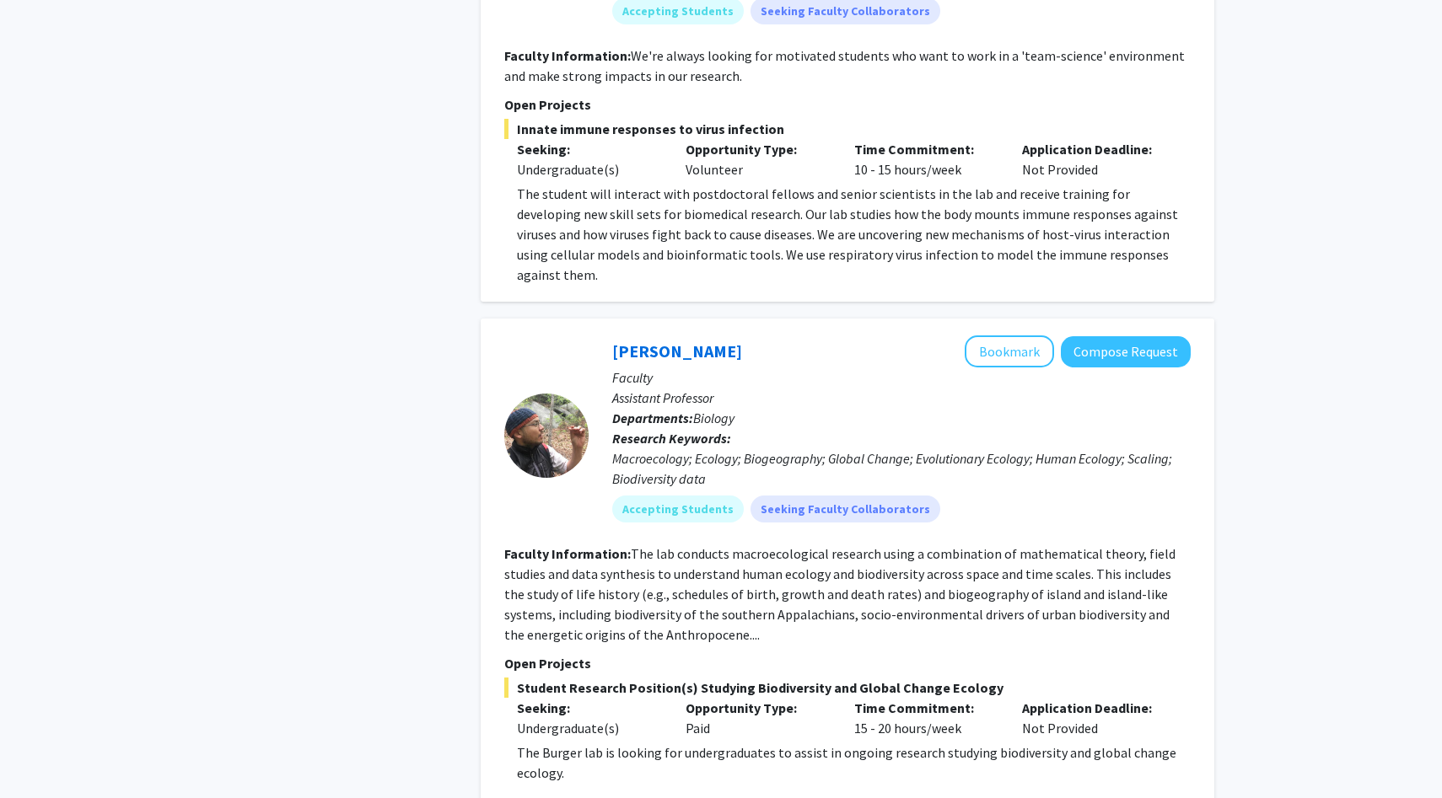
scroll to position [5793, 0]
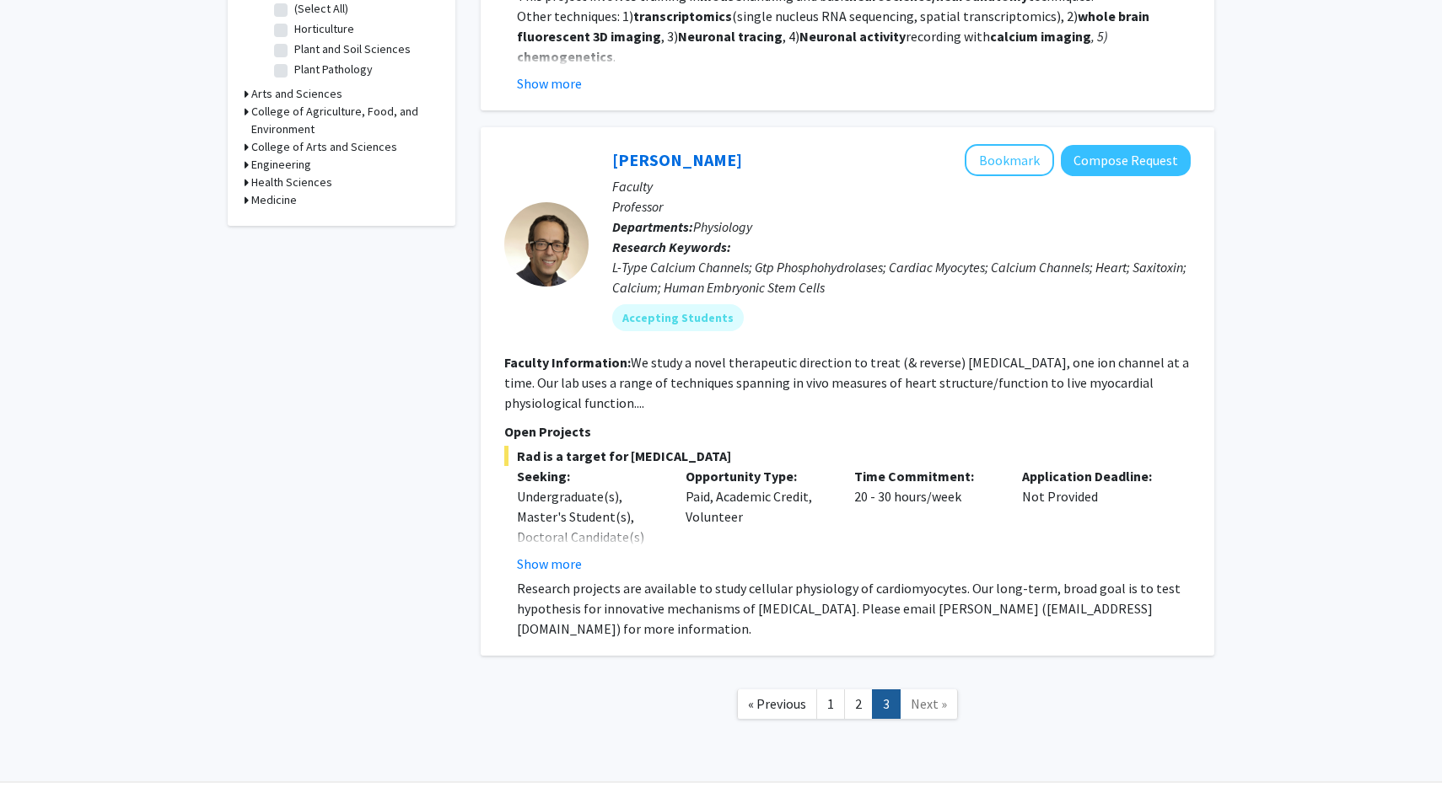
scroll to position [569, 0]
click at [539, 572] on button "Show more" at bounding box center [549, 563] width 65 height 20
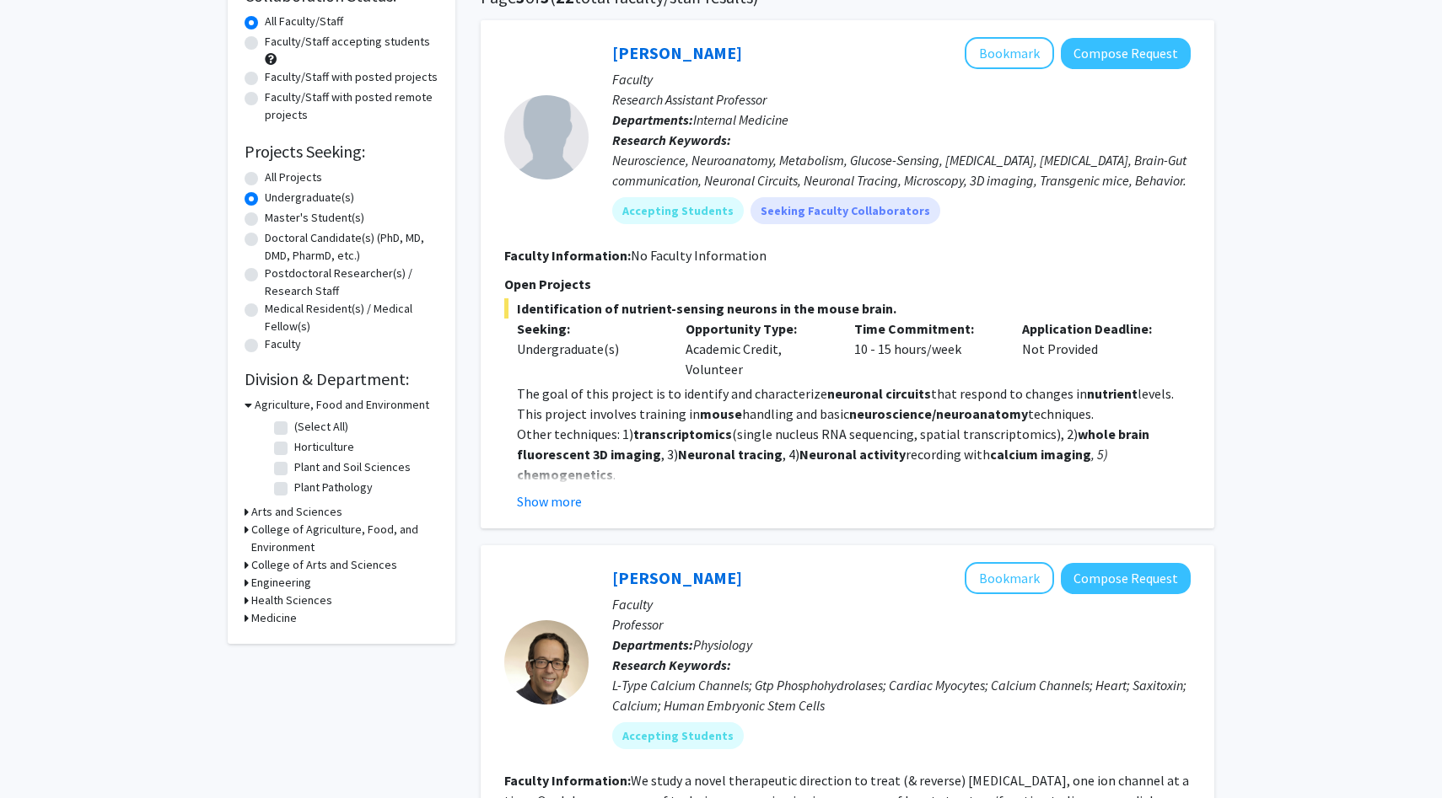
scroll to position [153, 0]
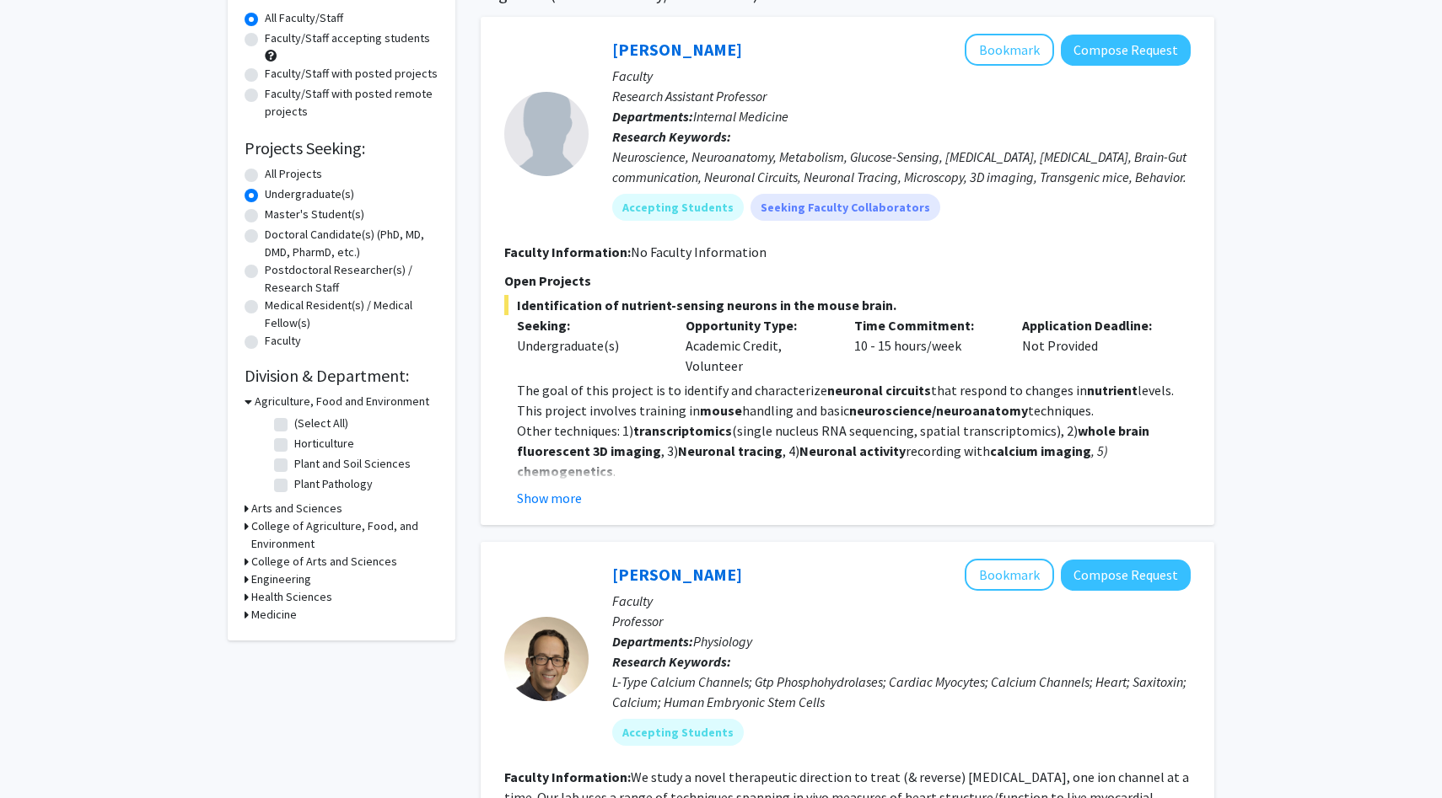
click at [293, 615] on h3 "Medicine" at bounding box center [274, 615] width 46 height 18
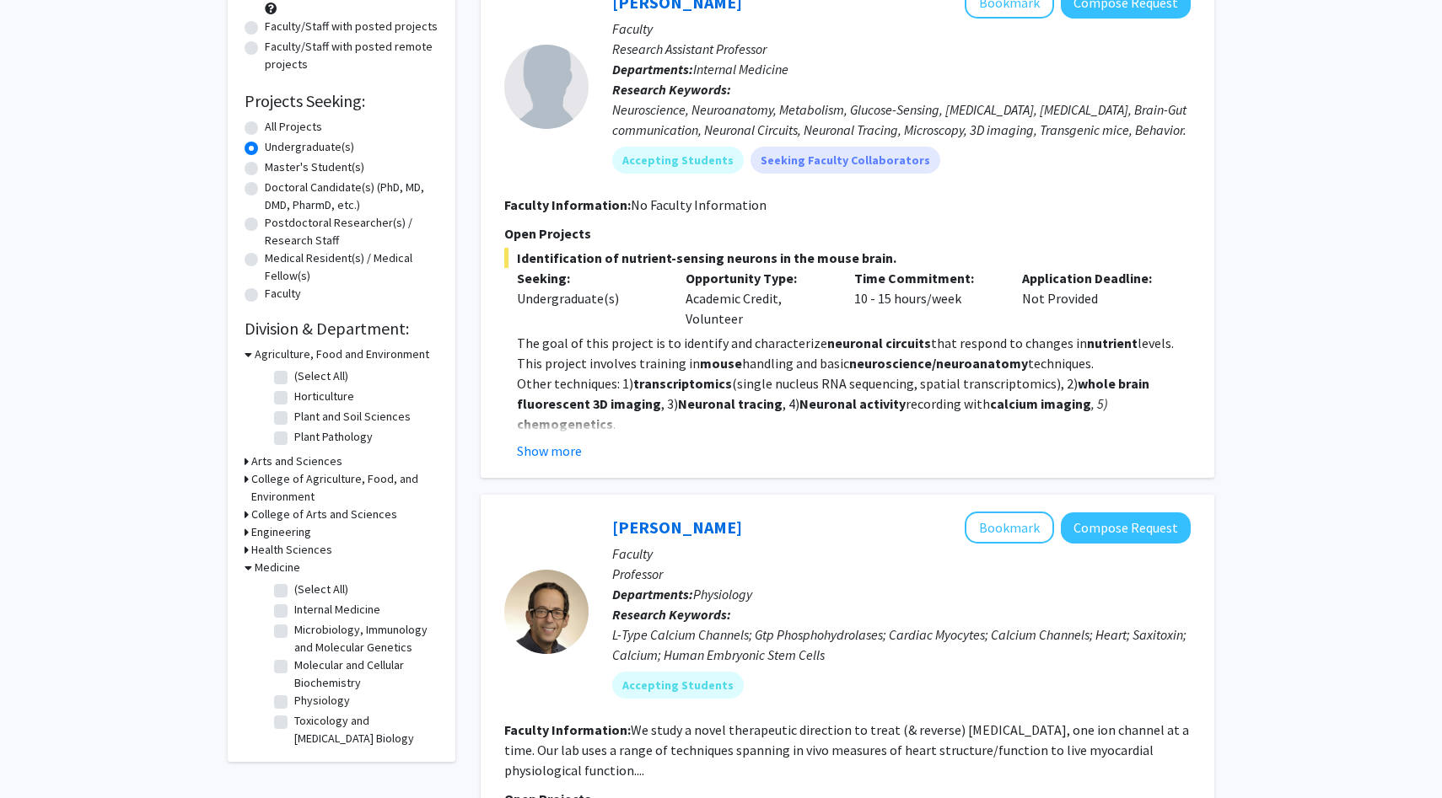
scroll to position [201, 0]
click at [282, 540] on h3 "Health Sciences" at bounding box center [291, 549] width 81 height 18
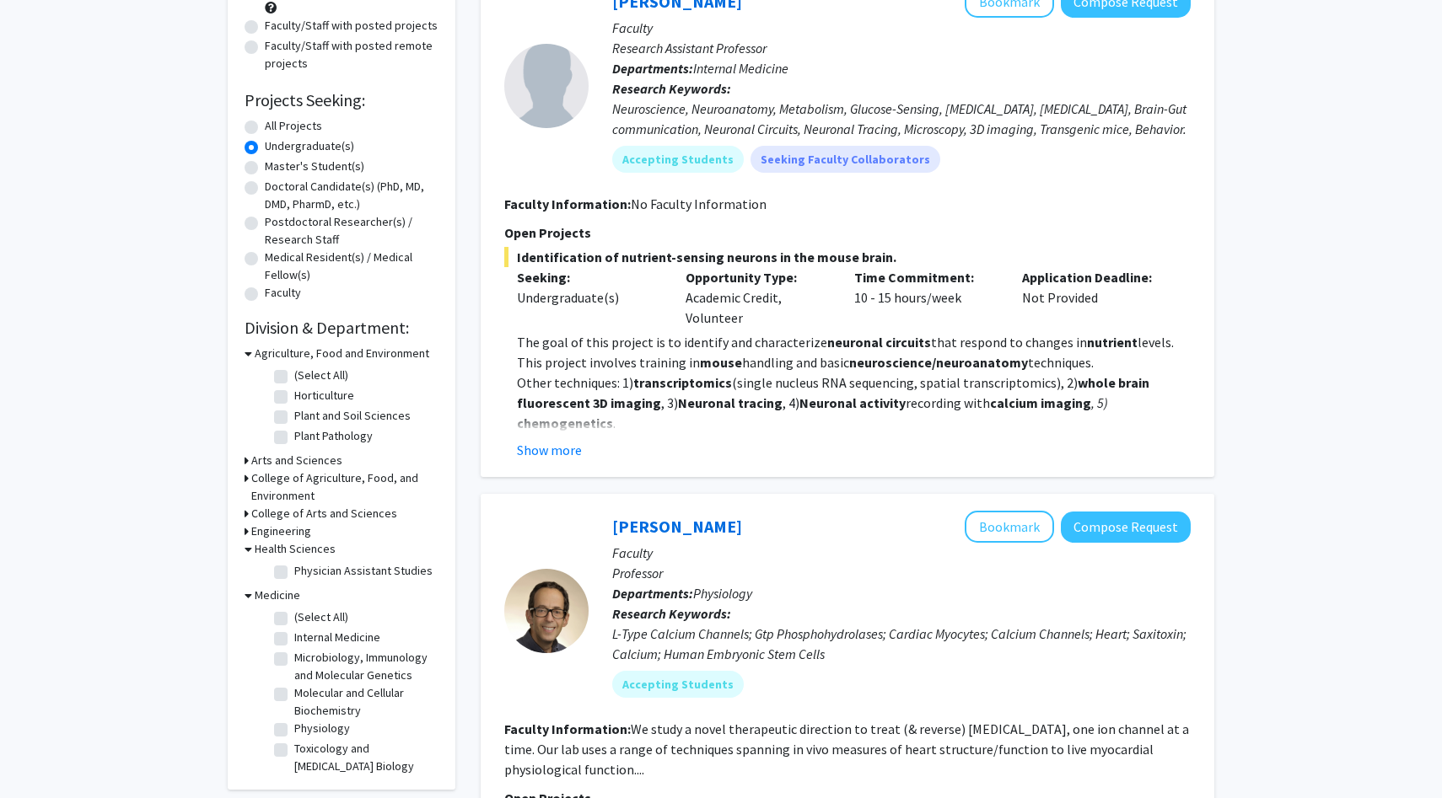
click at [305, 514] on h3 "College of Arts and Sciences" at bounding box center [324, 514] width 146 height 18
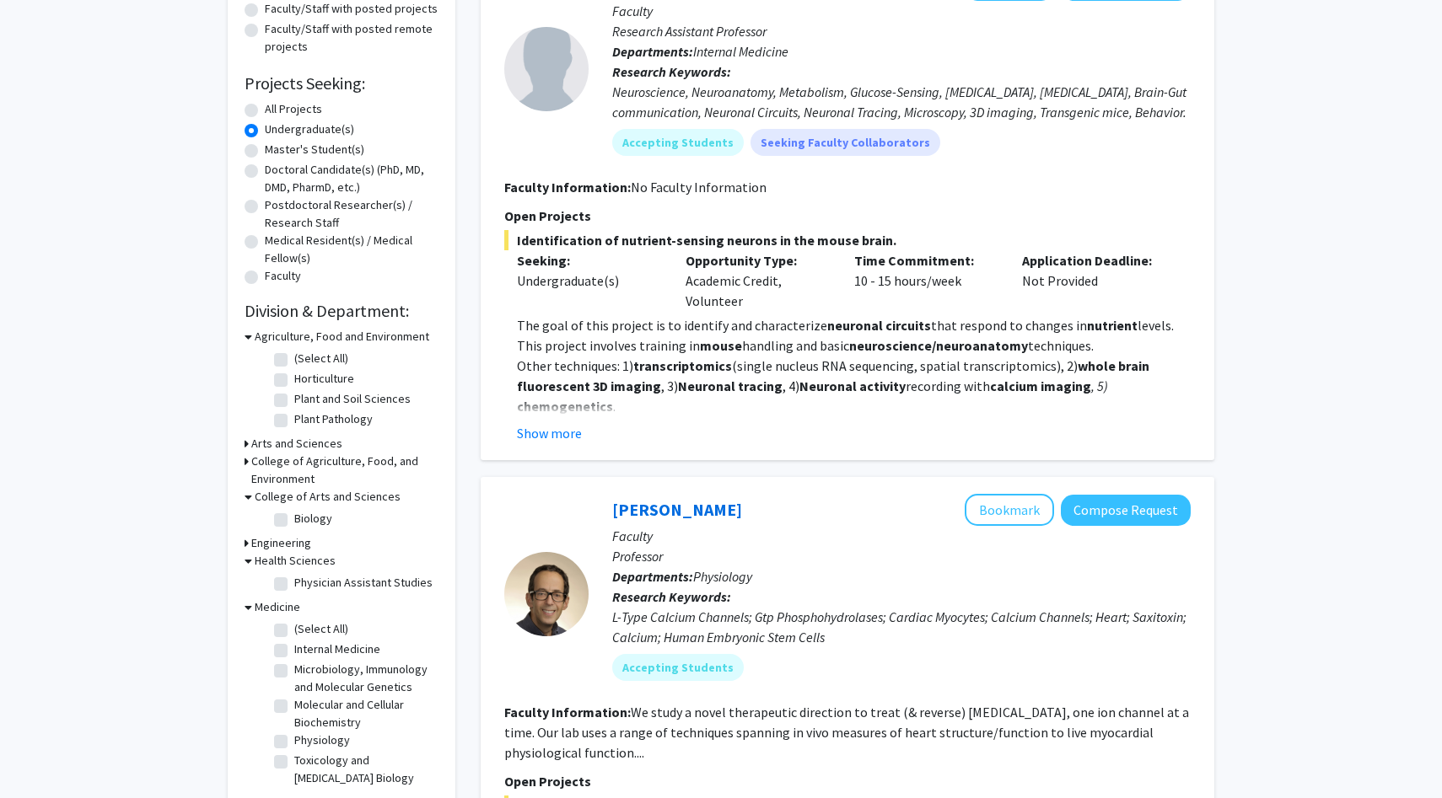
scroll to position [223, 0]
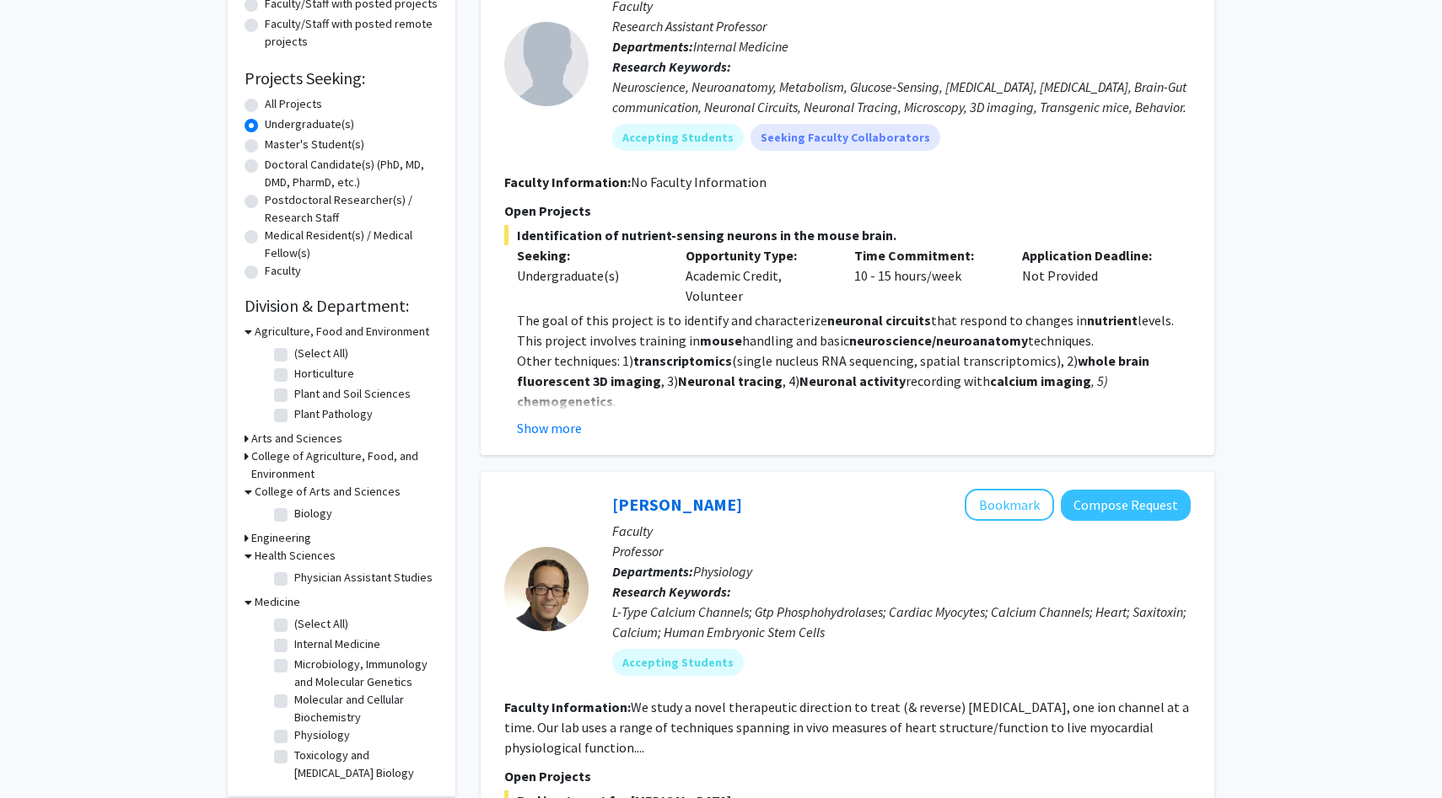
click at [274, 443] on h3 "Arts and Sciences" at bounding box center [296, 439] width 91 height 18
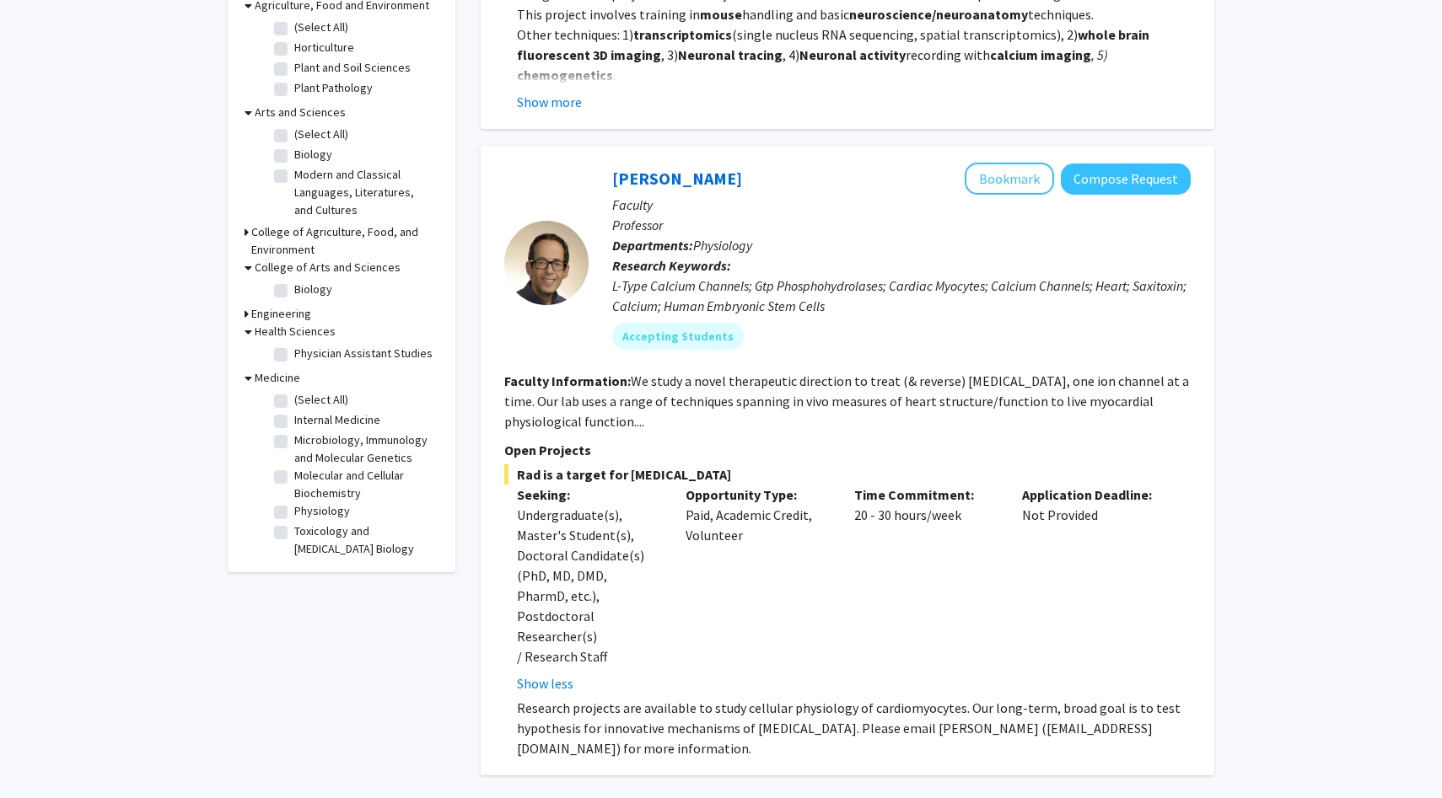
scroll to position [693, 0]
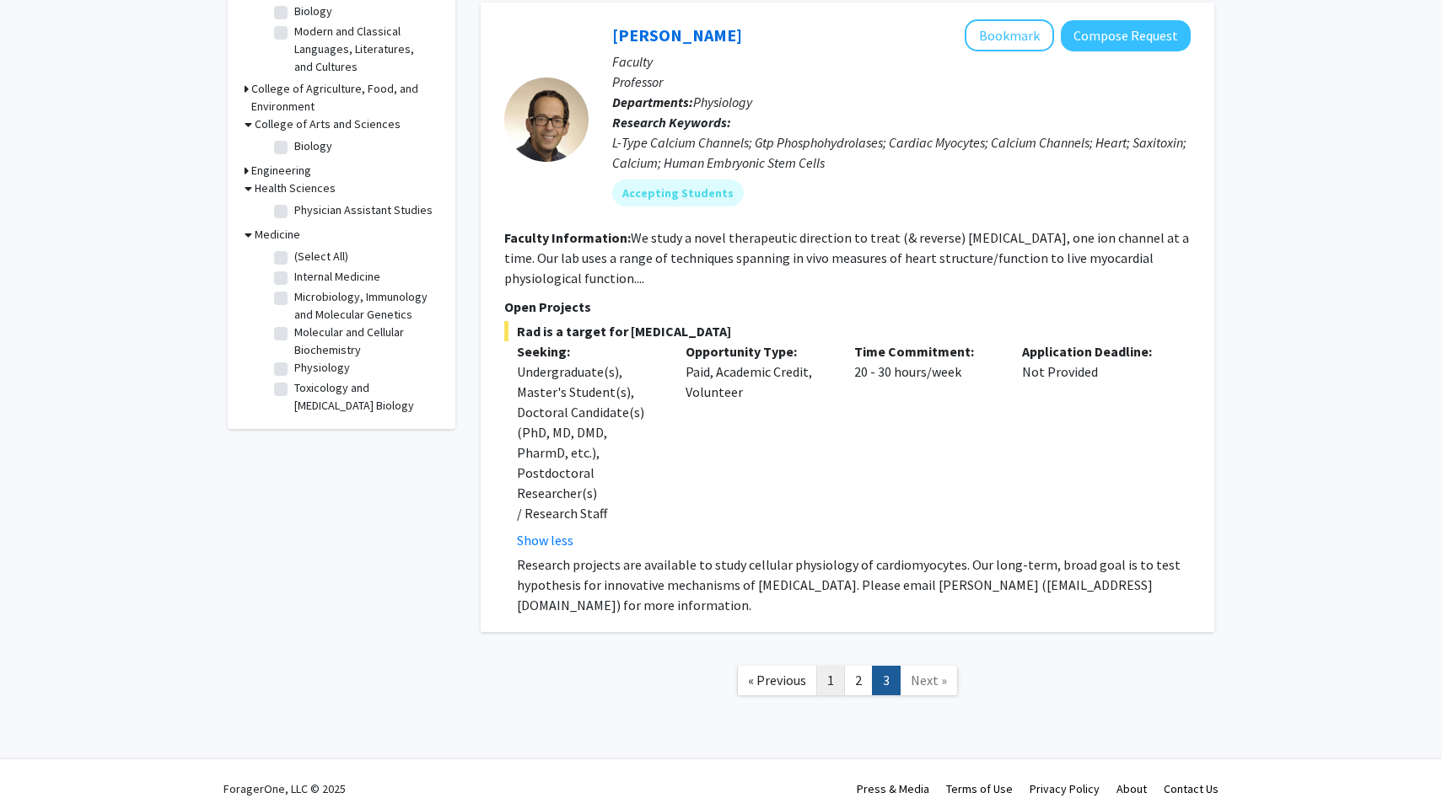
click at [834, 666] on link "1" at bounding box center [830, 681] width 29 height 30
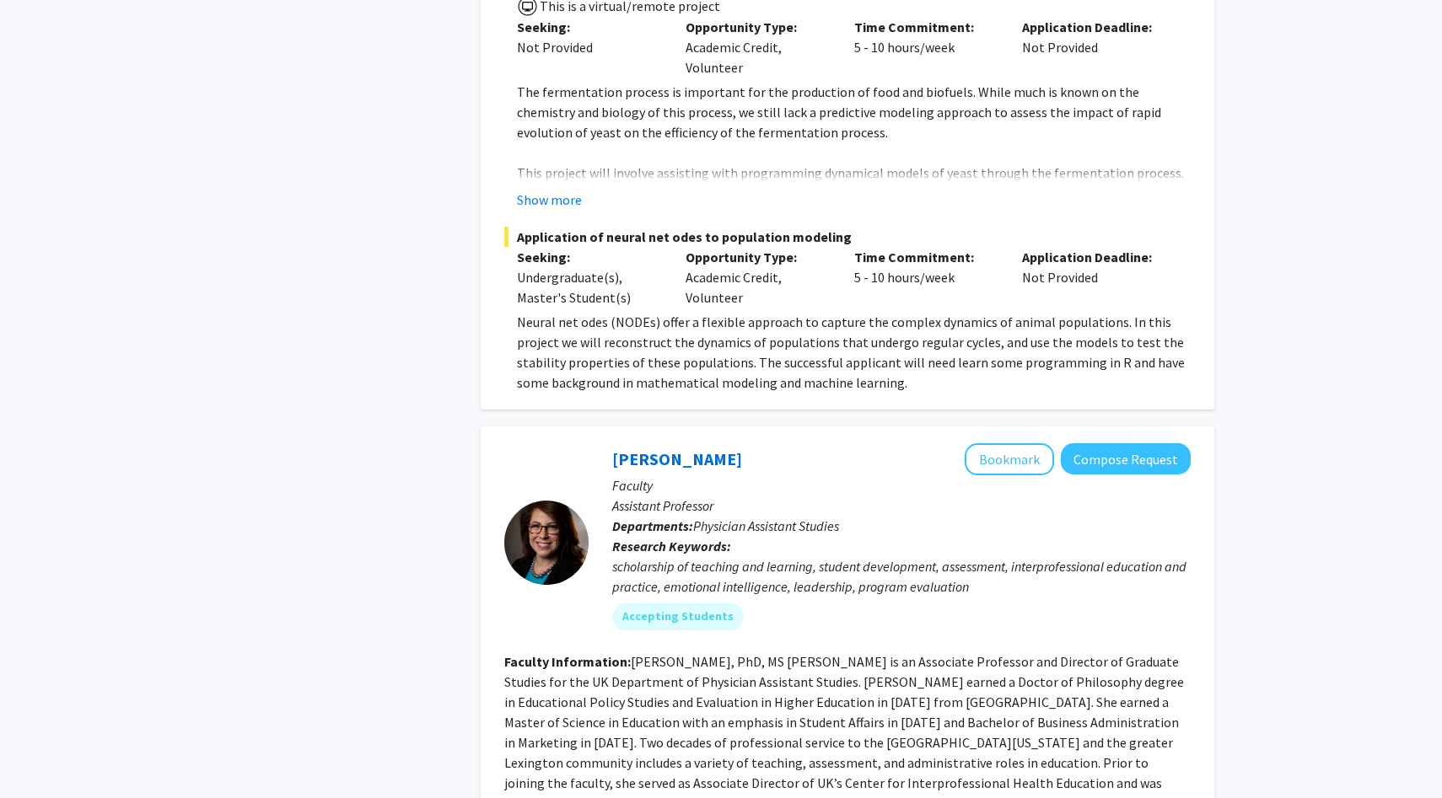
scroll to position [1119, 0]
